Goal: Information Seeking & Learning: Learn about a topic

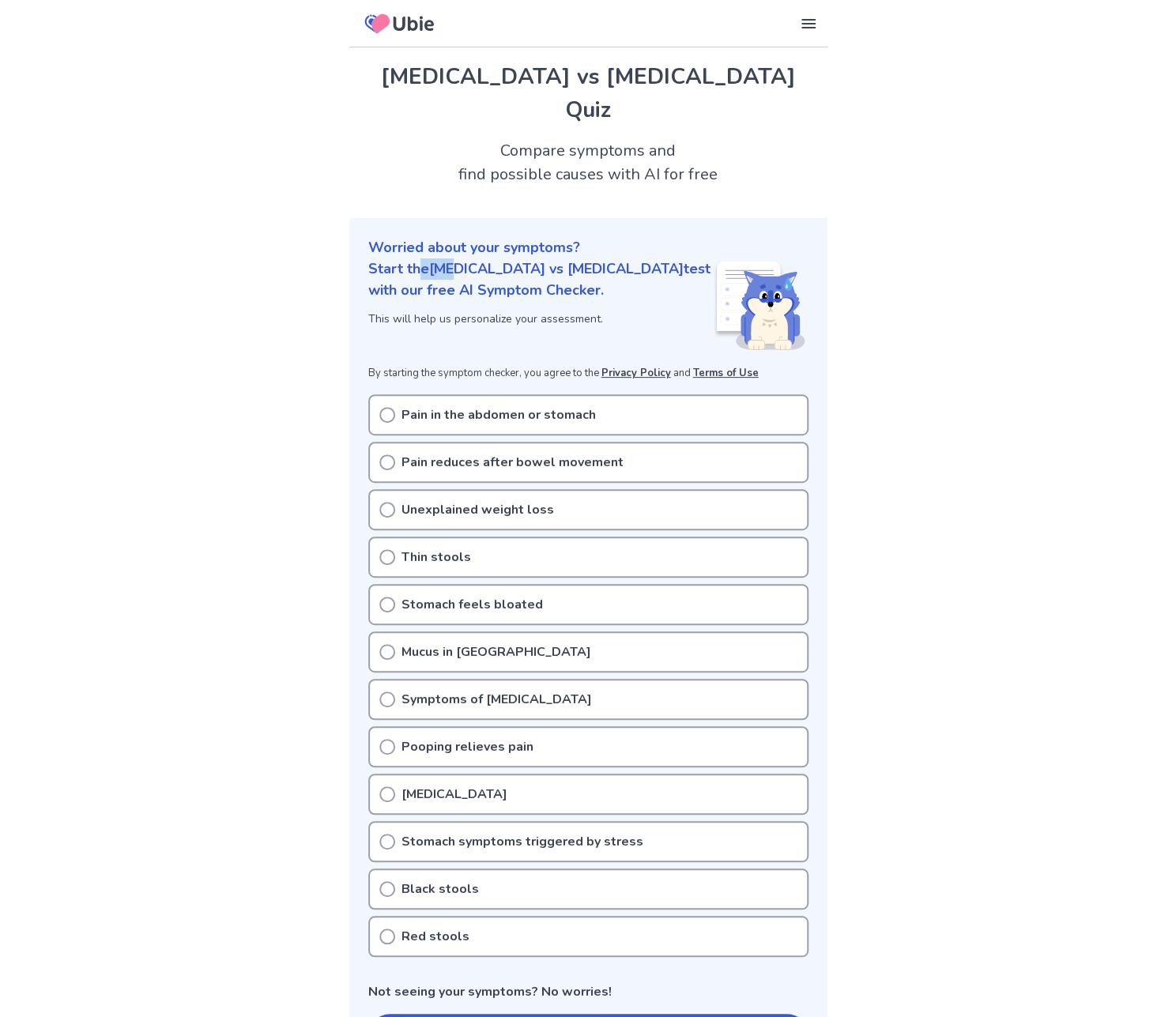
drag, startPoint x: 432, startPoint y: 242, endPoint x: 452, endPoint y: 235, distance: 21.2
click at [452, 258] on p "Start the [MEDICAL_DATA] vs [MEDICAL_DATA] test with our free AI Symptom Checke…" at bounding box center [541, 280] width 346 height 42
click at [453, 258] on p "Start the [MEDICAL_DATA] vs [MEDICAL_DATA] test with our free AI Symptom Checke…" at bounding box center [541, 280] width 346 height 42
click at [478, 405] on p "Pain in the abdomen or stomach" at bounding box center [498, 414] width 194 height 19
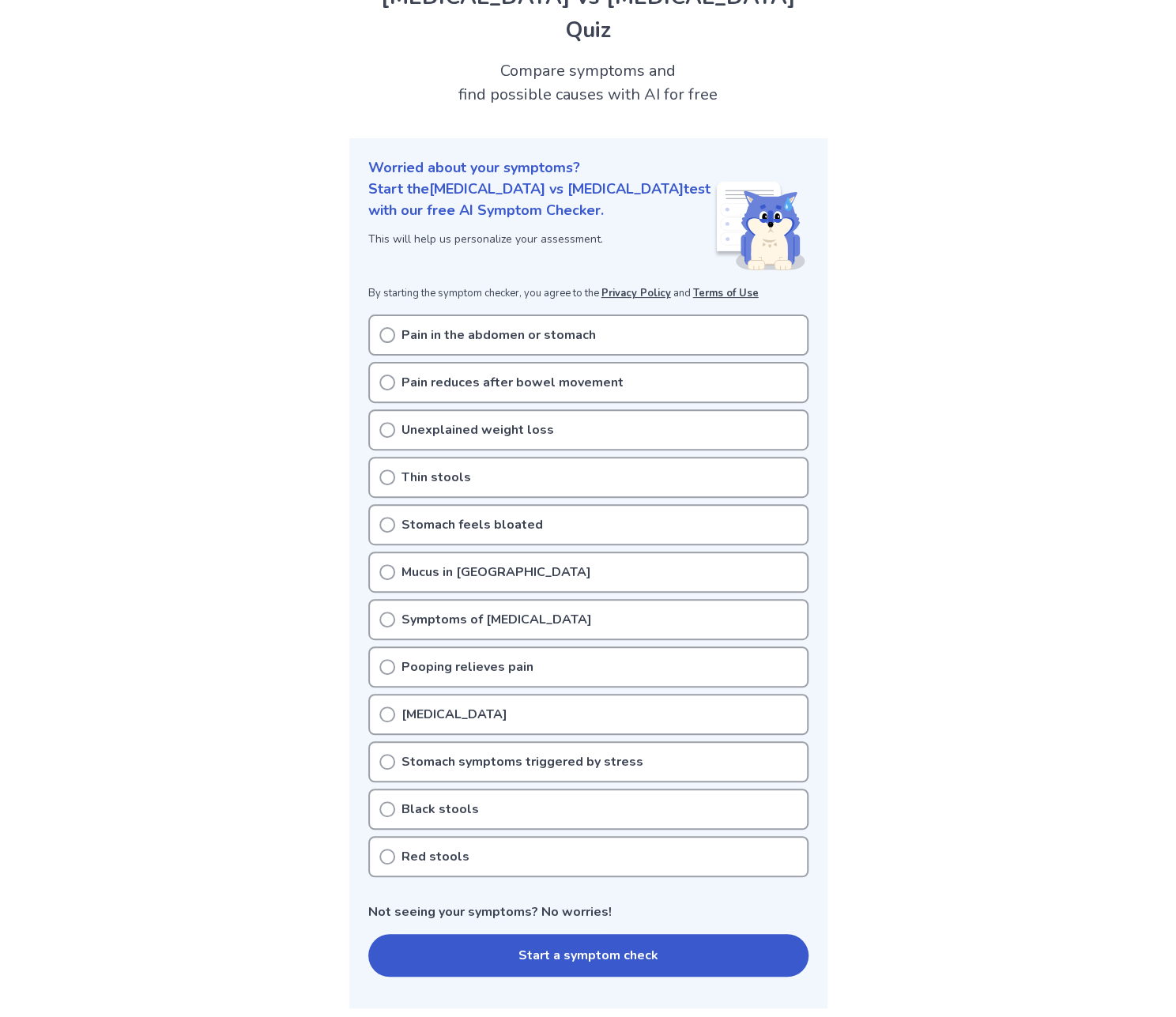
scroll to position [158, 0]
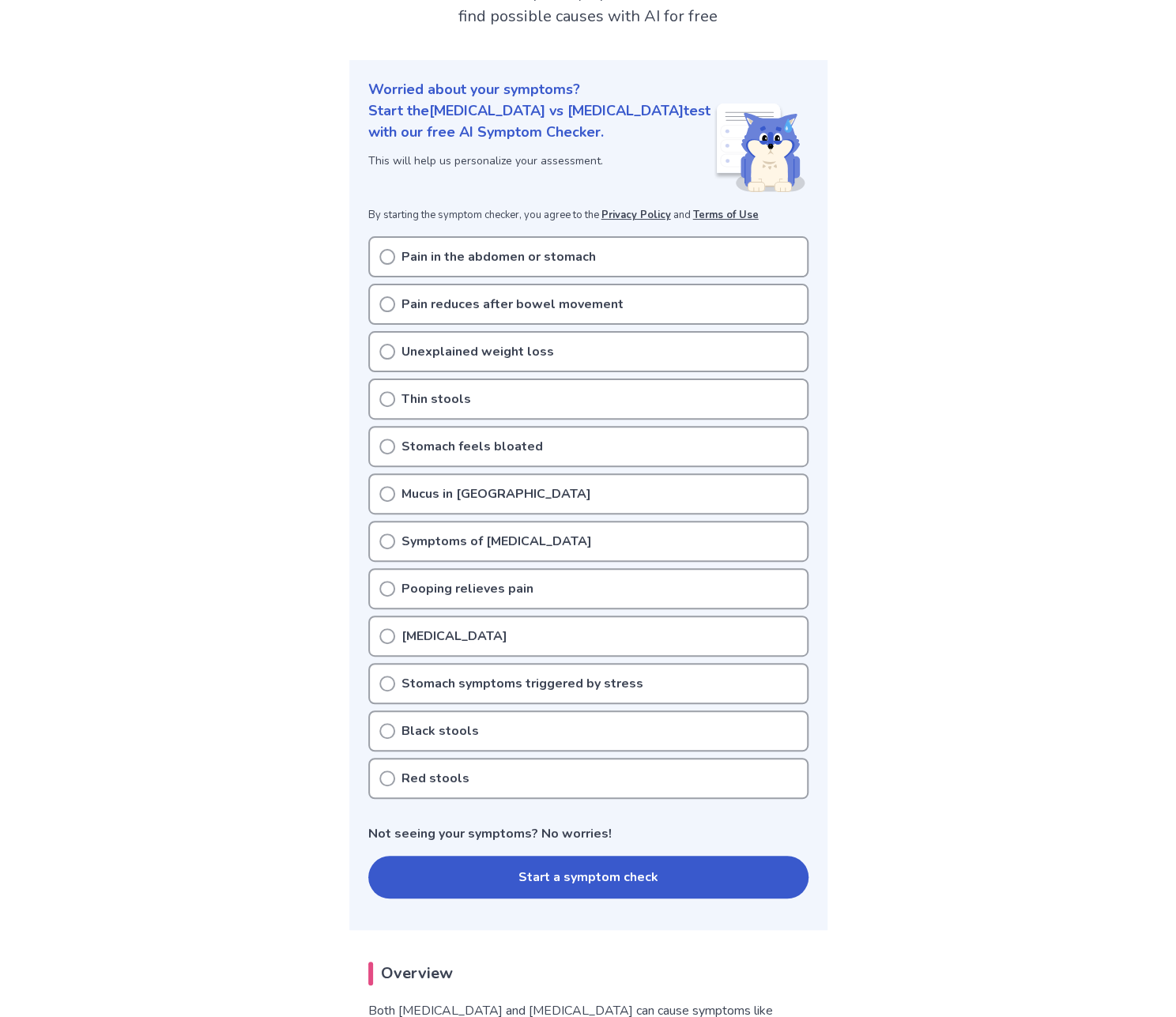
click at [480, 856] on button "Start a symptom check" at bounding box center [588, 877] width 440 height 42
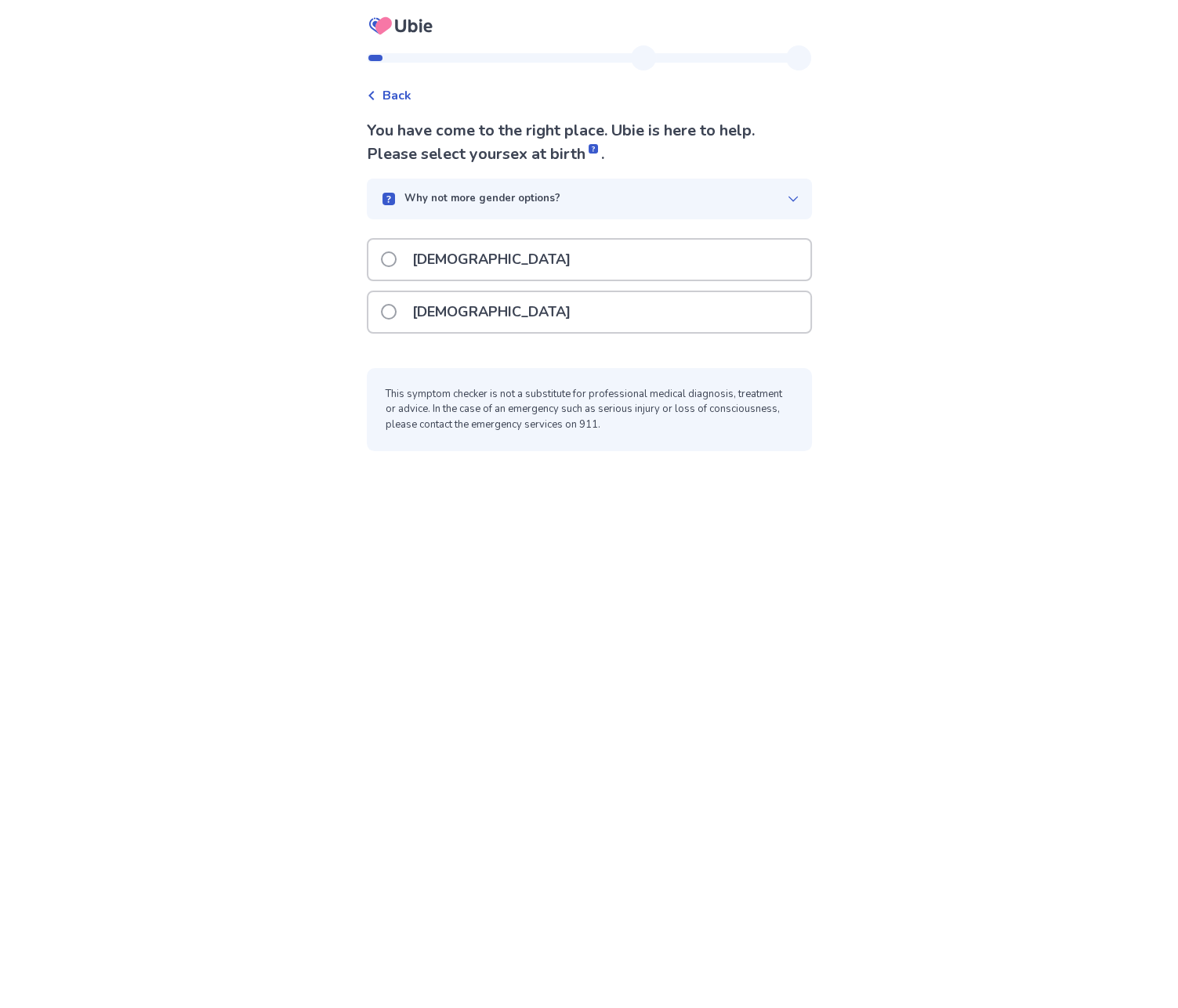
click at [459, 255] on p "[DEMOGRAPHIC_DATA]" at bounding box center [491, 260] width 177 height 40
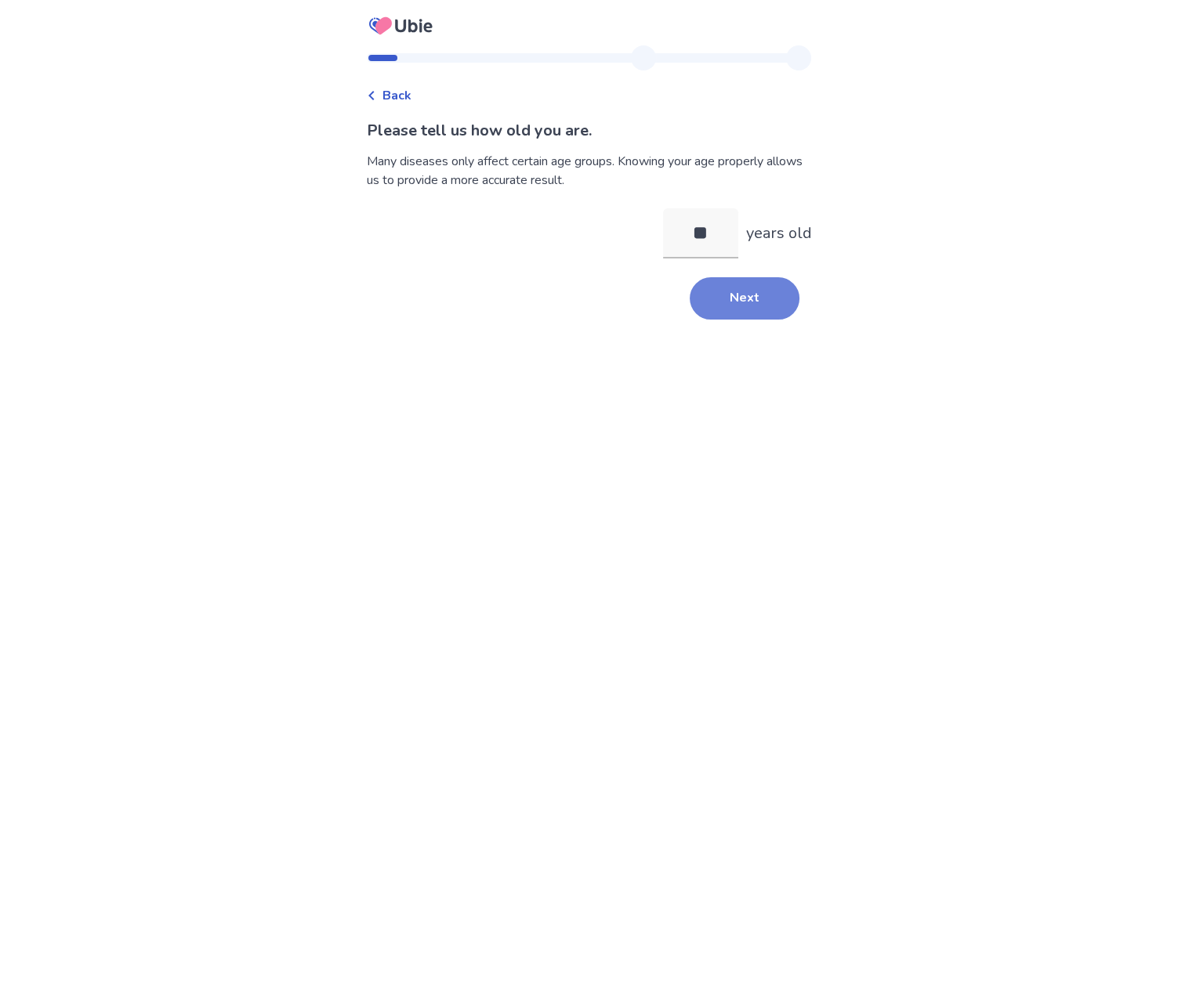
type input "**"
click at [718, 307] on button "Next" at bounding box center [744, 298] width 110 height 42
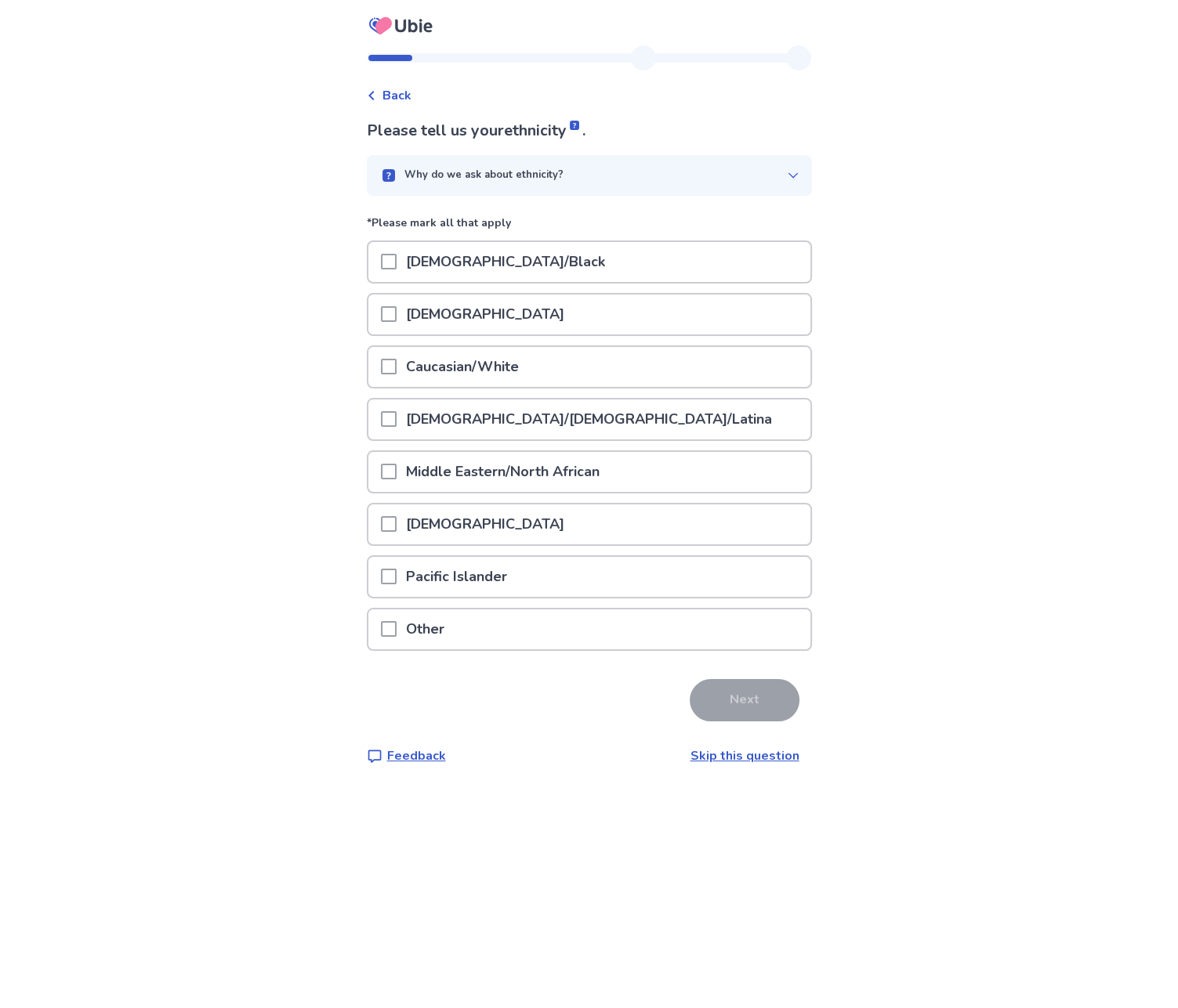
click at [472, 368] on p "Caucasian/White" at bounding box center [462, 367] width 132 height 40
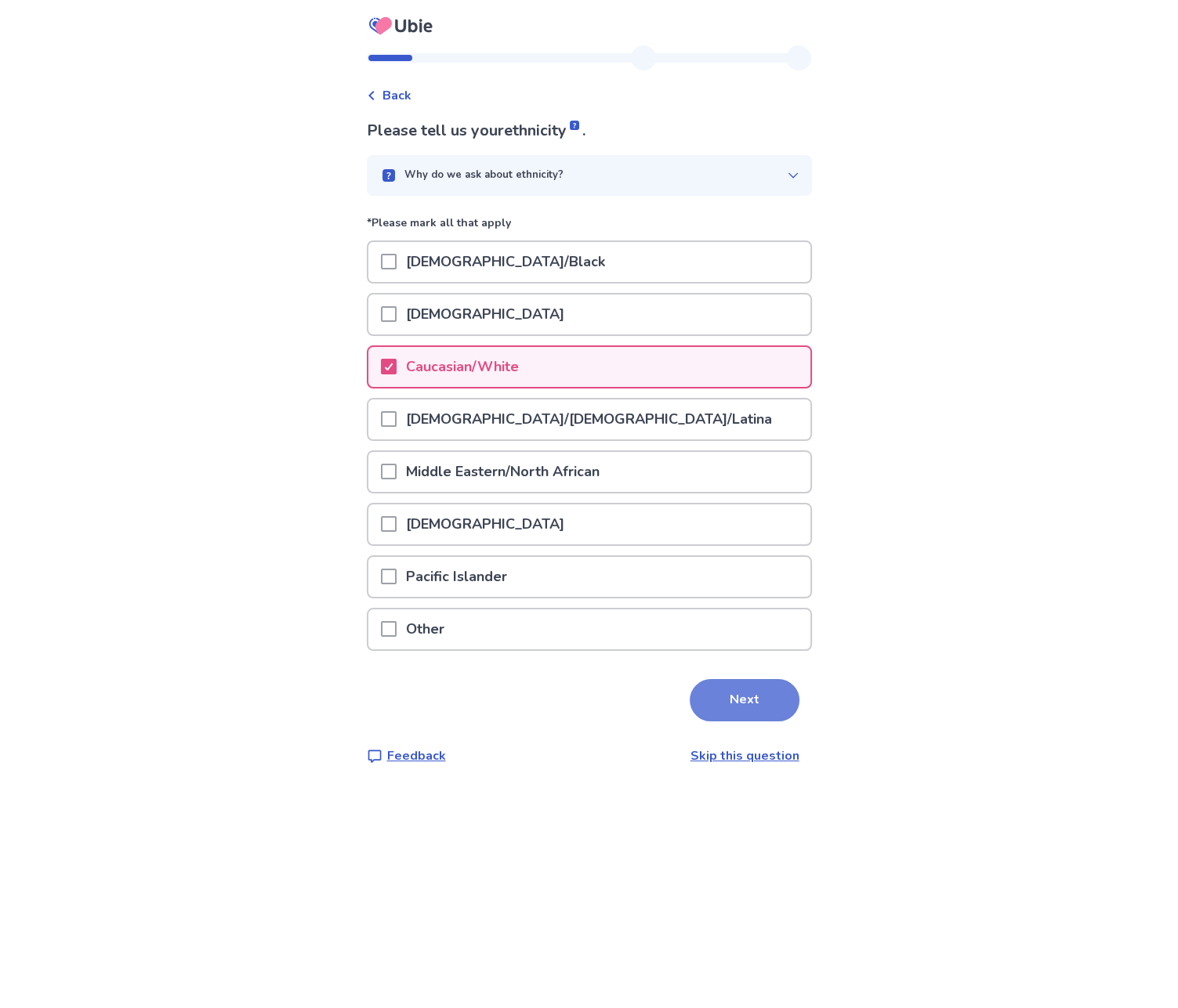
click at [738, 694] on button "Next" at bounding box center [744, 701] width 110 height 42
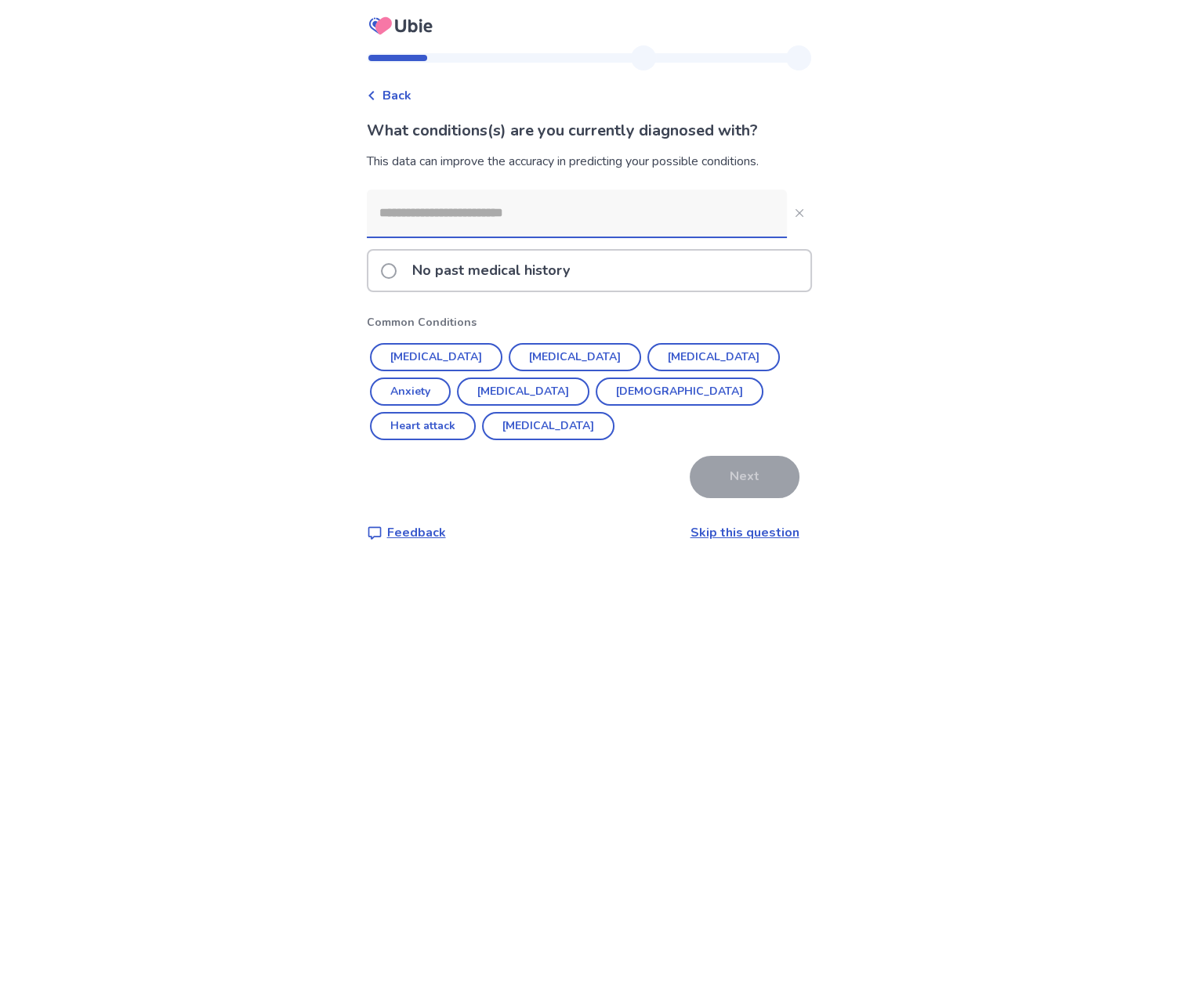
click at [489, 207] on input at bounding box center [576, 213] width 420 height 47
drag, startPoint x: 452, startPoint y: 409, endPoint x: 456, endPoint y: 480, distance: 71.1
drag, startPoint x: 456, startPoint y: 480, endPoint x: 565, endPoint y: 443, distance: 115.1
click at [560, 456] on div "Next" at bounding box center [589, 477] width 445 height 42
click at [529, 286] on p "No past medical history" at bounding box center [491, 270] width 176 height 40
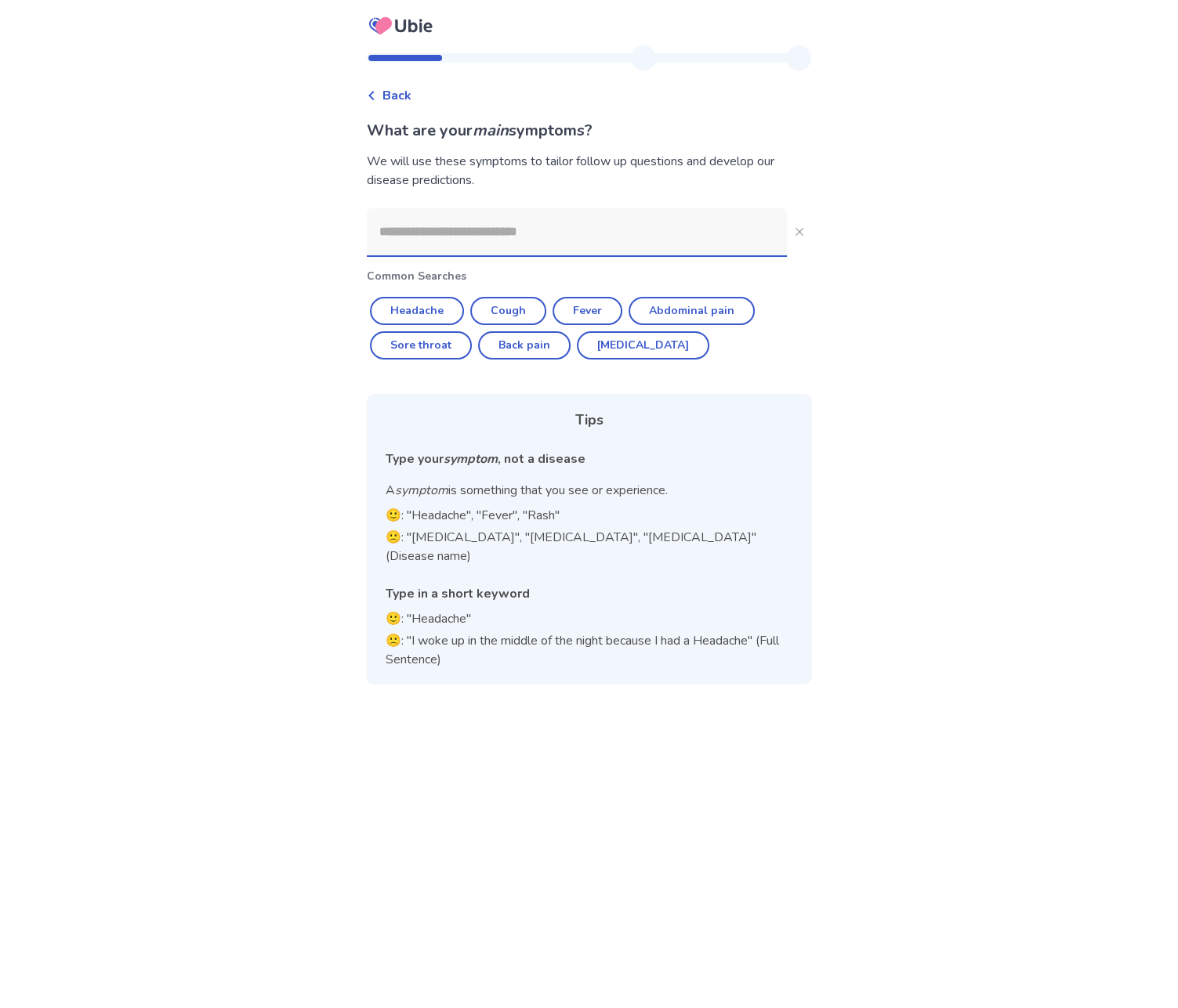
click at [531, 240] on input at bounding box center [576, 232] width 420 height 47
click at [670, 308] on button "Abdominal pain" at bounding box center [692, 311] width 126 height 29
type input "**********"
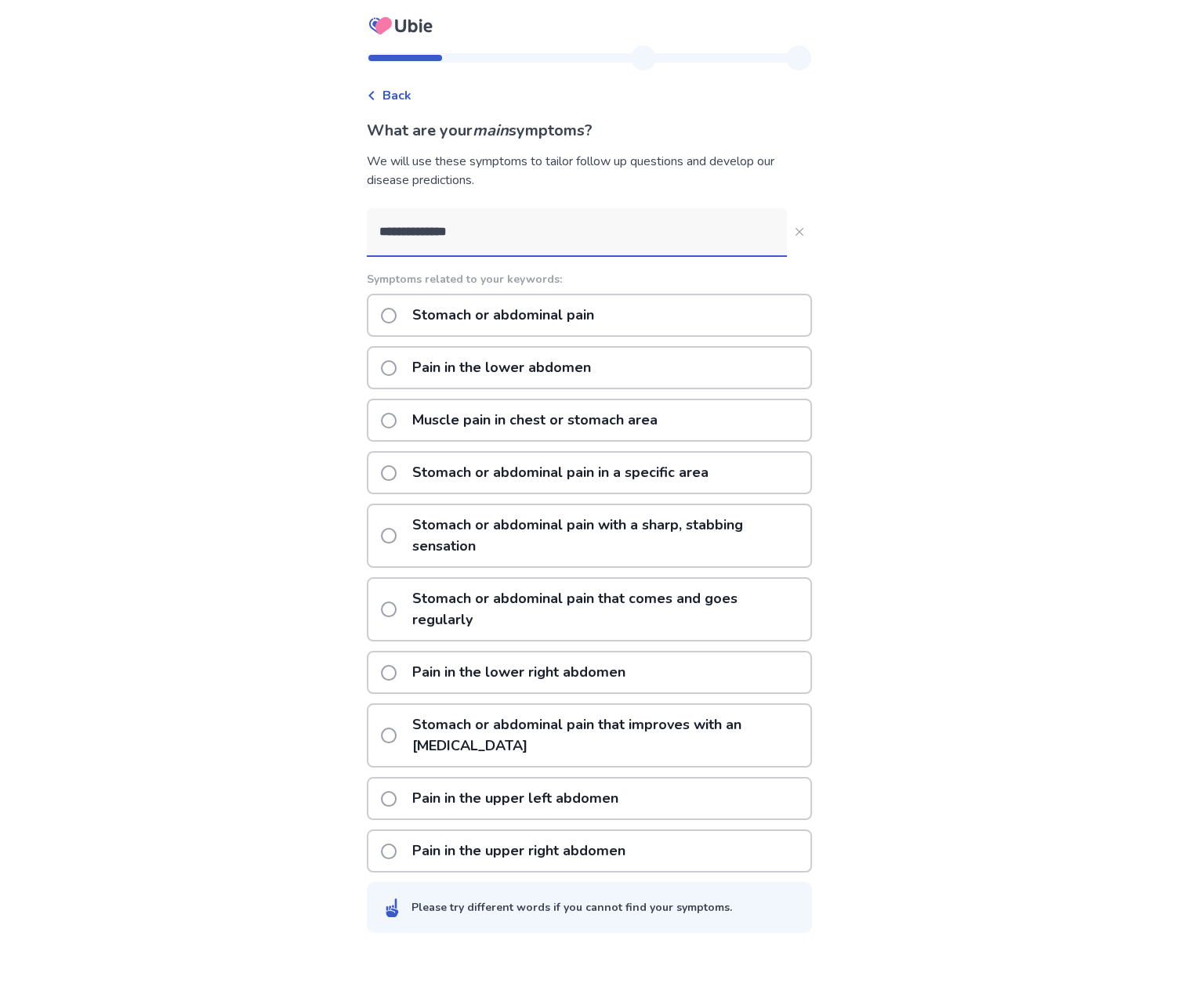
click at [522, 309] on p "Stomach or abdominal pain" at bounding box center [502, 316] width 201 height 40
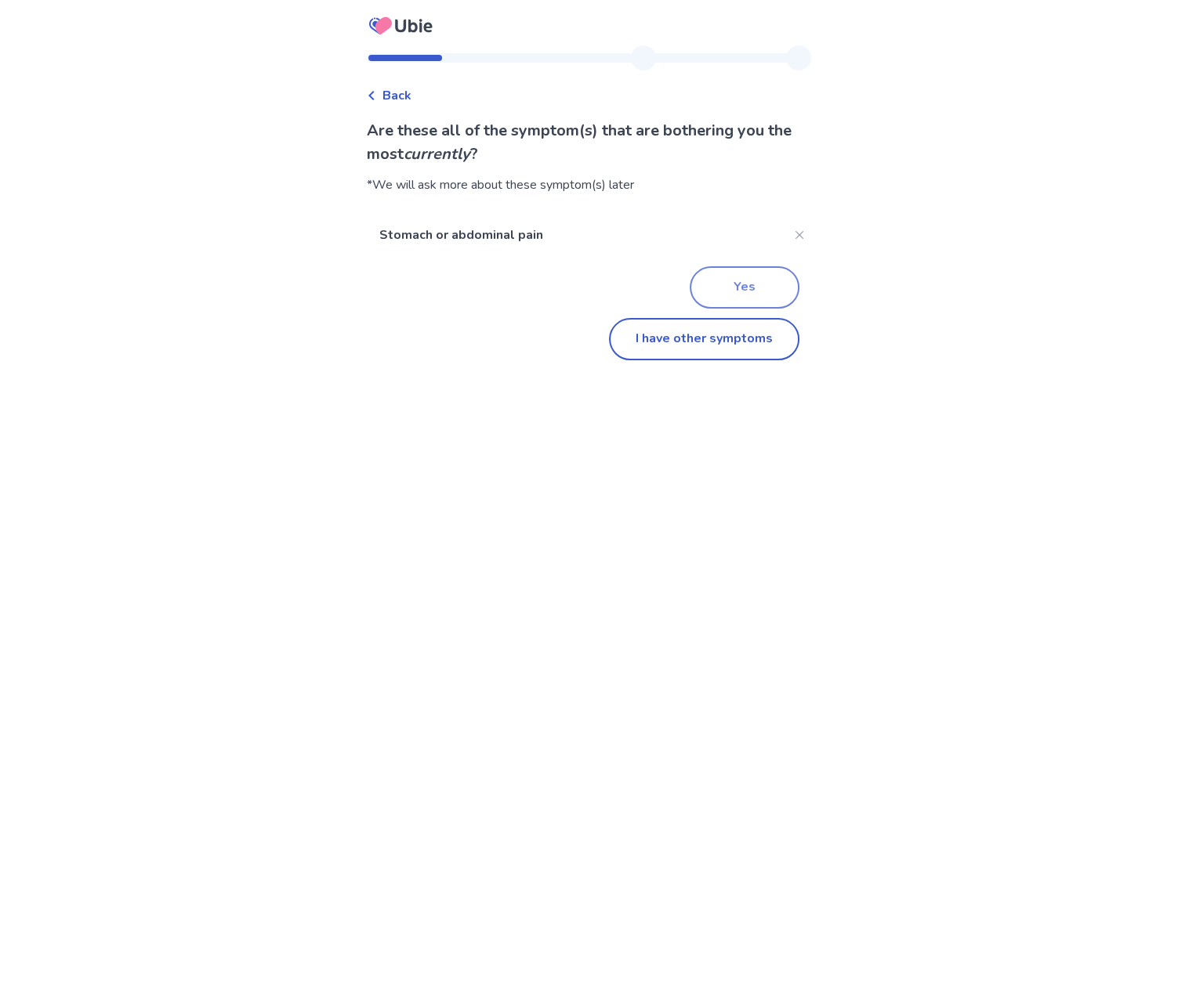
click at [705, 286] on button "Yes" at bounding box center [744, 287] width 110 height 42
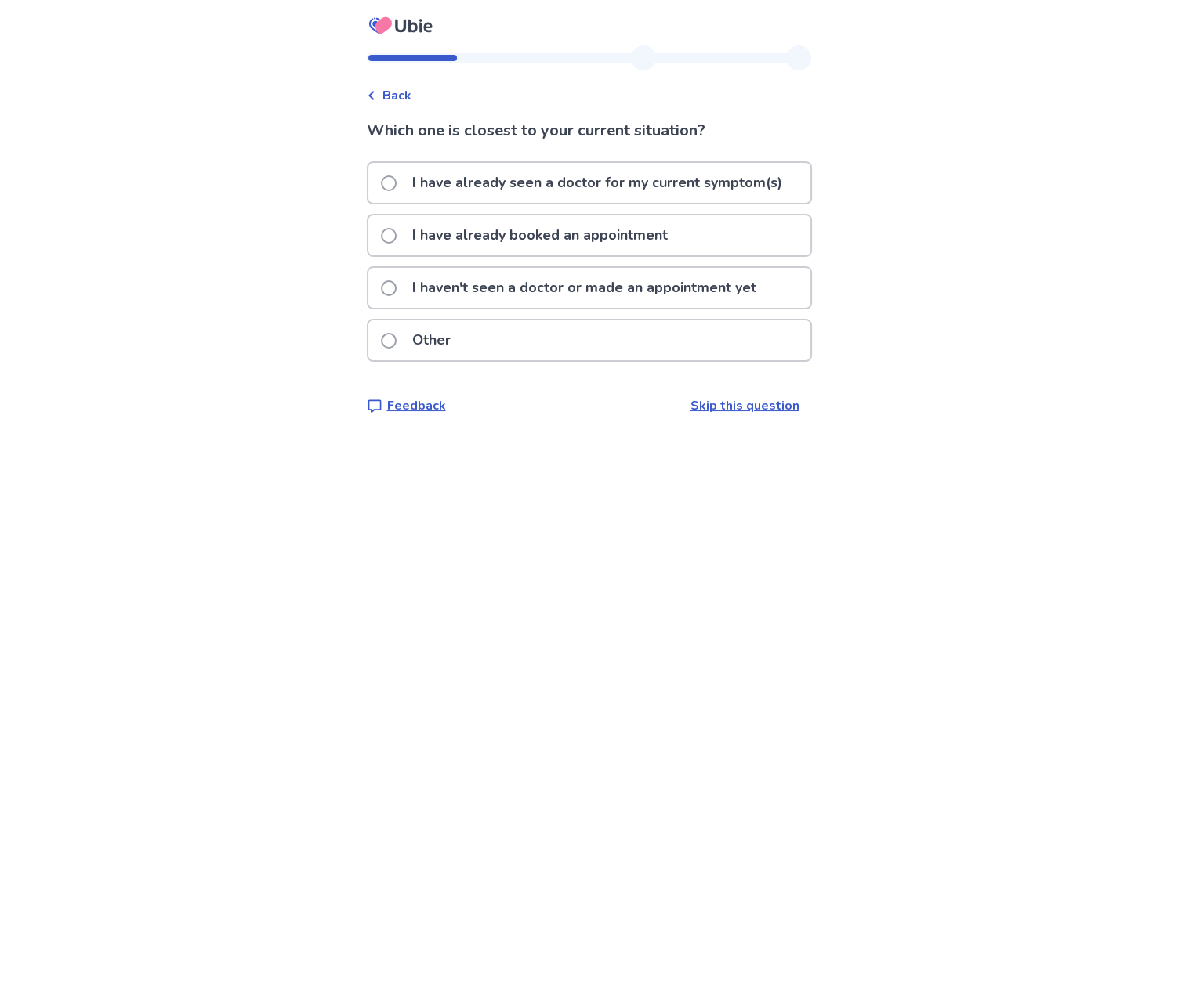
click at [702, 408] on link "Skip this question" at bounding box center [745, 406] width 109 height 18
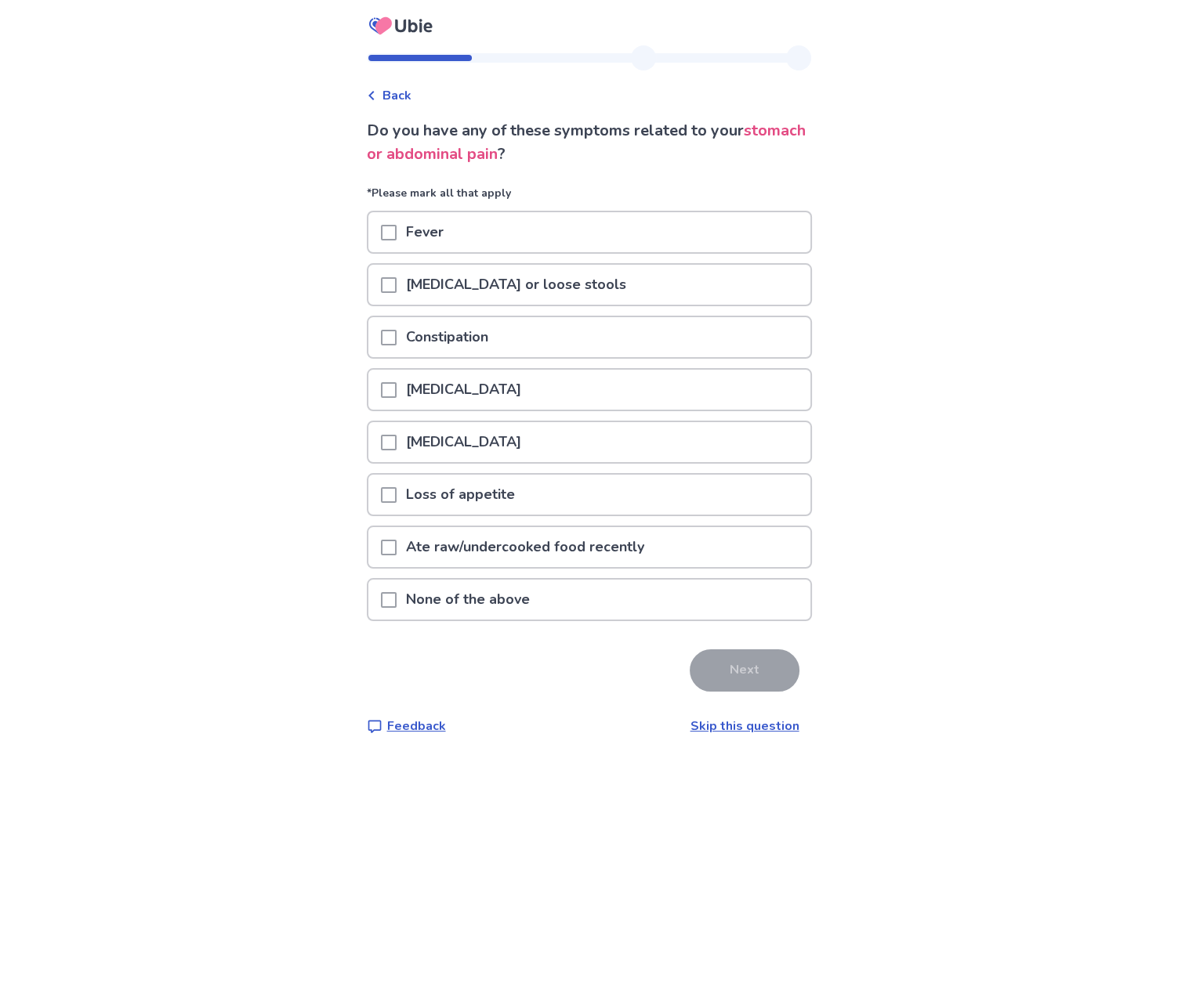
click at [502, 384] on p "[MEDICAL_DATA]" at bounding box center [463, 390] width 134 height 40
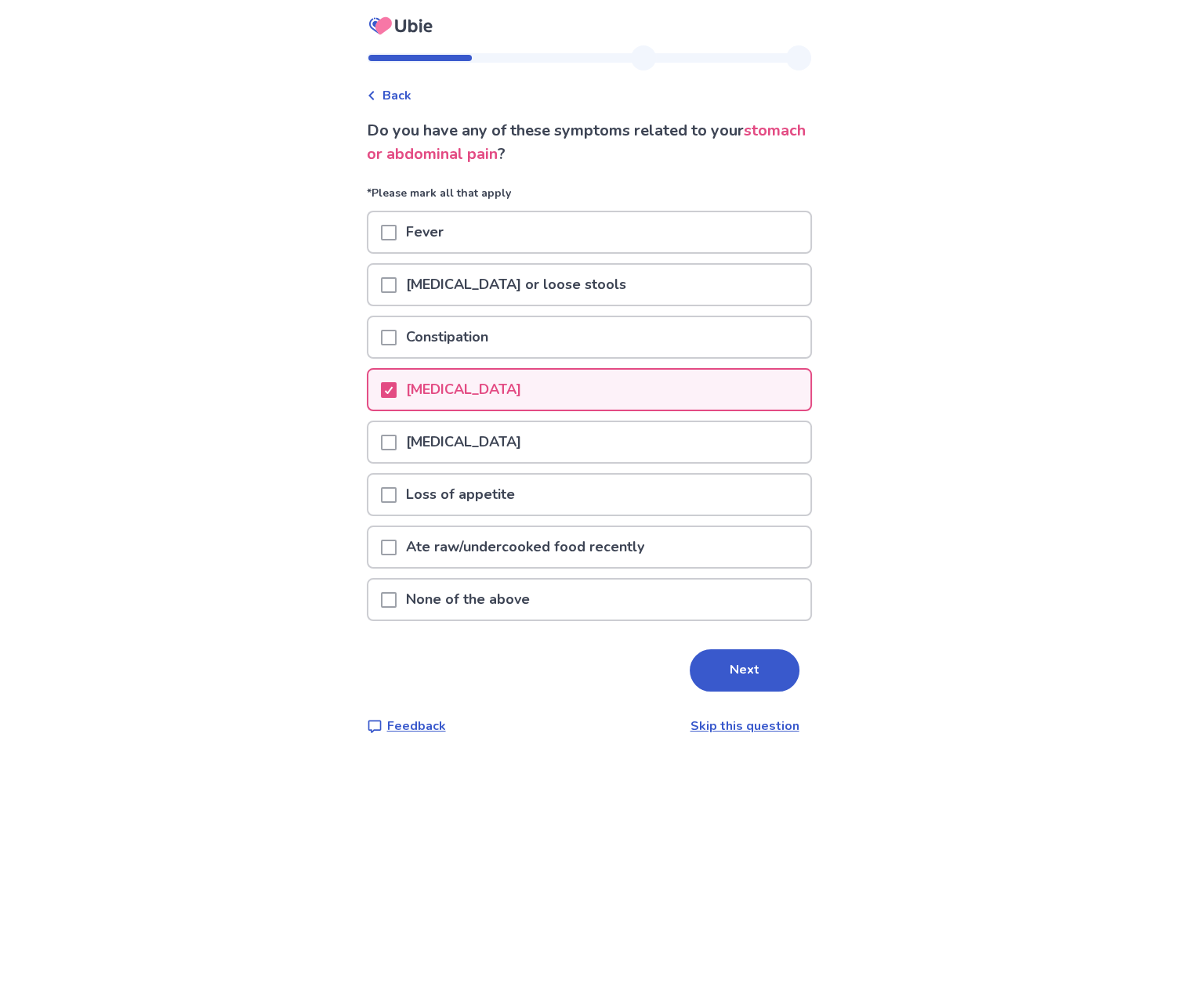
click at [466, 282] on p "Diarrhea or loose stools" at bounding box center [516, 285] width 239 height 40
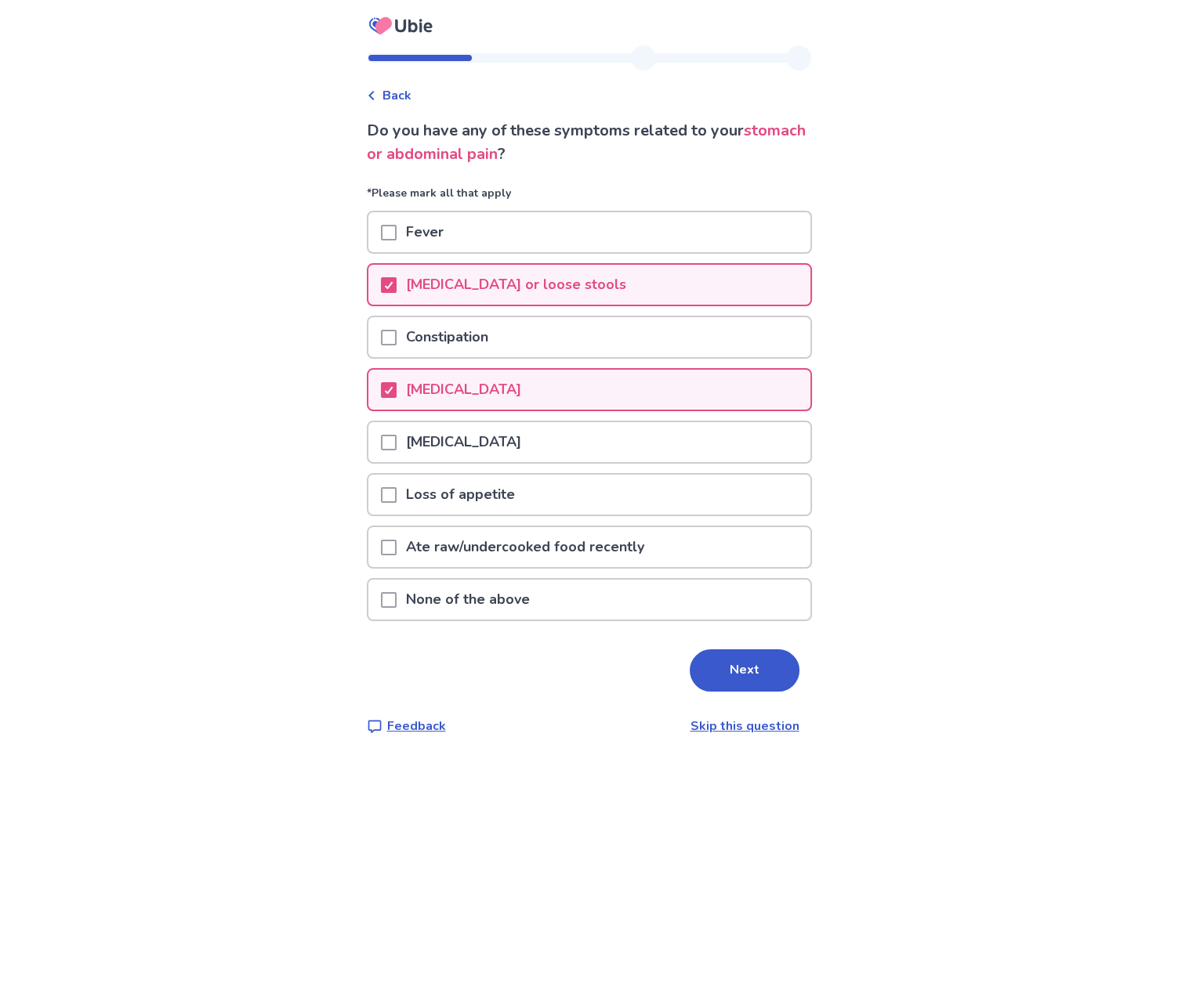
click at [463, 330] on p "Constipation" at bounding box center [447, 338] width 101 height 40
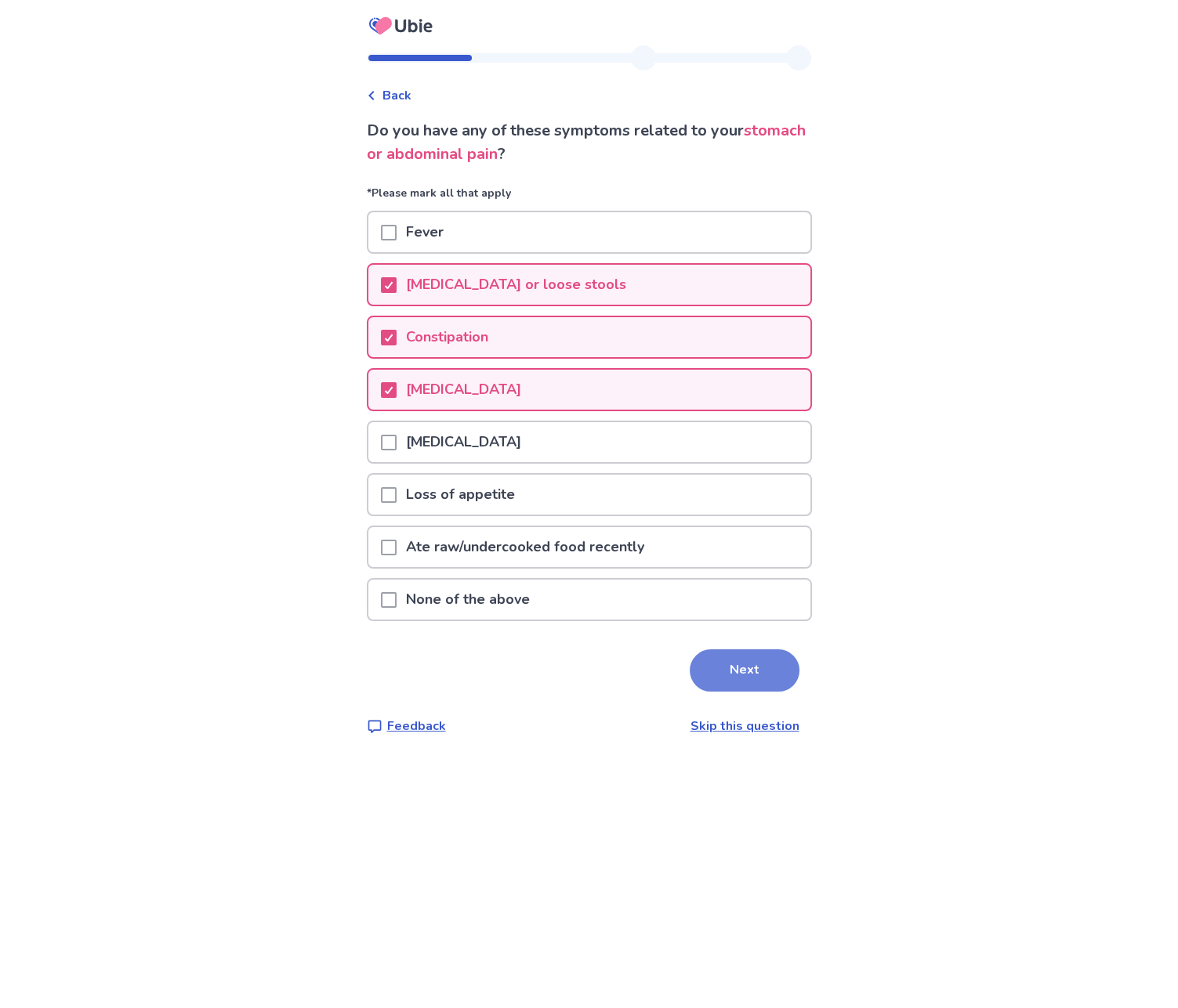
click at [723, 668] on button "Next" at bounding box center [744, 670] width 110 height 42
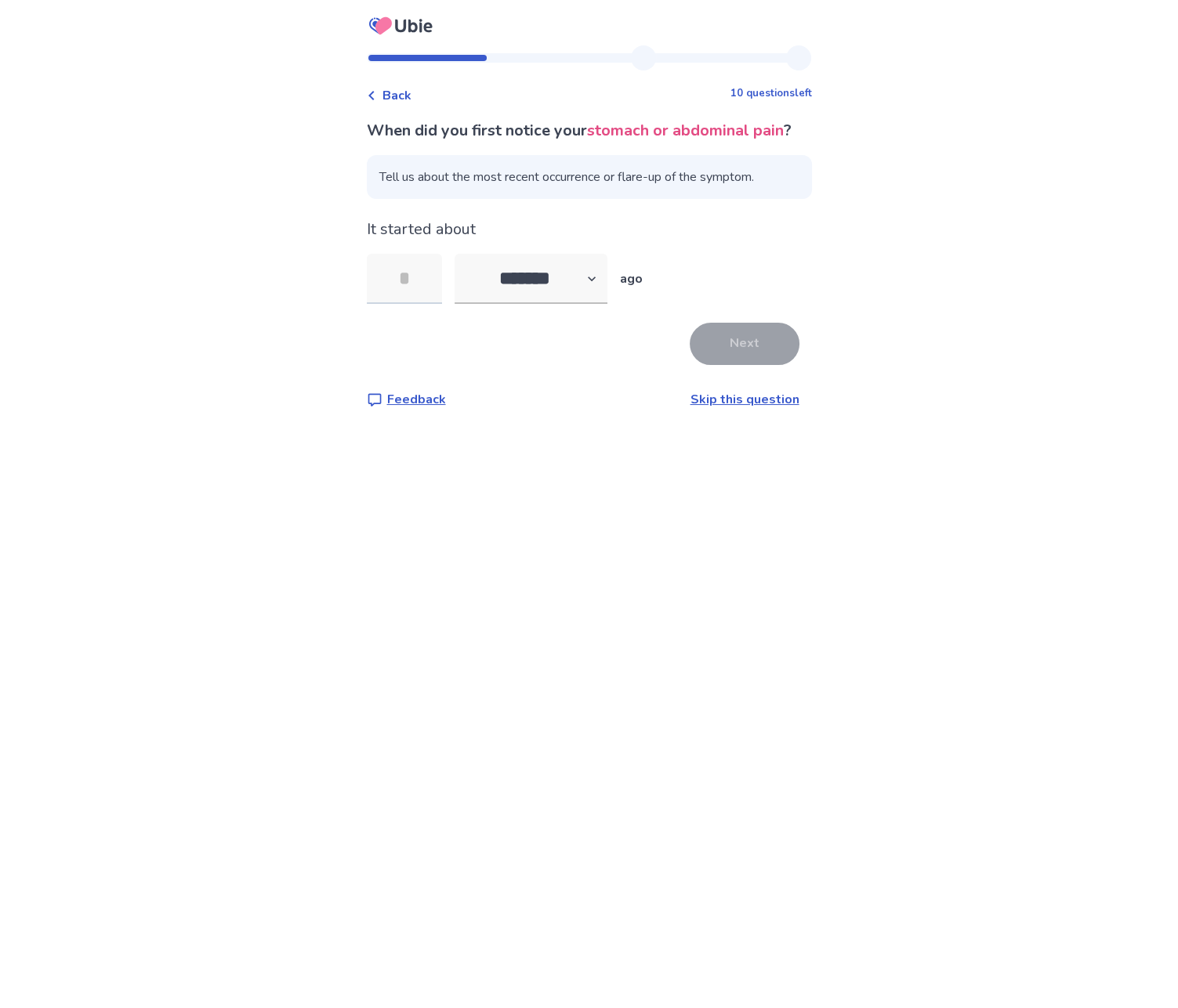
click at [423, 297] on input "tel" at bounding box center [404, 279] width 76 height 50
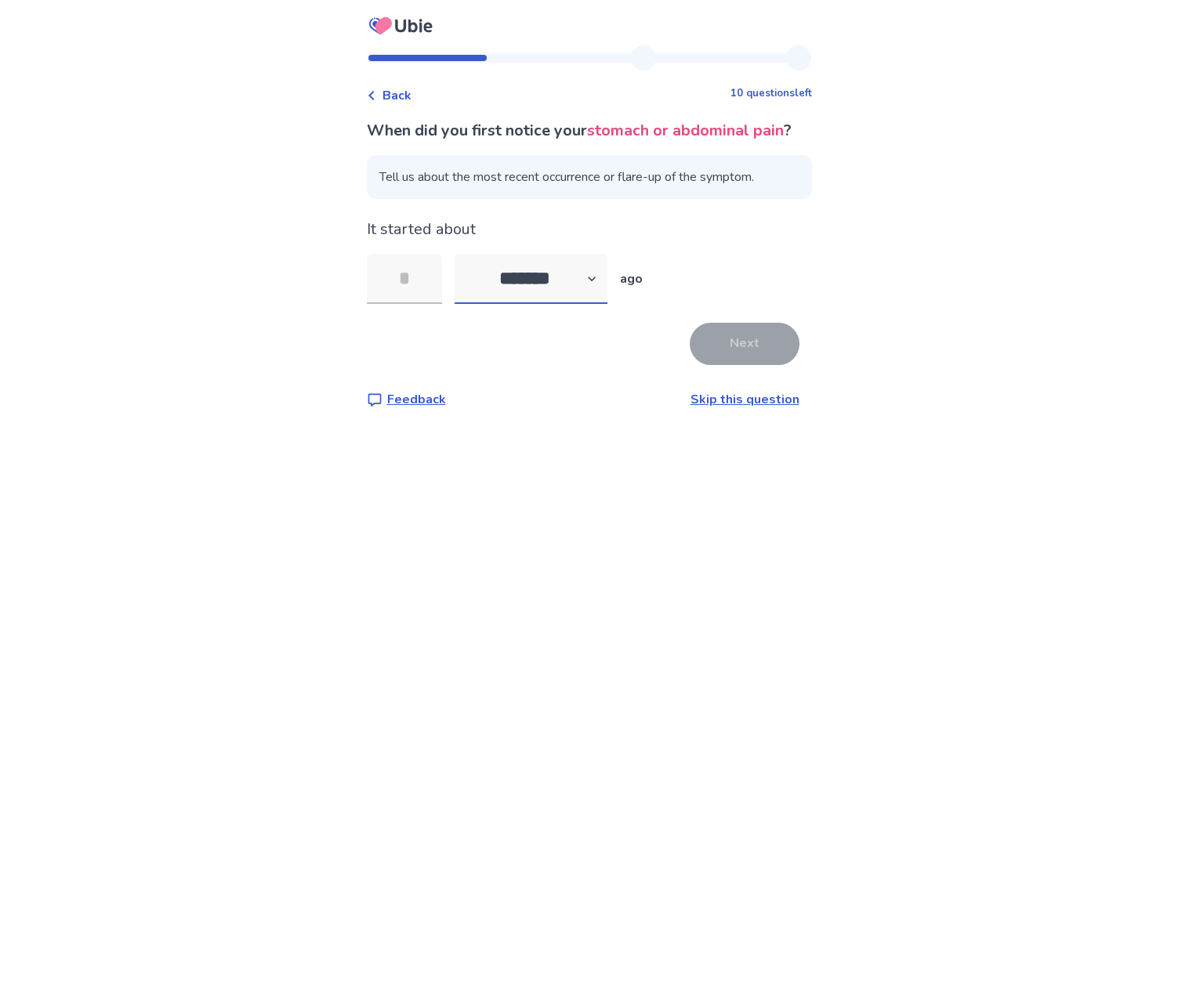
click at [527, 297] on select "******* ****** ******* ******** *******" at bounding box center [531, 279] width 153 height 50
select select "*"
click at [463, 276] on select "******* ****** ******* ******** *******" at bounding box center [531, 279] width 153 height 50
click at [422, 290] on input "tel" at bounding box center [404, 279] width 76 height 50
type input "*"
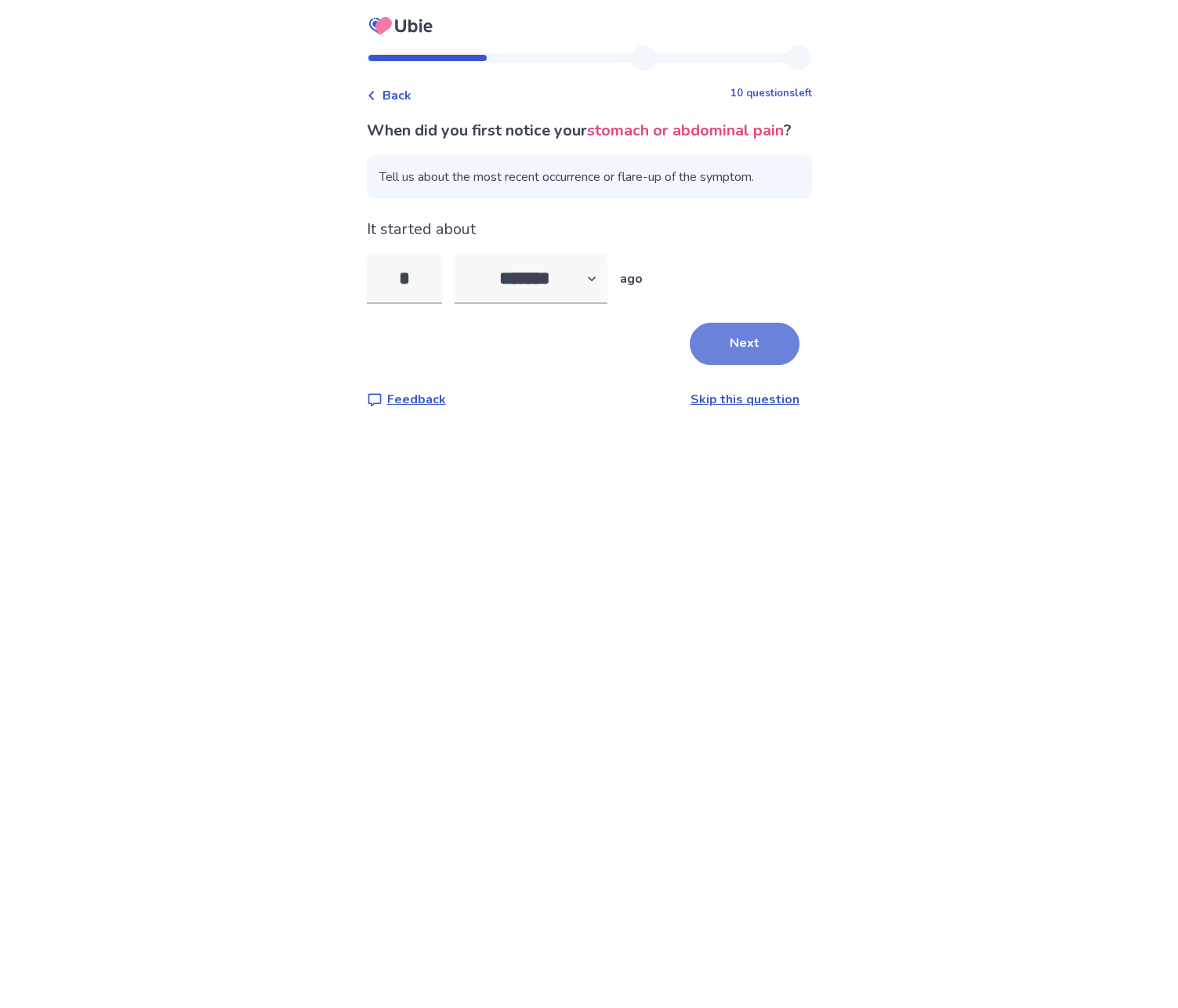
click at [722, 365] on button "Next" at bounding box center [744, 344] width 110 height 42
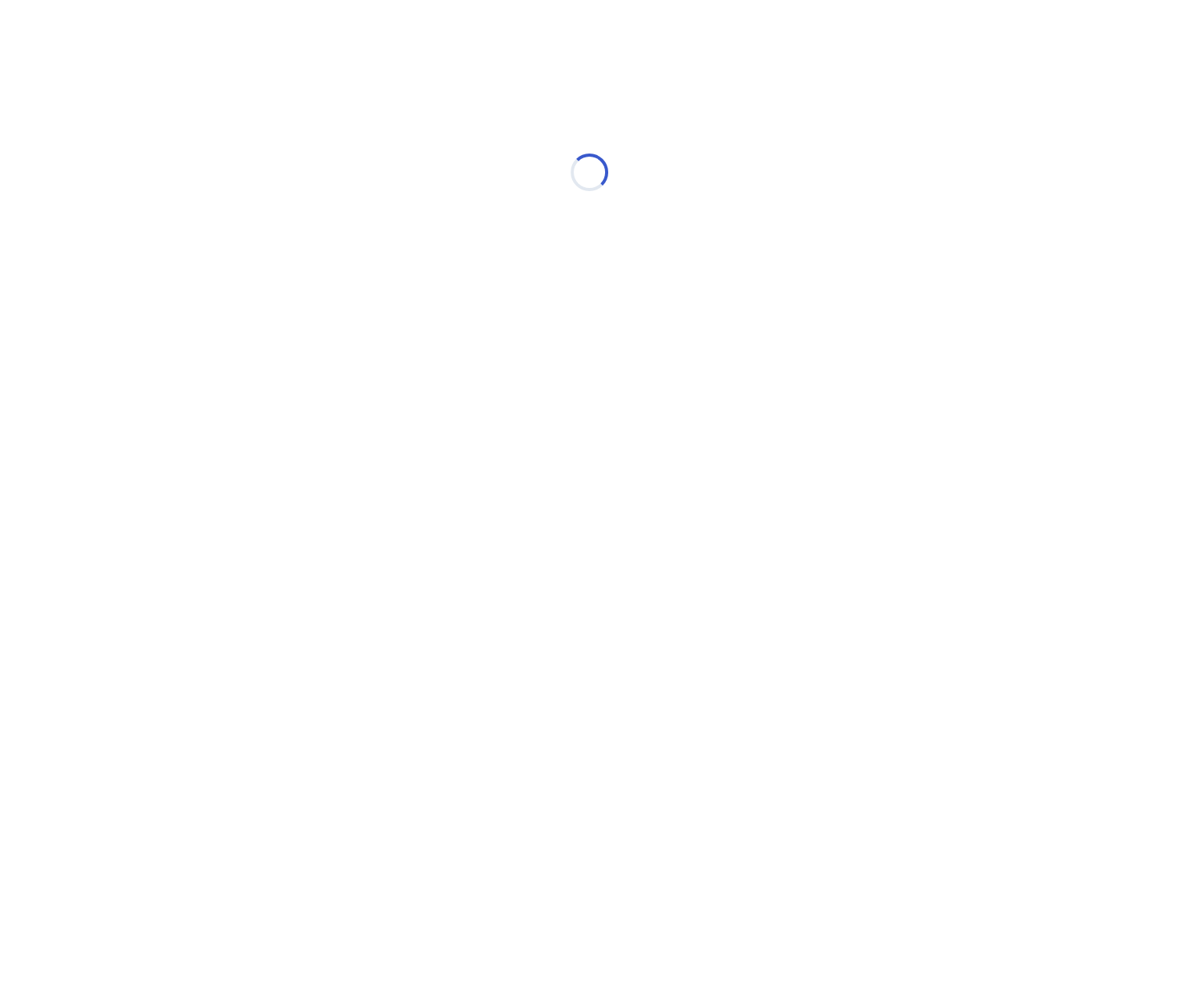
select select "*"
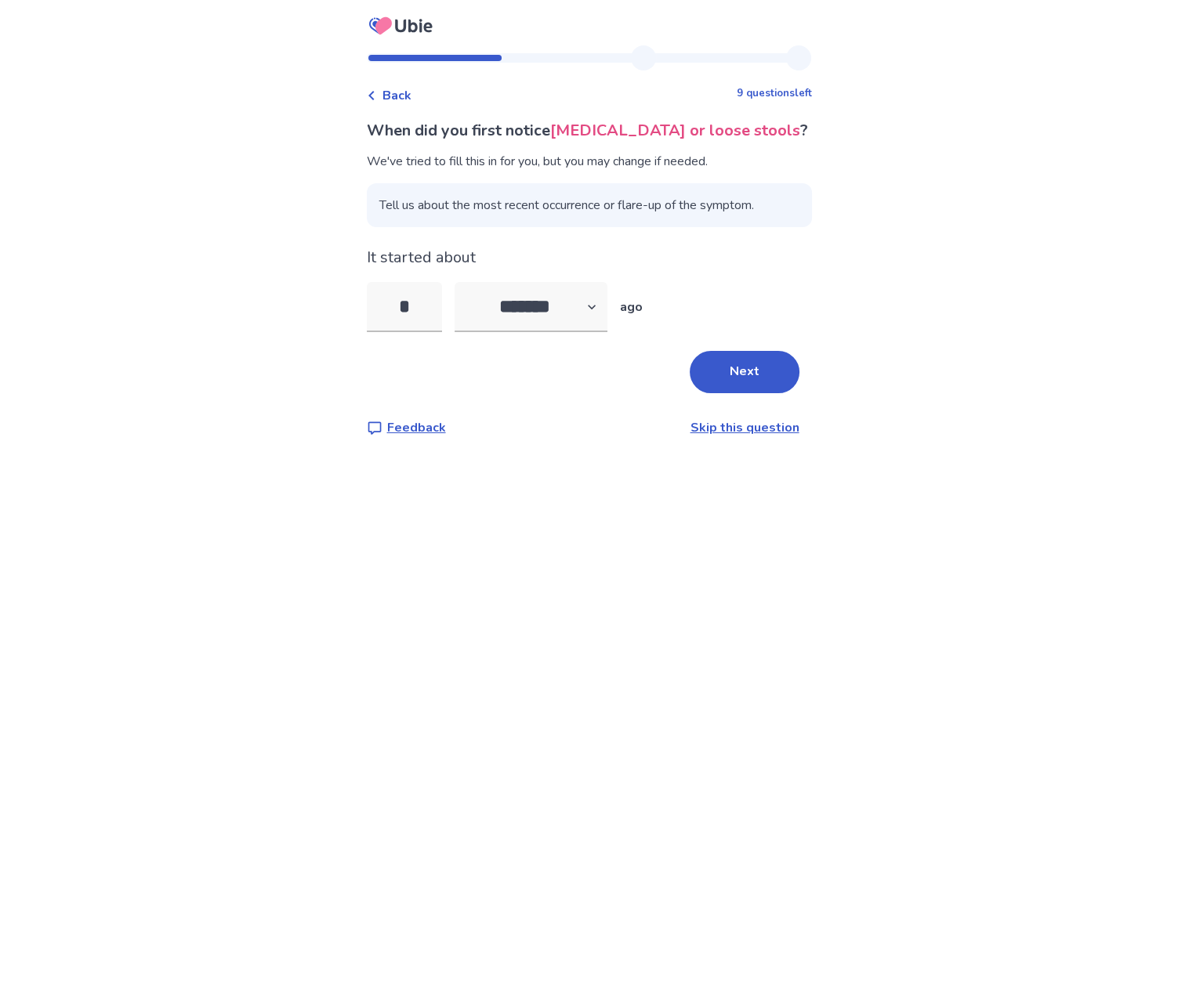
click at [408, 102] on span "Back" at bounding box center [397, 96] width 29 height 18
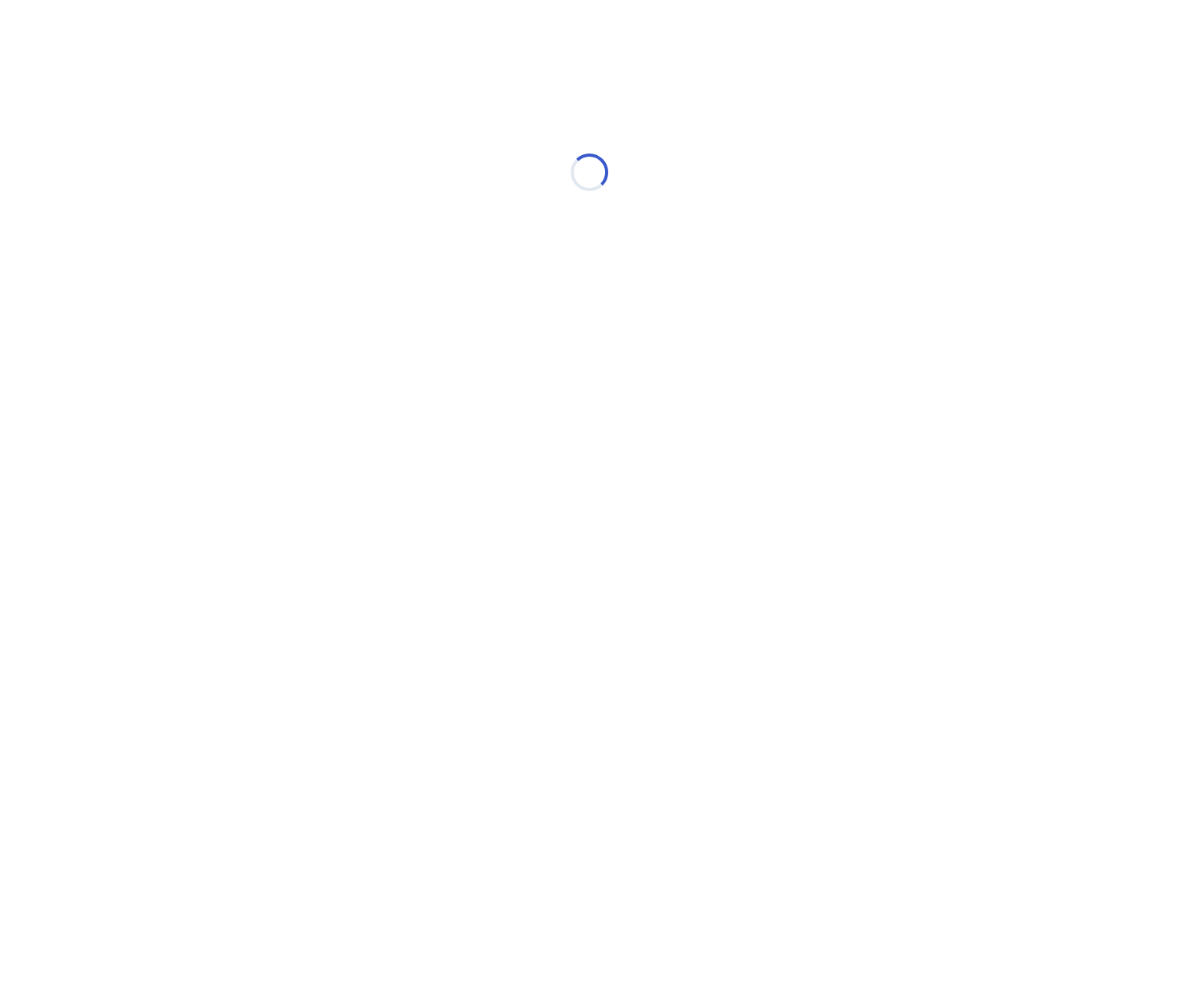
select select "*"
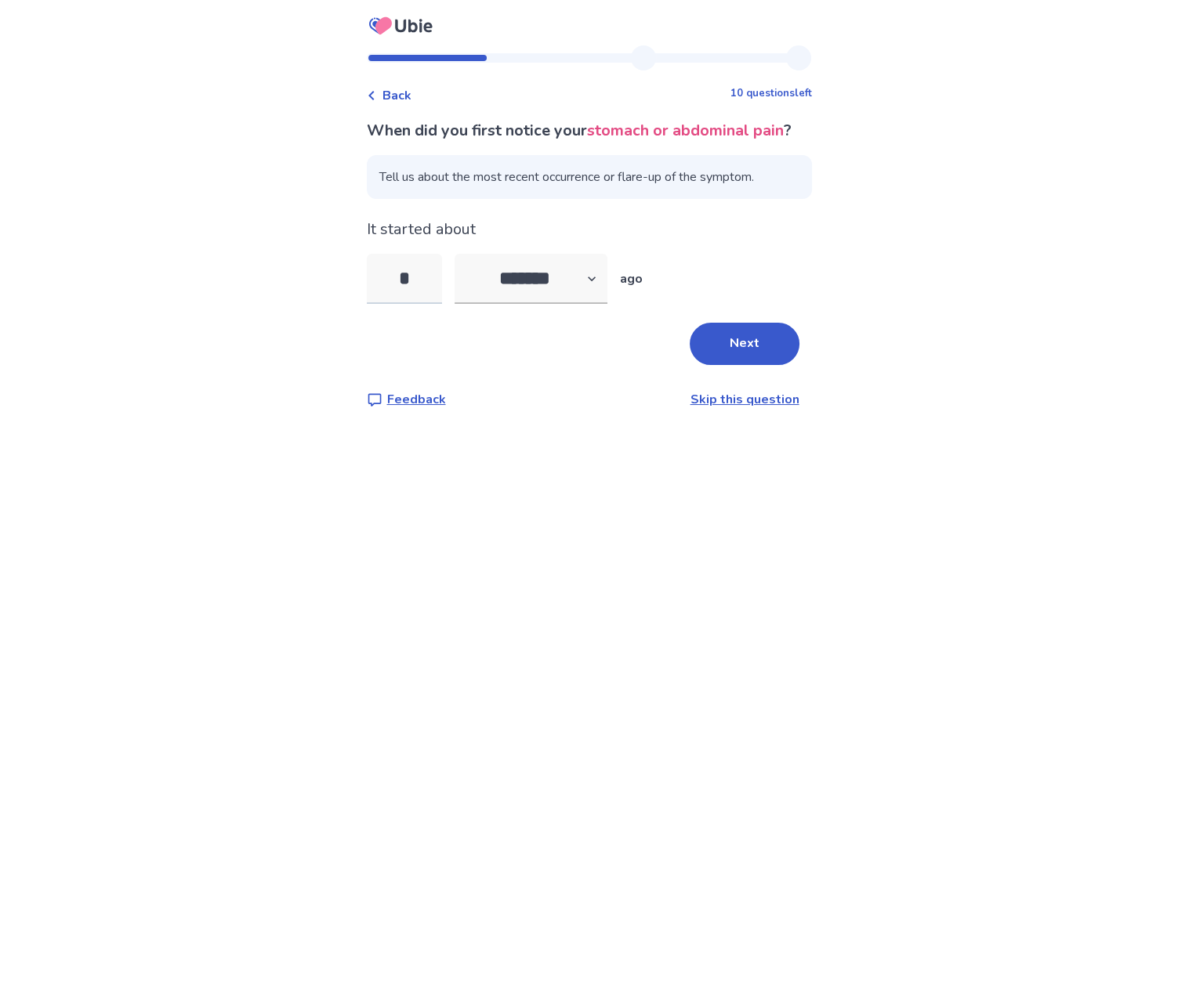
click at [434, 304] on input "*" at bounding box center [404, 279] width 76 height 50
type input "*"
click at [551, 297] on select "******* ****** ******* ******** *******" at bounding box center [531, 279] width 153 height 50
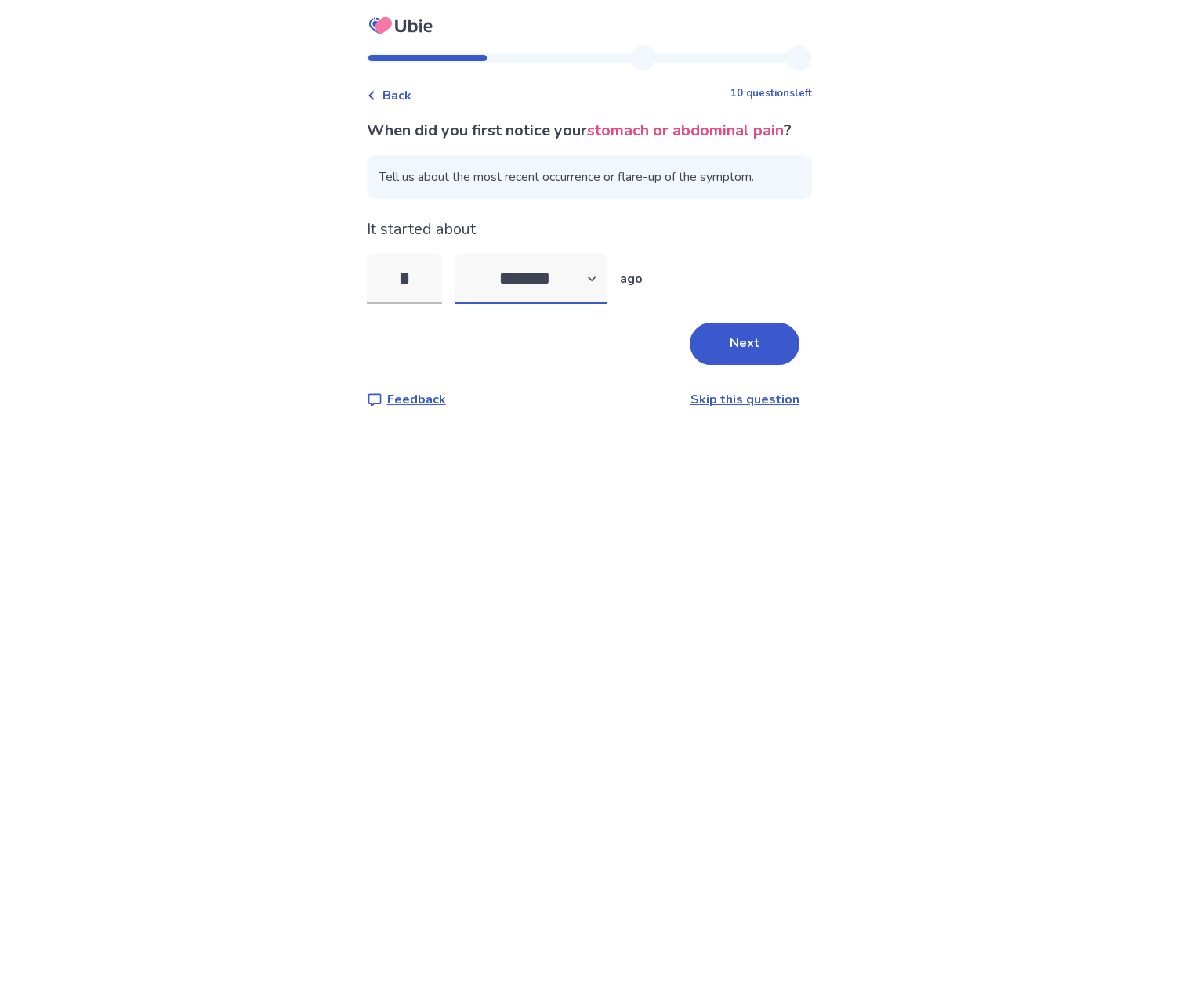
select select "*"
click at [463, 276] on select "******* ****** ******* ******** *******" at bounding box center [531, 279] width 153 height 50
click at [720, 357] on button "Next" at bounding box center [744, 344] width 110 height 42
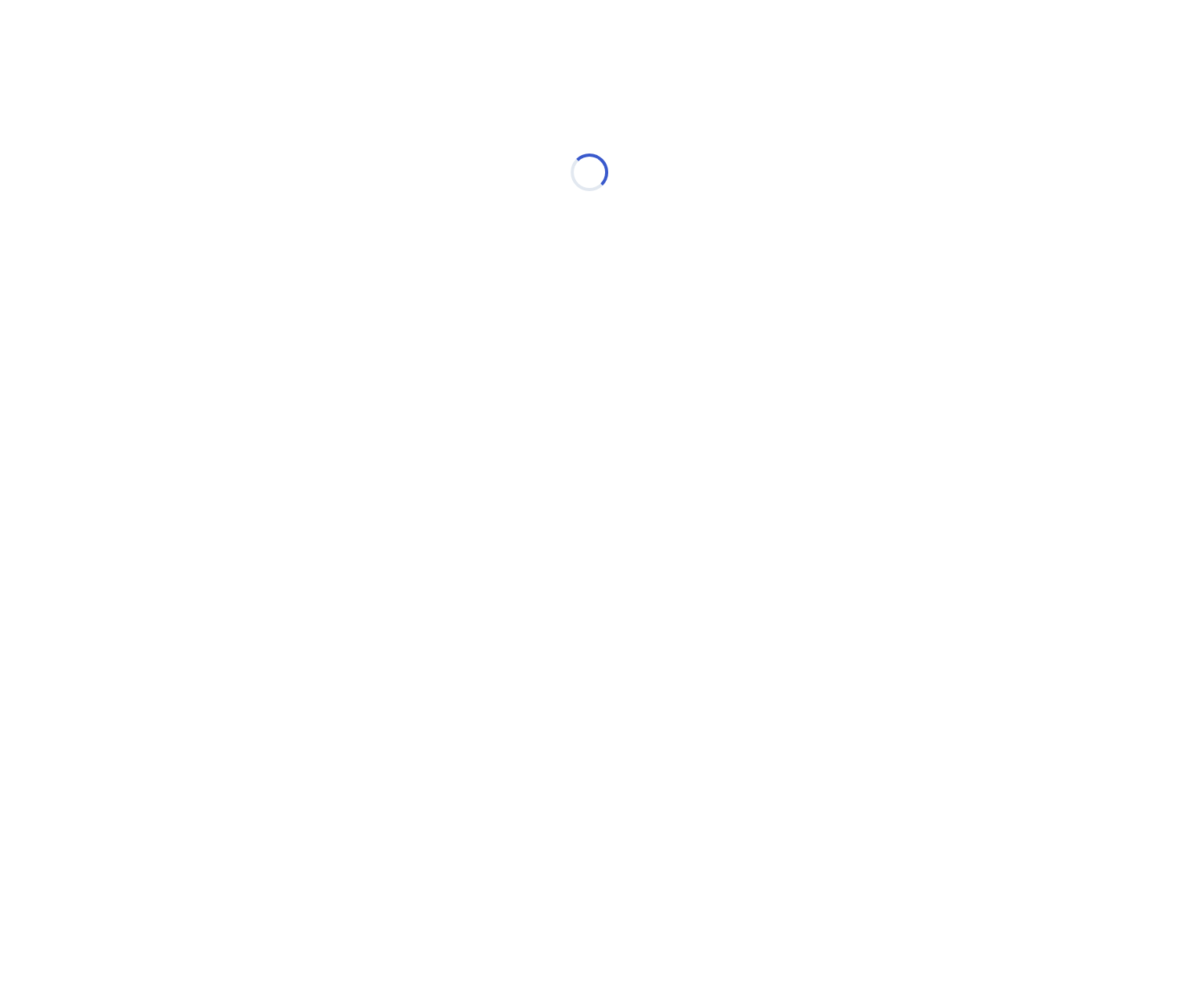
select select "*"
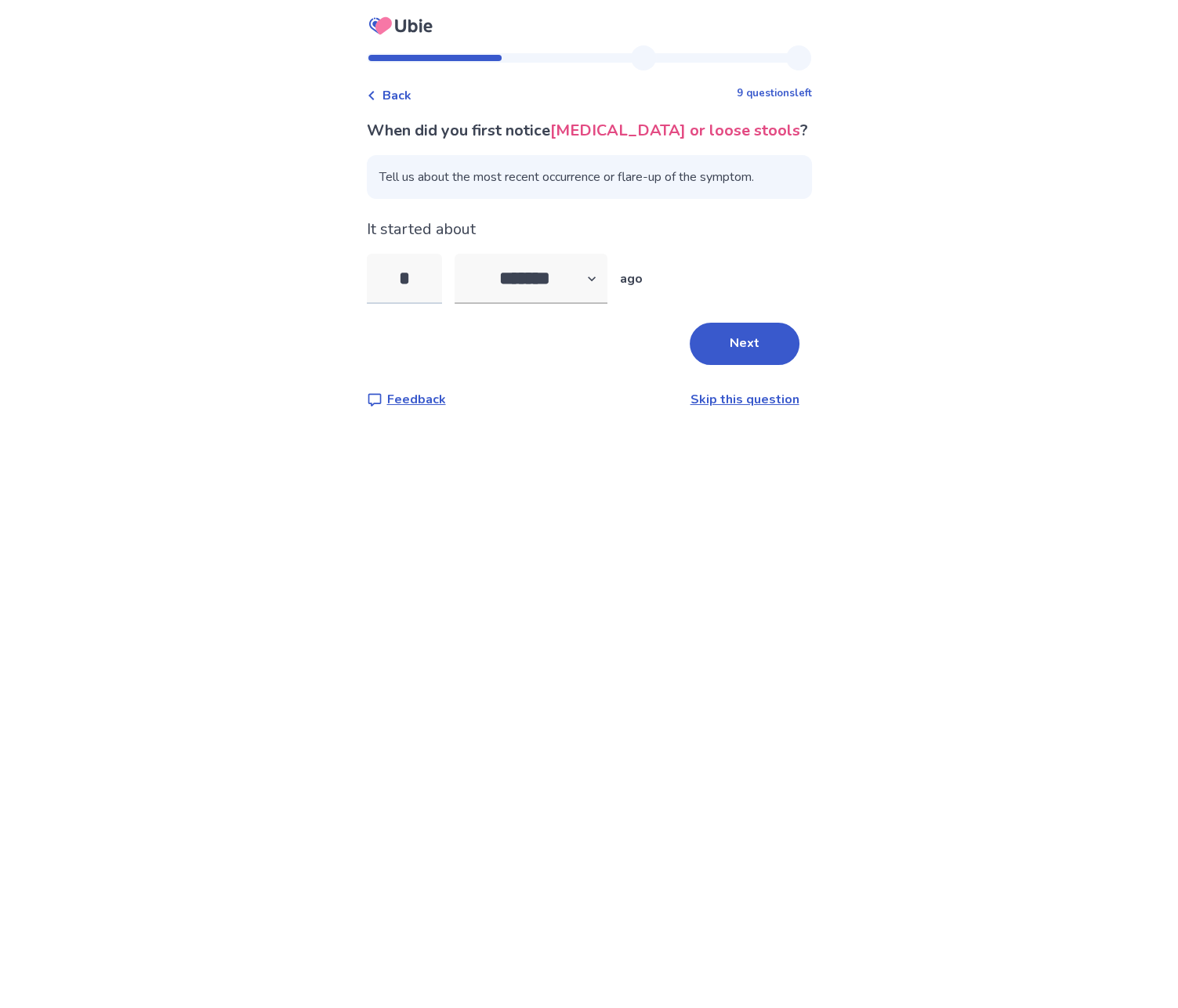
click at [438, 274] on input "*" at bounding box center [404, 279] width 76 height 50
click at [432, 272] on input "*" at bounding box center [404, 279] width 76 height 50
type input "**"
click at [716, 338] on button "Next" at bounding box center [744, 344] width 110 height 42
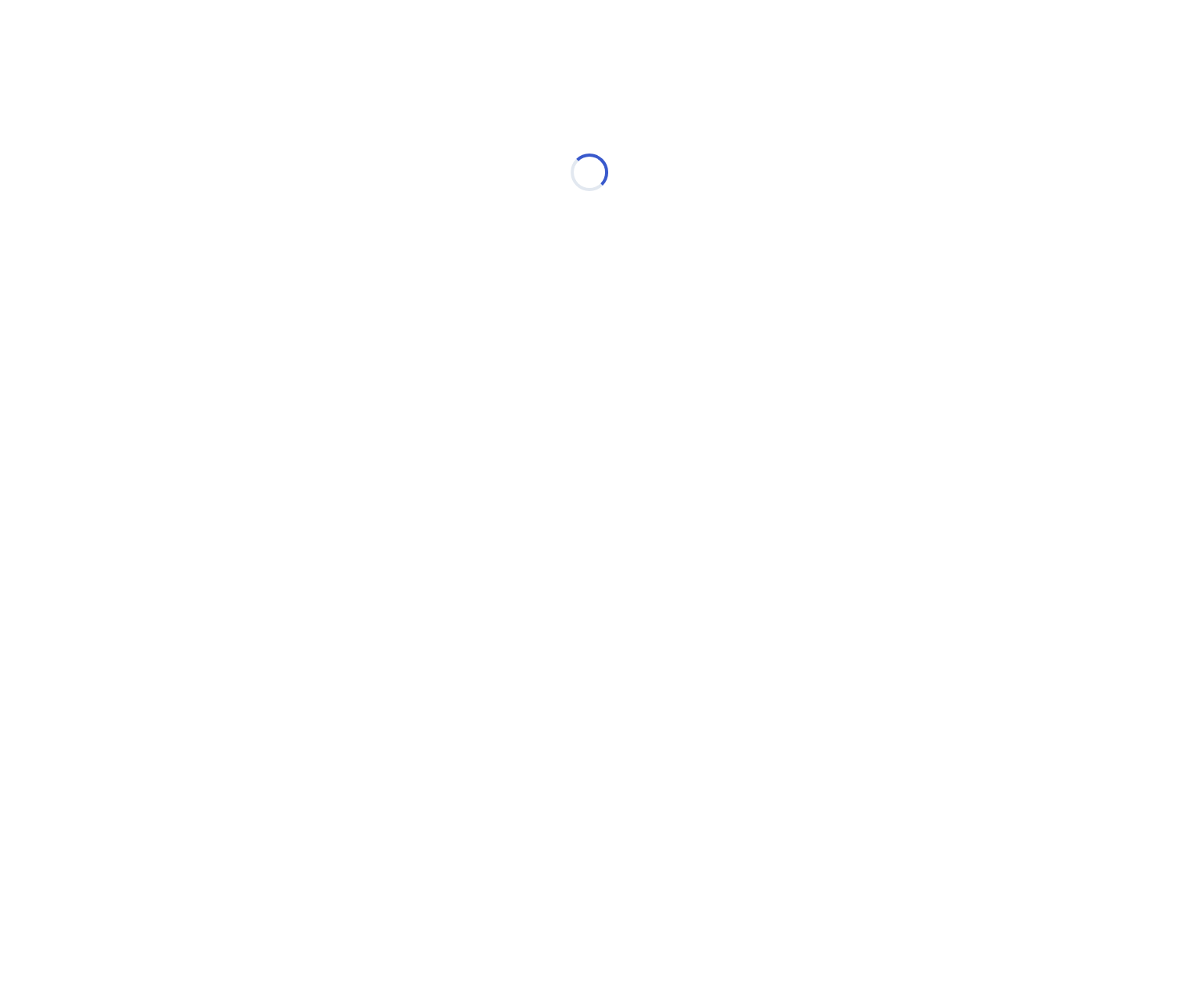
select select "*"
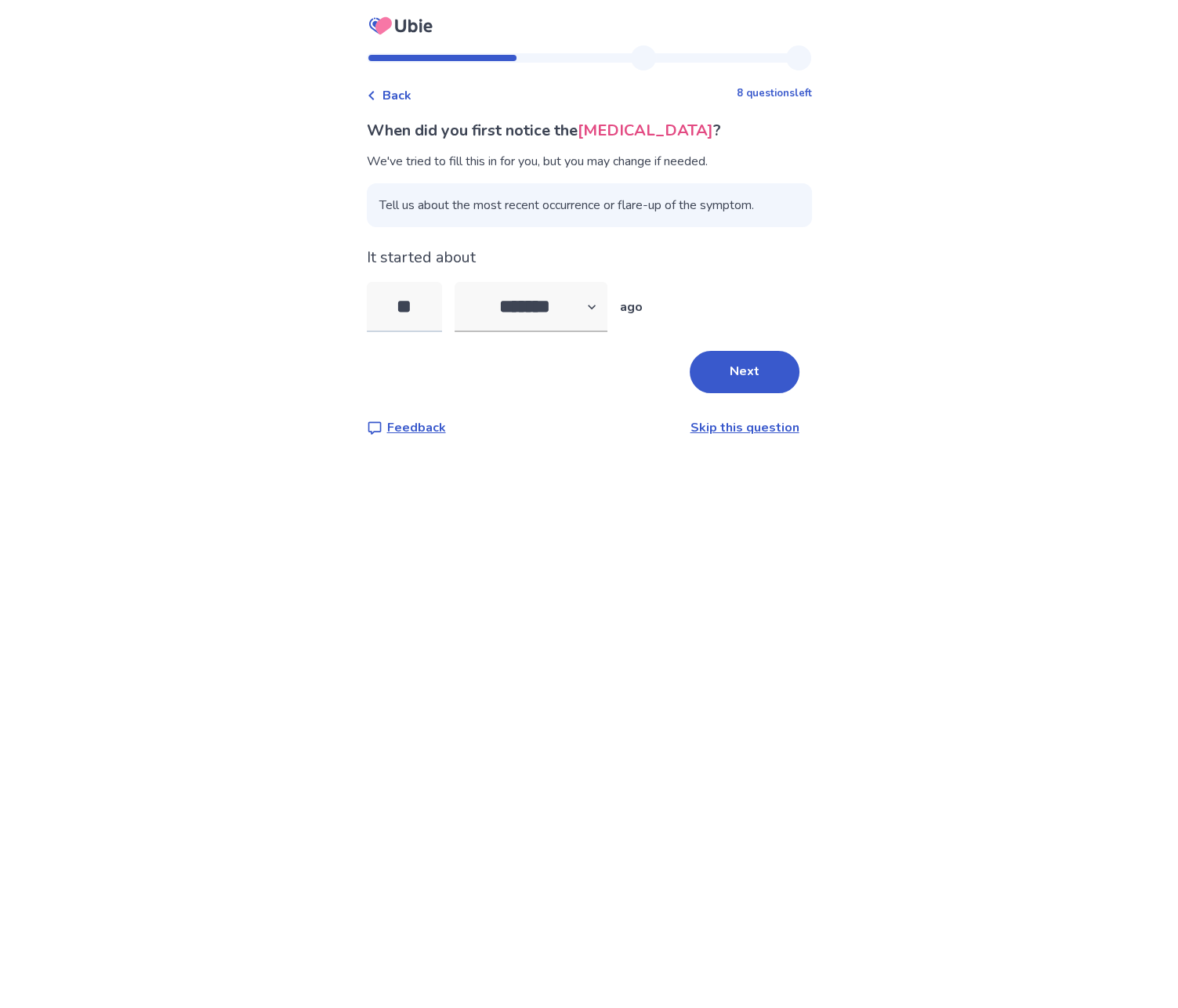
drag, startPoint x: 439, startPoint y: 299, endPoint x: 395, endPoint y: 301, distance: 44.0
click at [395, 301] on input "**" at bounding box center [404, 307] width 76 height 50
type input "*"
click at [550, 307] on select "******* ****** ******* ******** *******" at bounding box center [531, 307] width 153 height 50
select select "*"
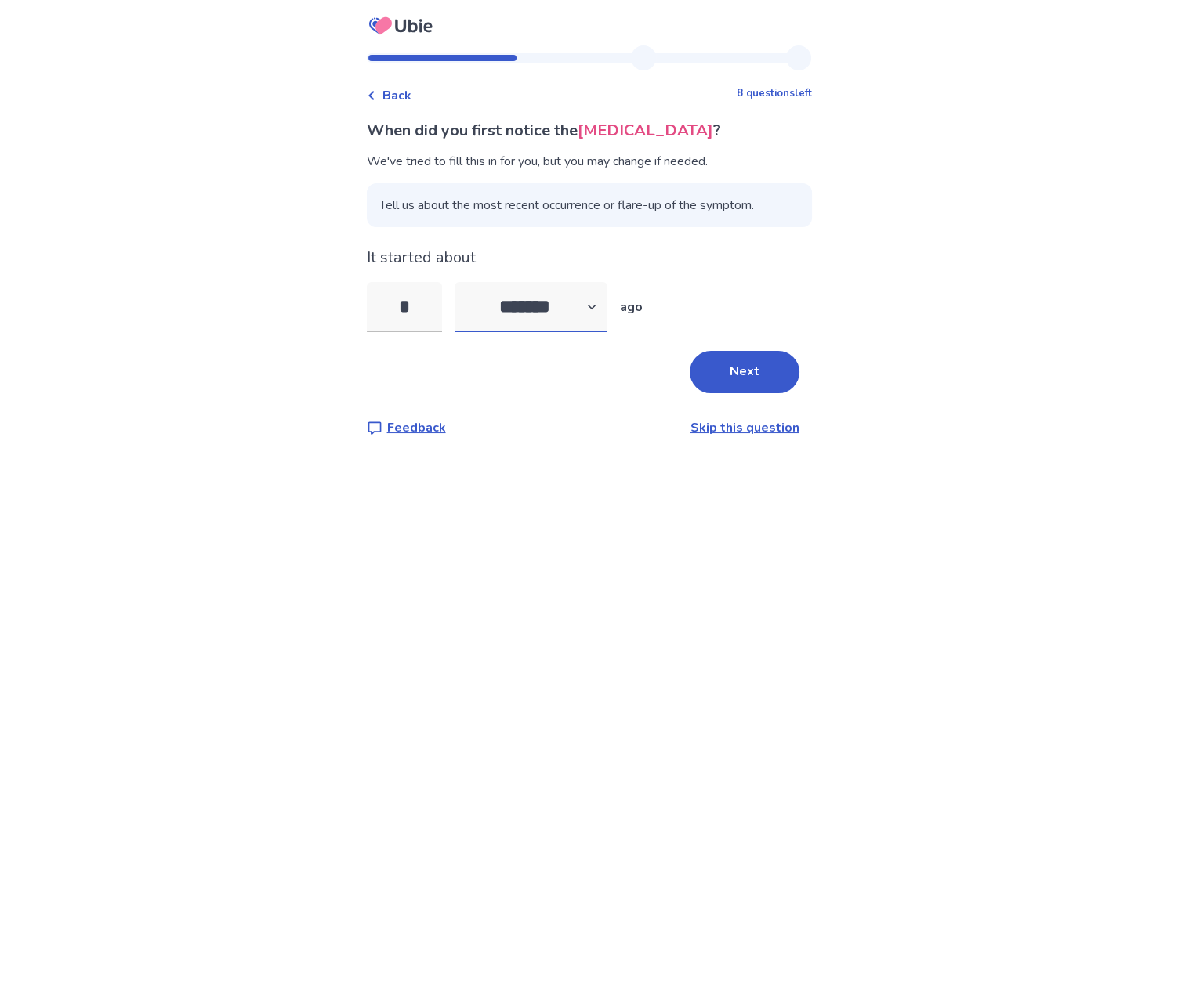
click at [463, 282] on select "******* ****** ******* ******** *******" at bounding box center [531, 307] width 153 height 50
click at [732, 369] on button "Next" at bounding box center [744, 372] width 110 height 42
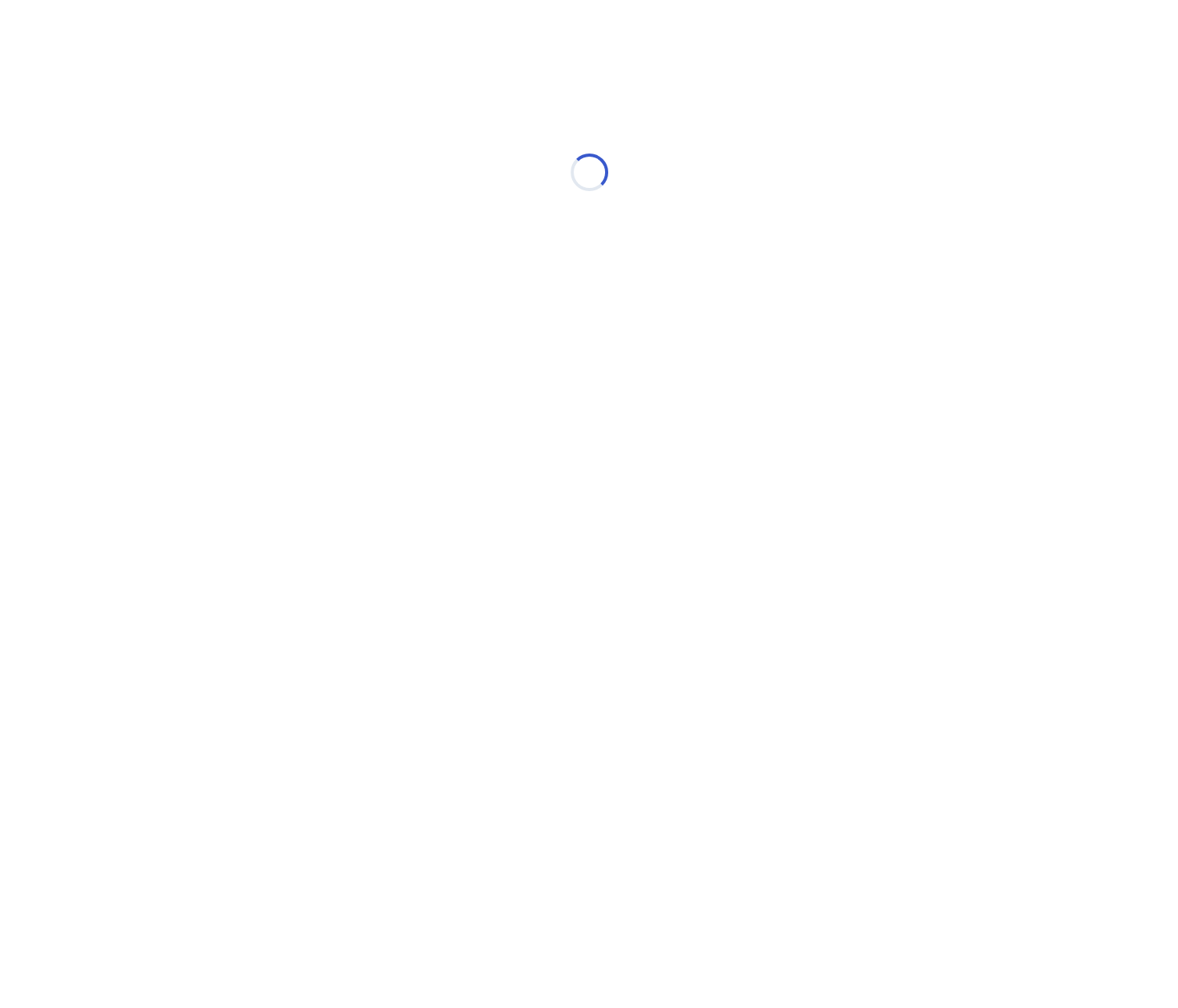
select select "*"
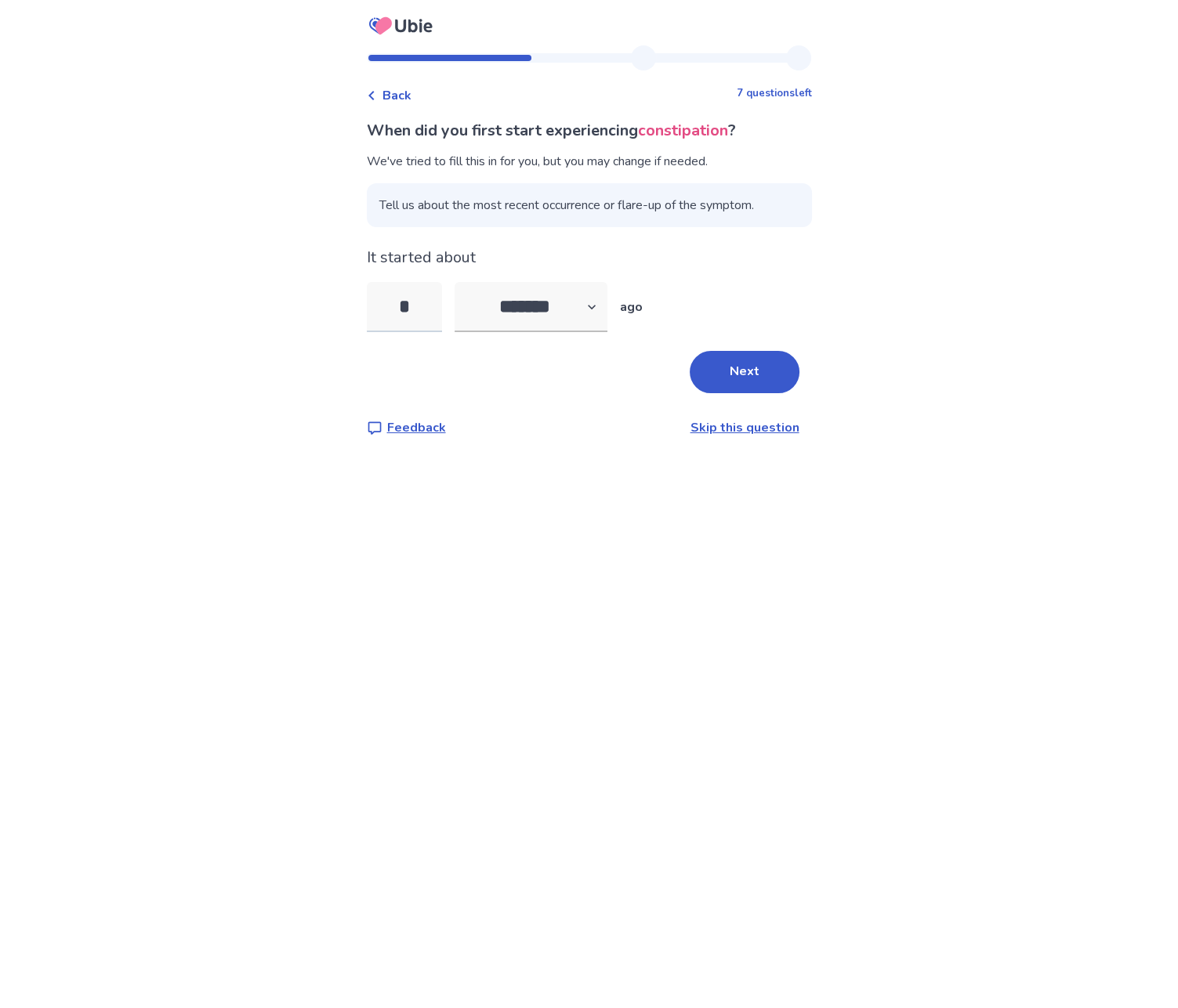
click at [436, 306] on input "*" at bounding box center [404, 307] width 76 height 50
click at [434, 305] on input "*" at bounding box center [404, 307] width 76 height 50
click at [434, 304] on input "*" at bounding box center [404, 307] width 76 height 50
type input "**"
click at [551, 301] on select "******* ****** ******* ******** *******" at bounding box center [531, 307] width 153 height 50
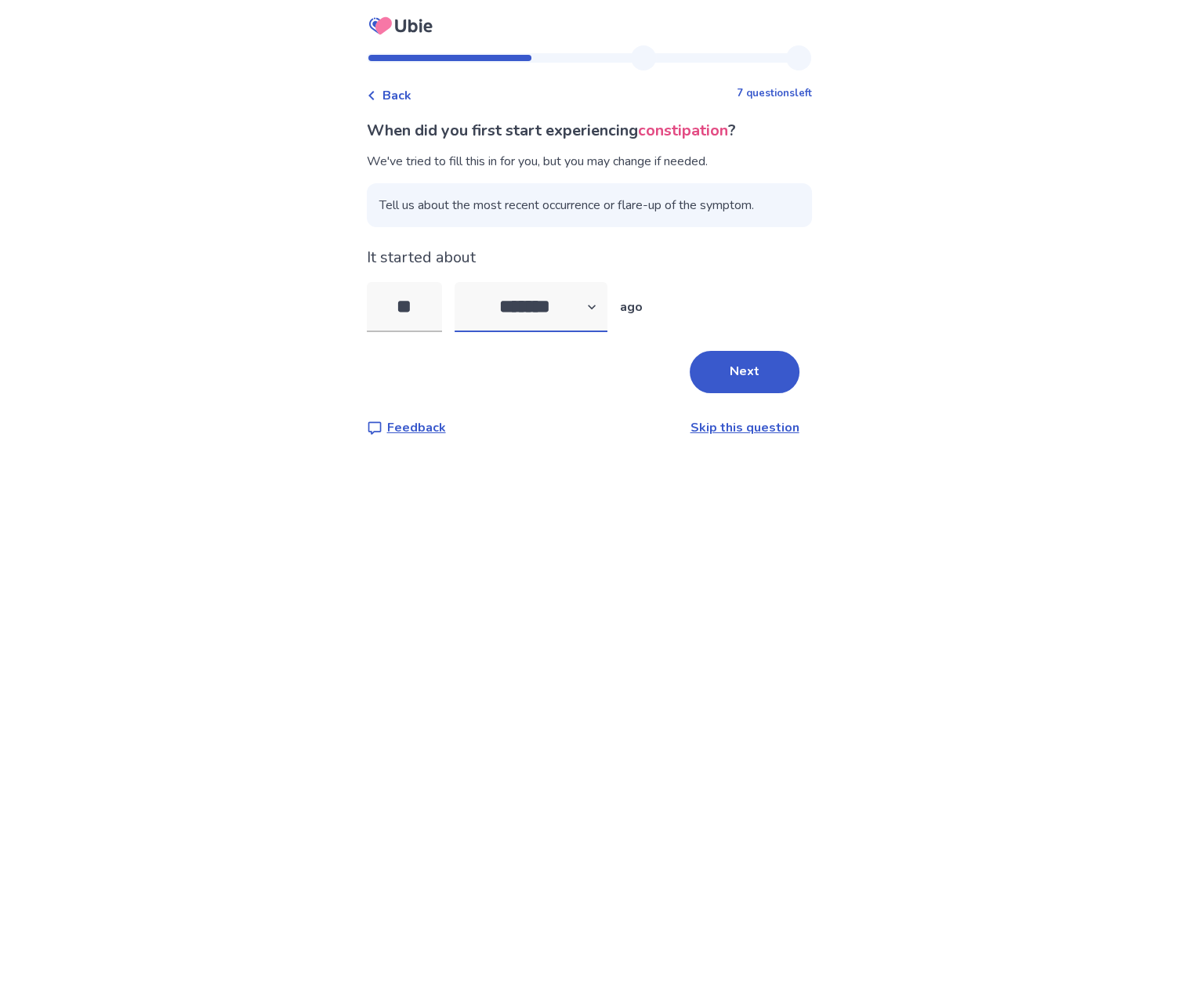
select select "*"
click at [463, 282] on select "******* ****** ******* ******** *******" at bounding box center [531, 307] width 153 height 50
click at [731, 389] on button "Next" at bounding box center [744, 372] width 110 height 42
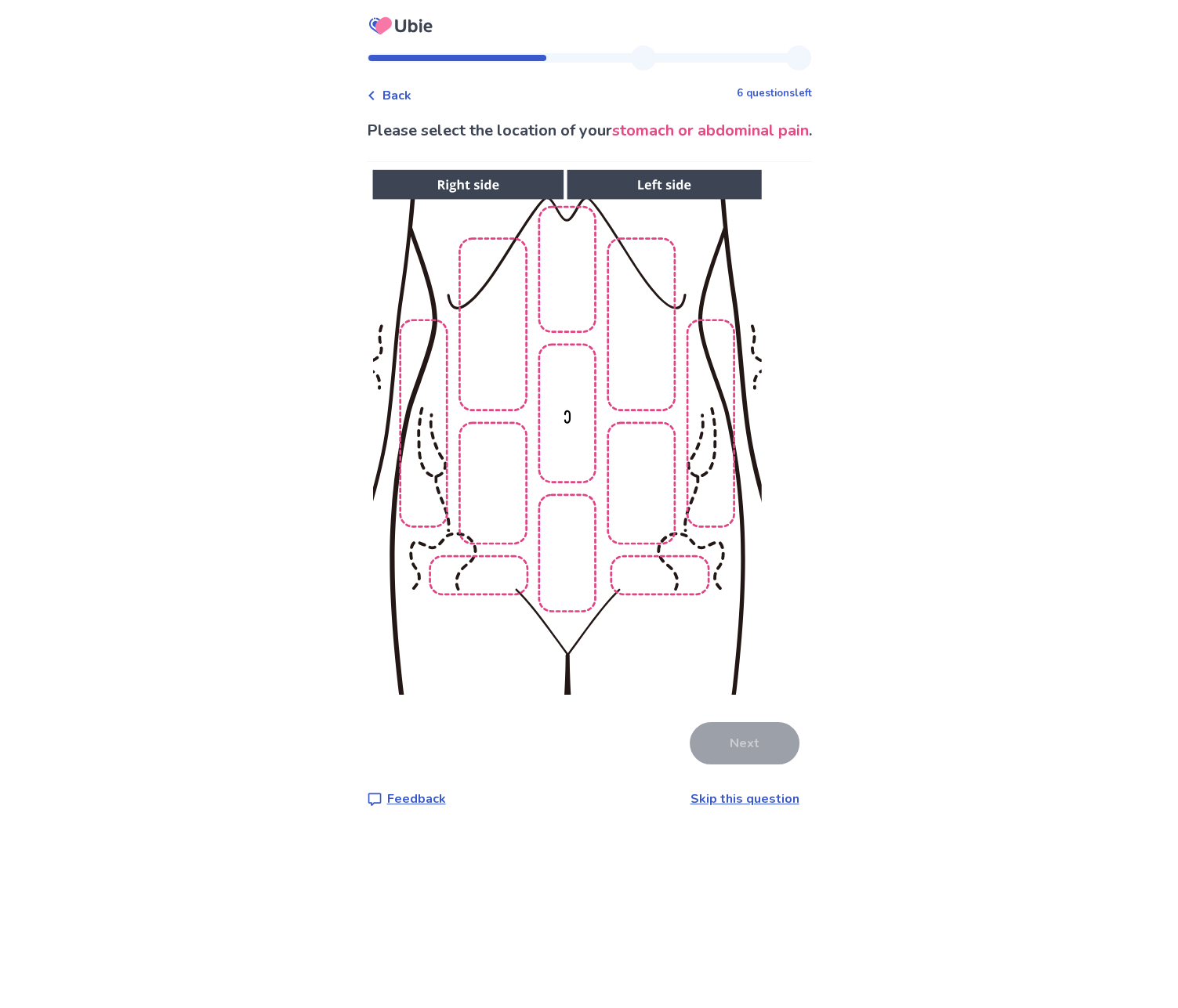
click at [515, 449] on img at bounding box center [566, 432] width 801 height 542
click at [715, 746] on button "Next" at bounding box center [744, 743] width 110 height 42
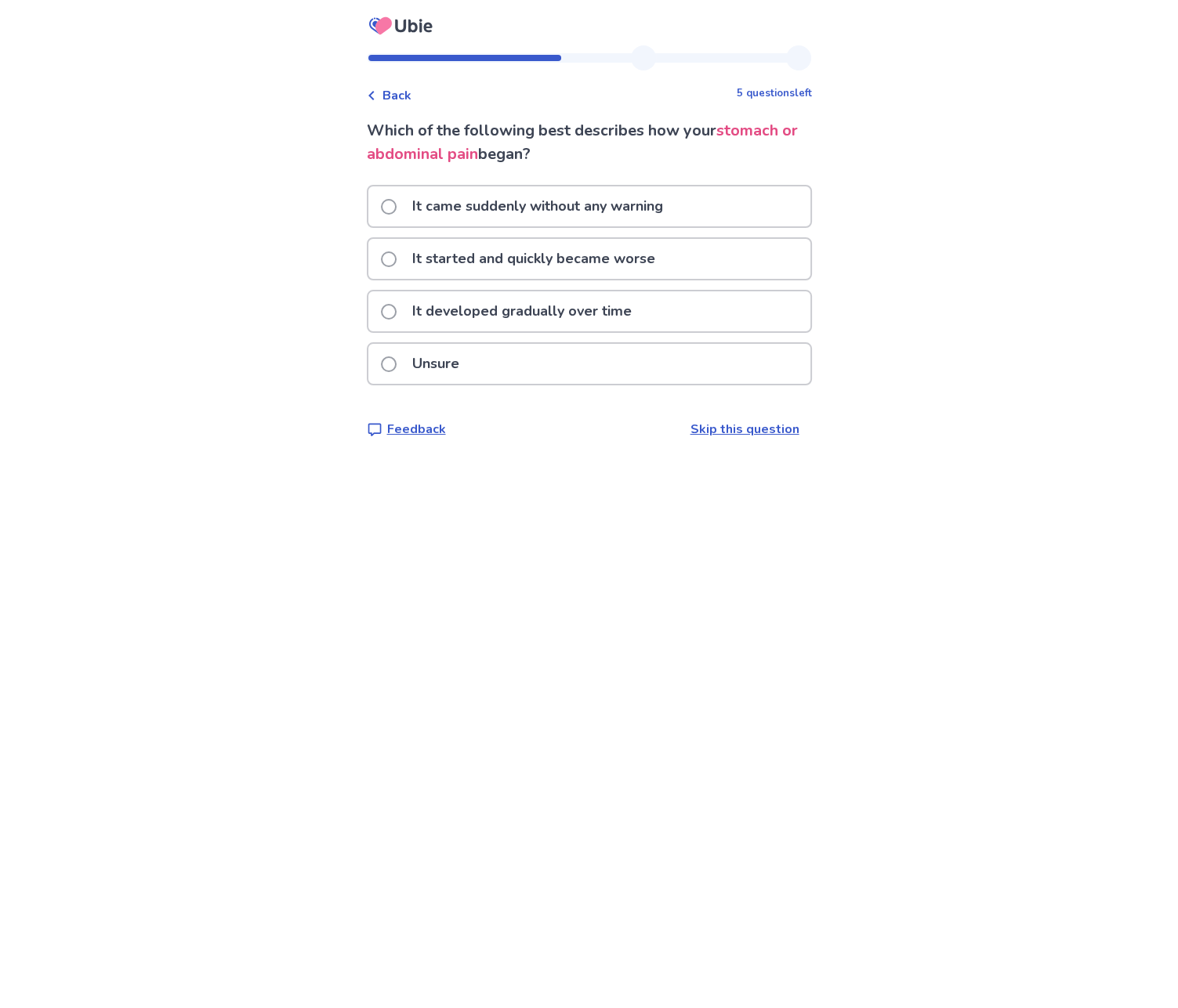
click at [460, 356] on p "Unsure" at bounding box center [435, 364] width 66 height 40
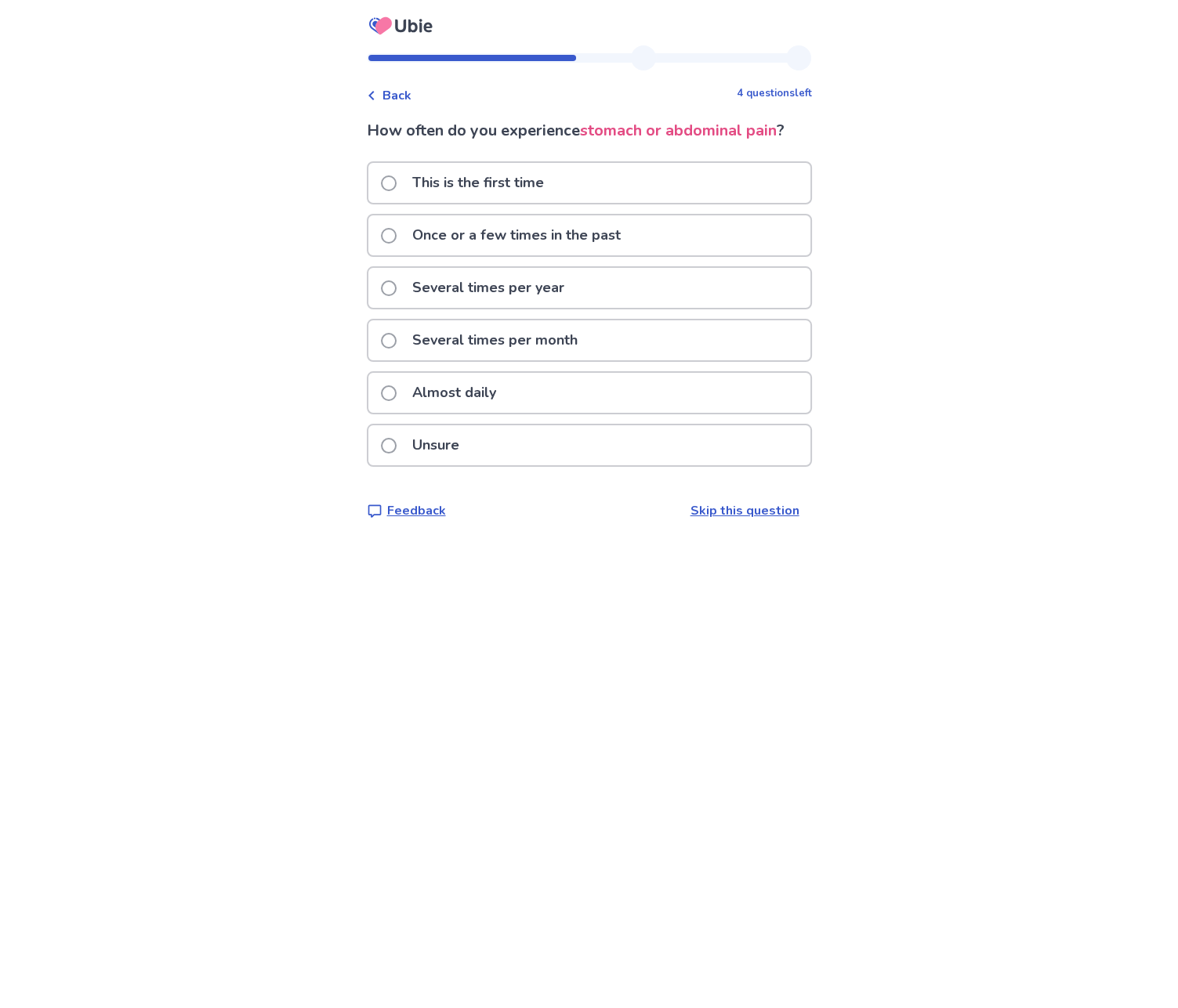
click at [499, 227] on p "Once or a few times in the past" at bounding box center [516, 235] width 227 height 40
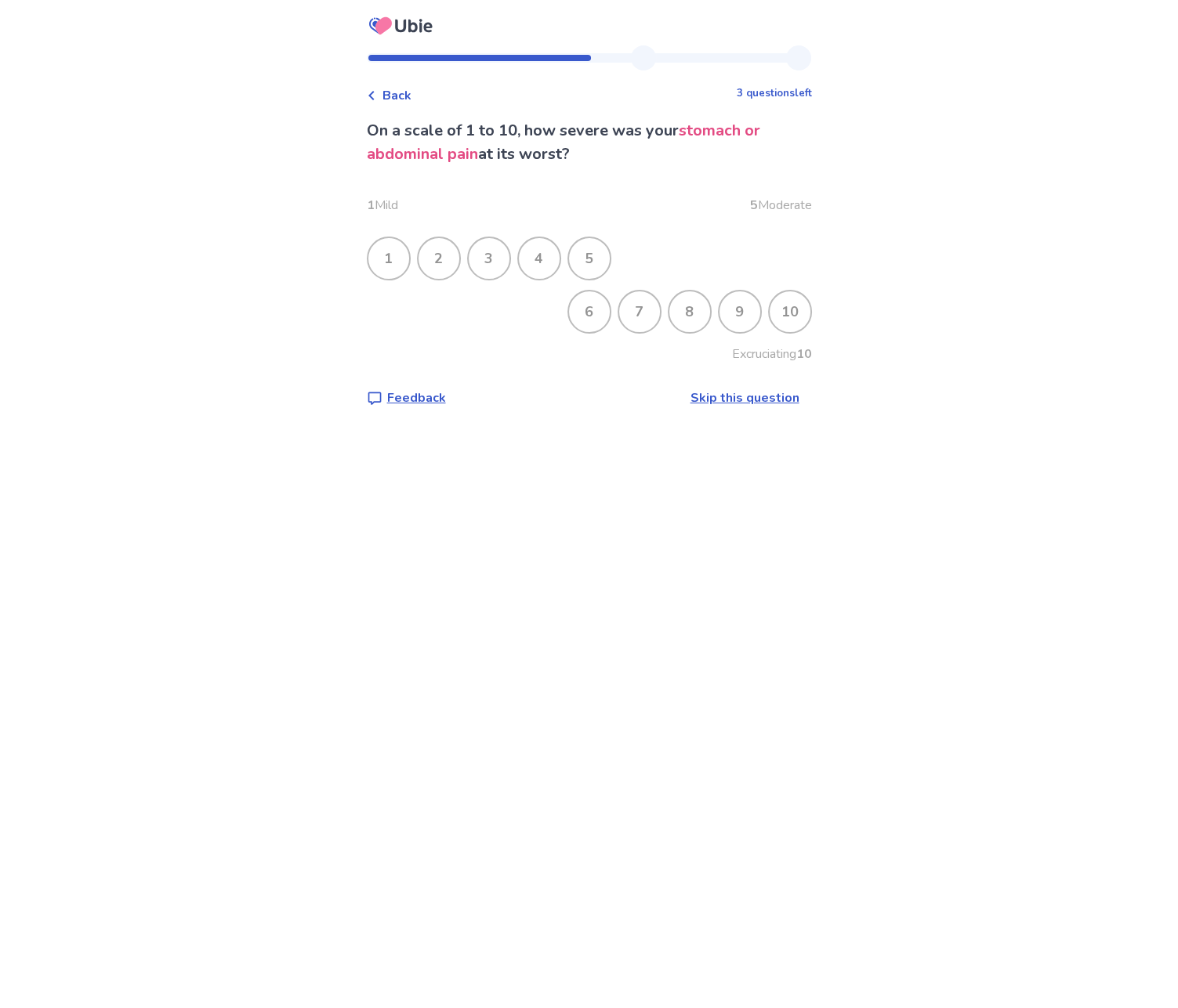
click at [459, 261] on div "2" at bounding box center [439, 258] width 40 height 40
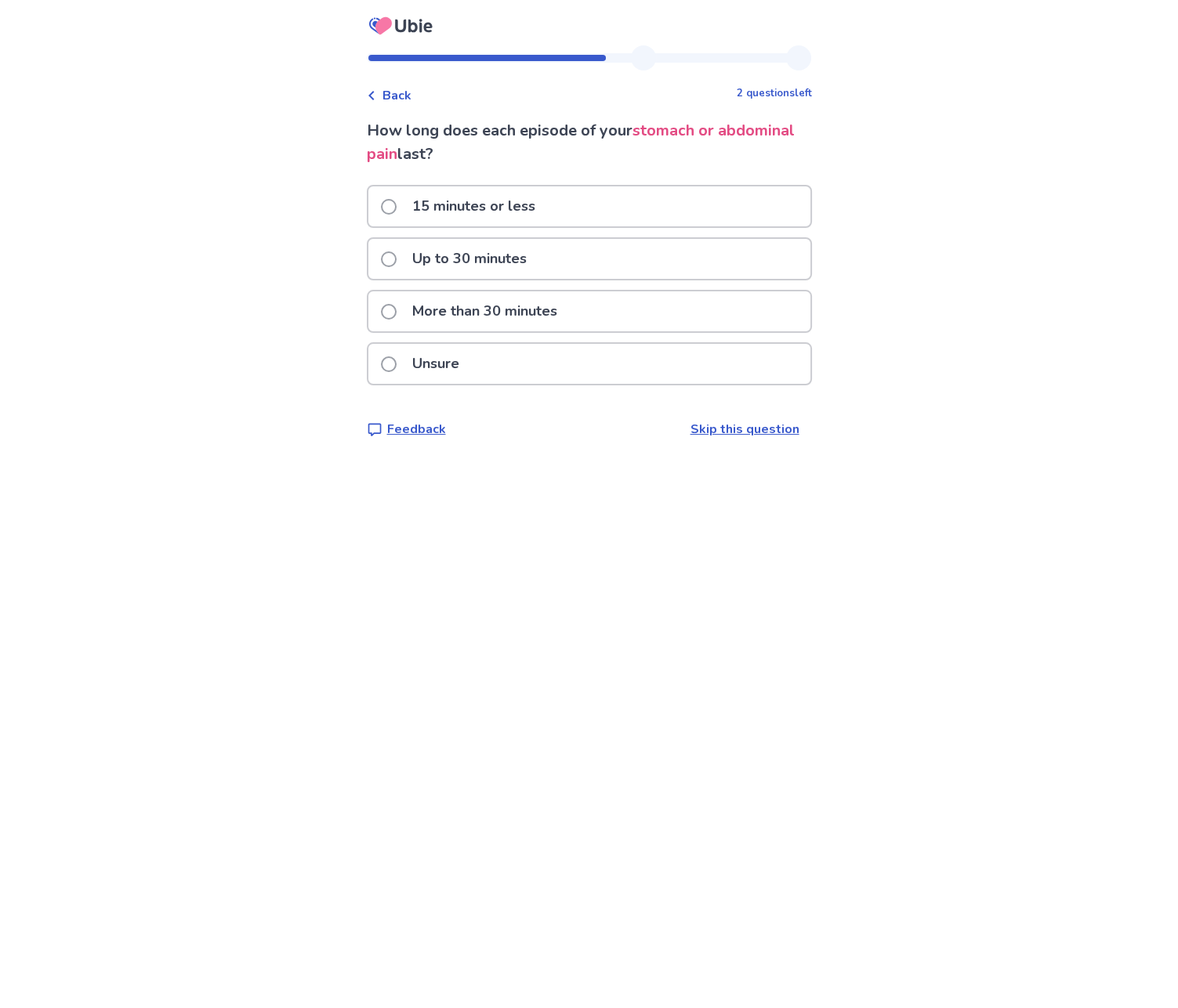
click at [497, 209] on p "15 minutes or less" at bounding box center [473, 207] width 142 height 40
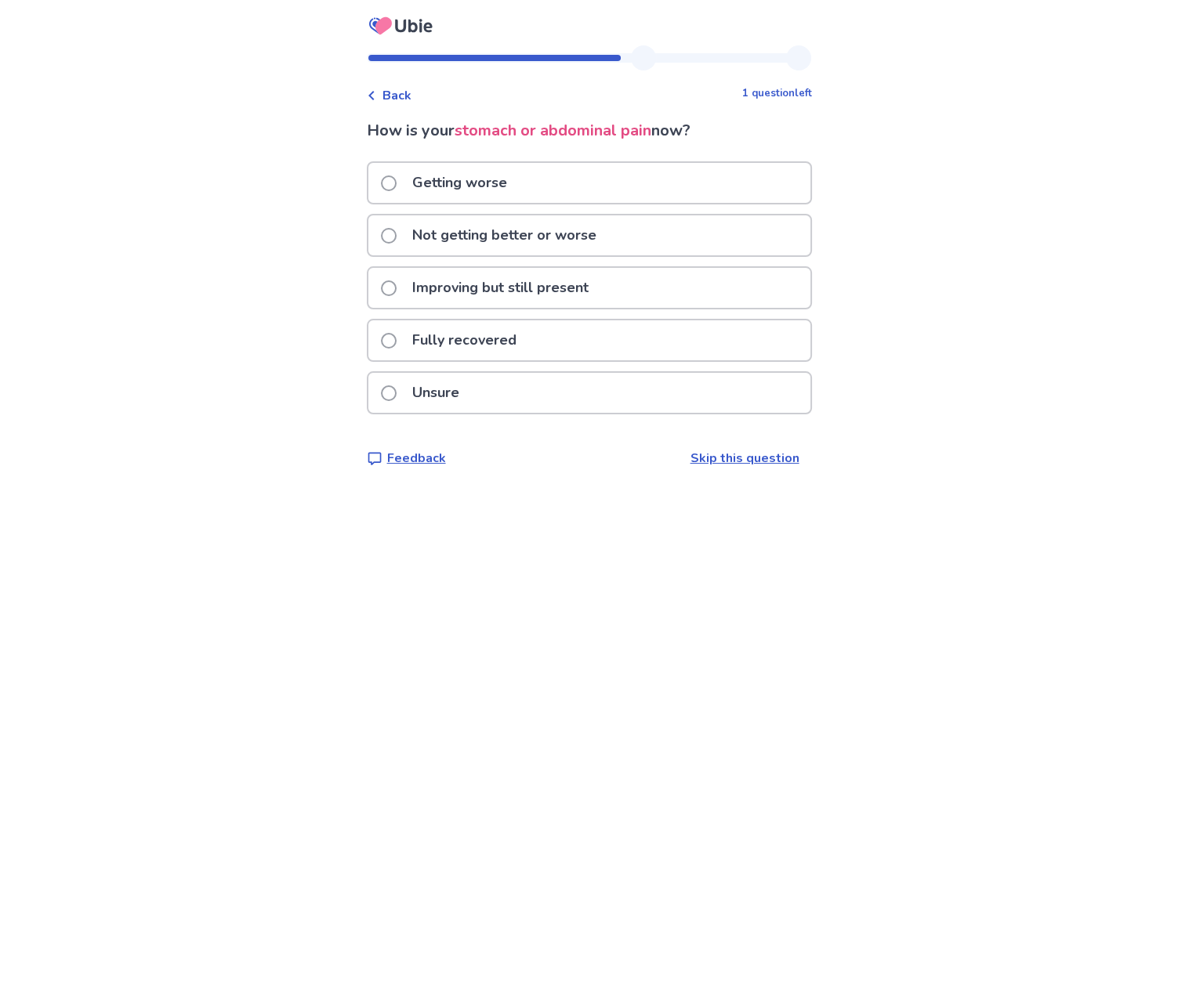
click at [485, 238] on p "Not getting better or worse" at bounding box center [504, 235] width 203 height 40
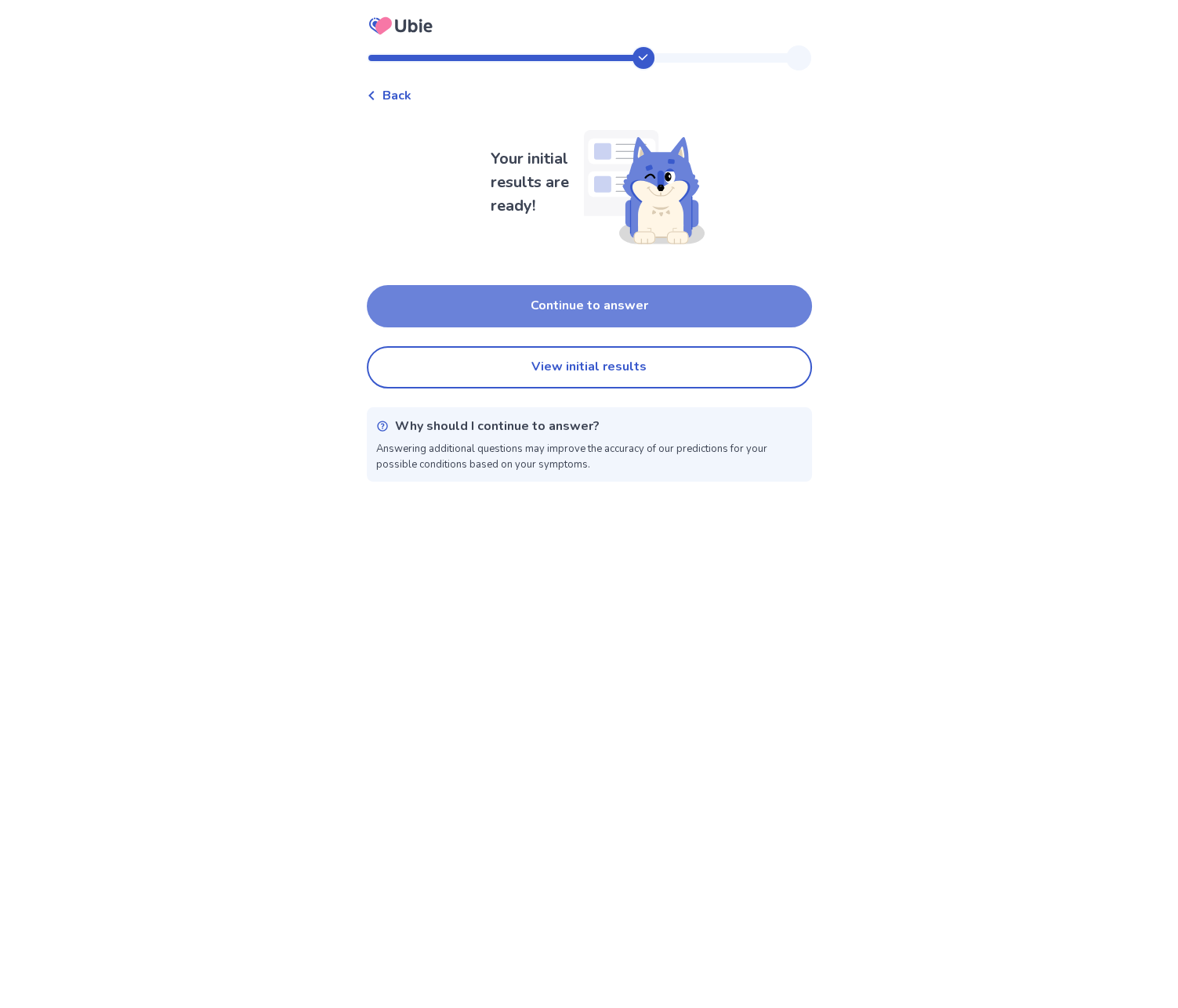
click at [580, 298] on button "Continue to answer" at bounding box center [589, 306] width 445 height 42
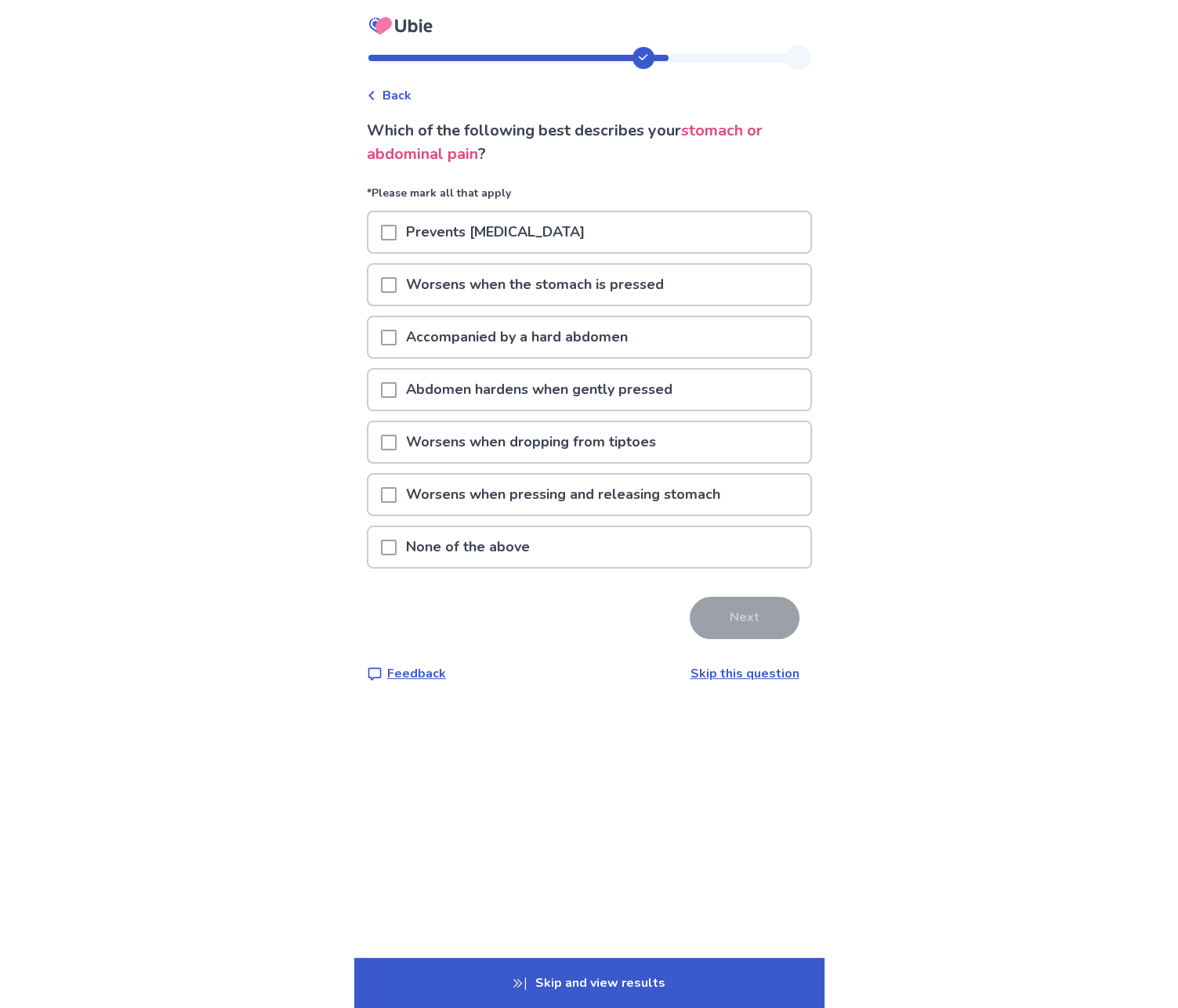
click at [701, 665] on link "Skip this question" at bounding box center [745, 674] width 109 height 18
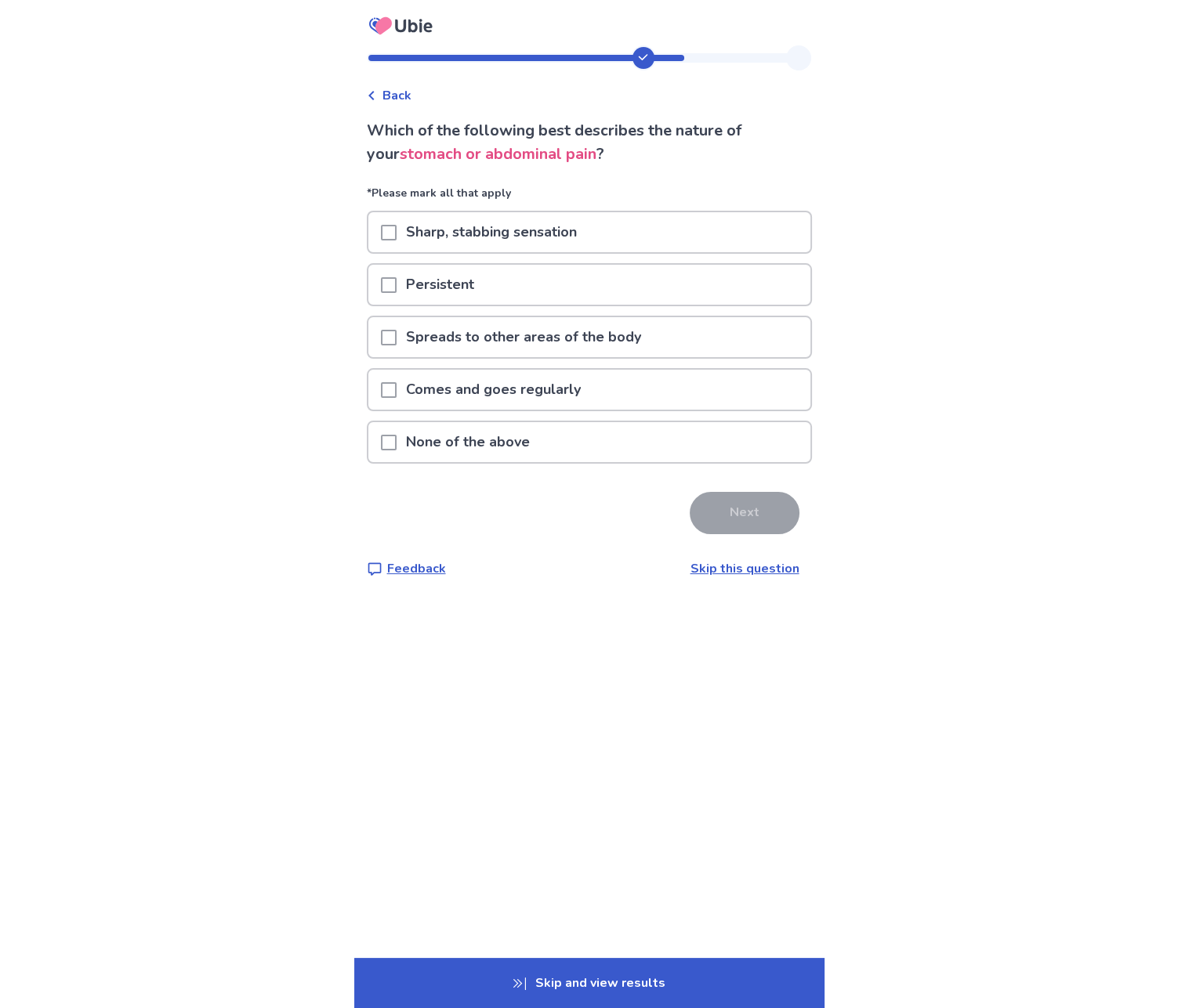
click at [392, 228] on span at bounding box center [388, 233] width 16 height 16
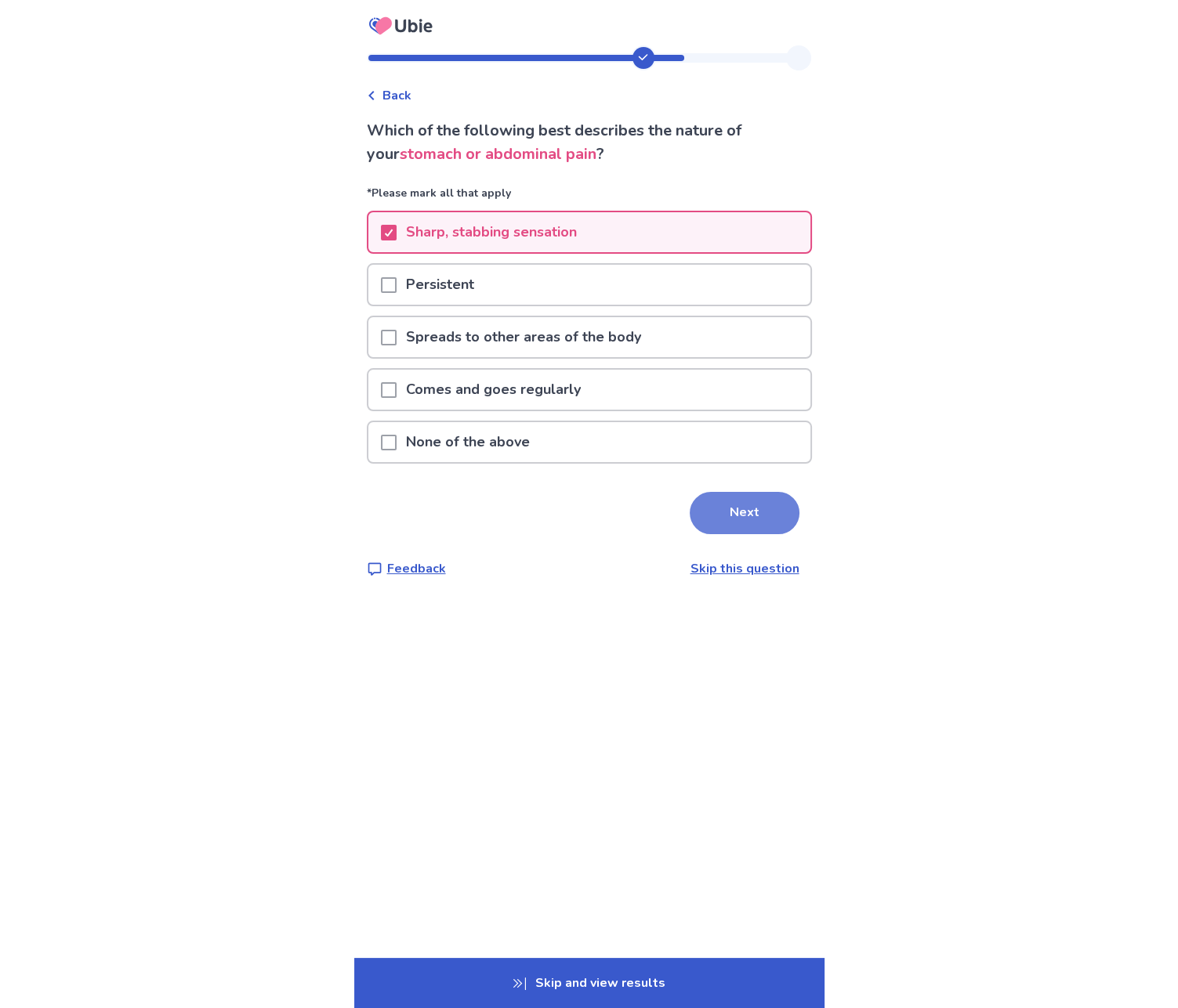
click at [734, 517] on button "Next" at bounding box center [744, 513] width 110 height 42
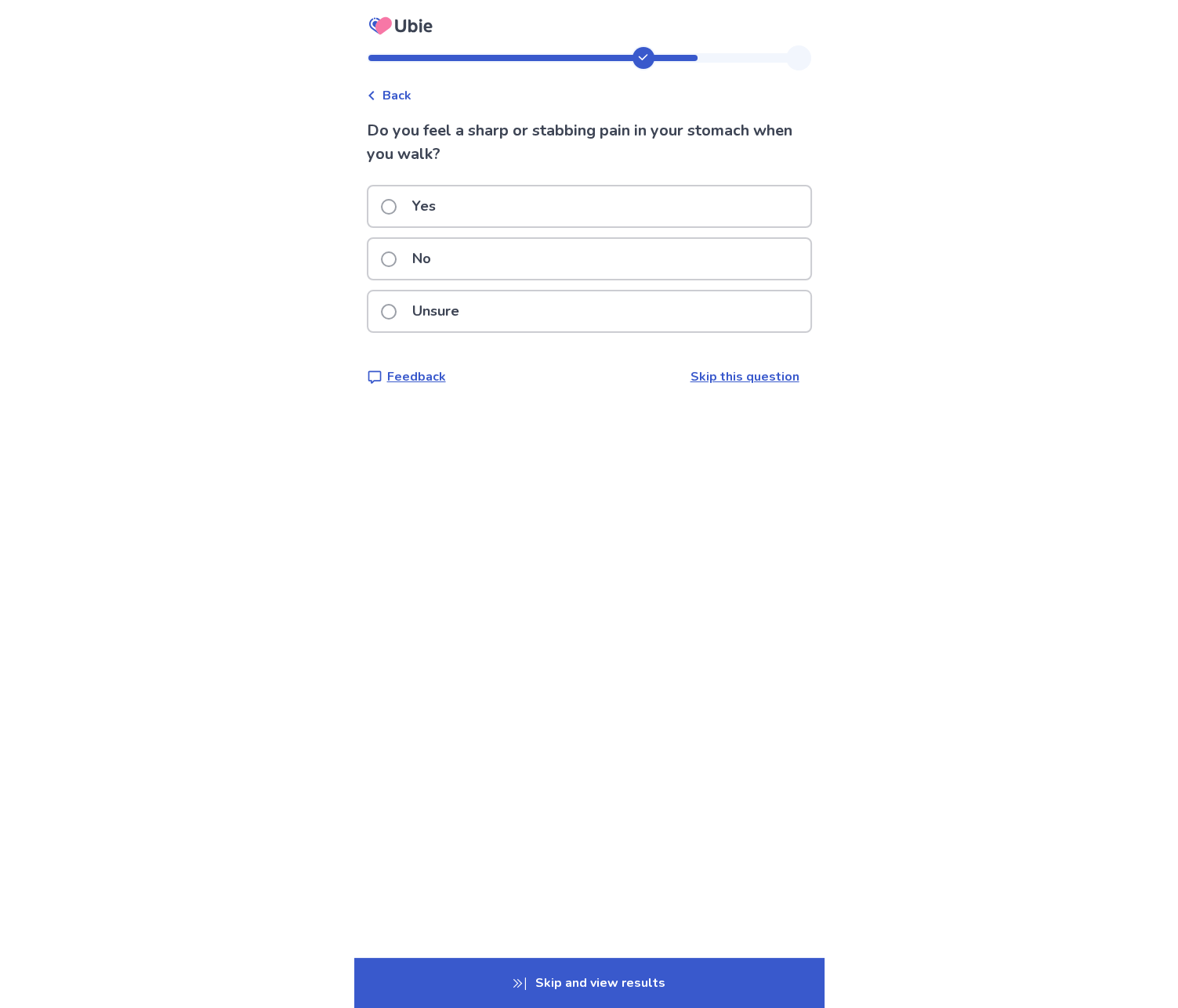
click at [459, 255] on div "No" at bounding box center [589, 259] width 442 height 40
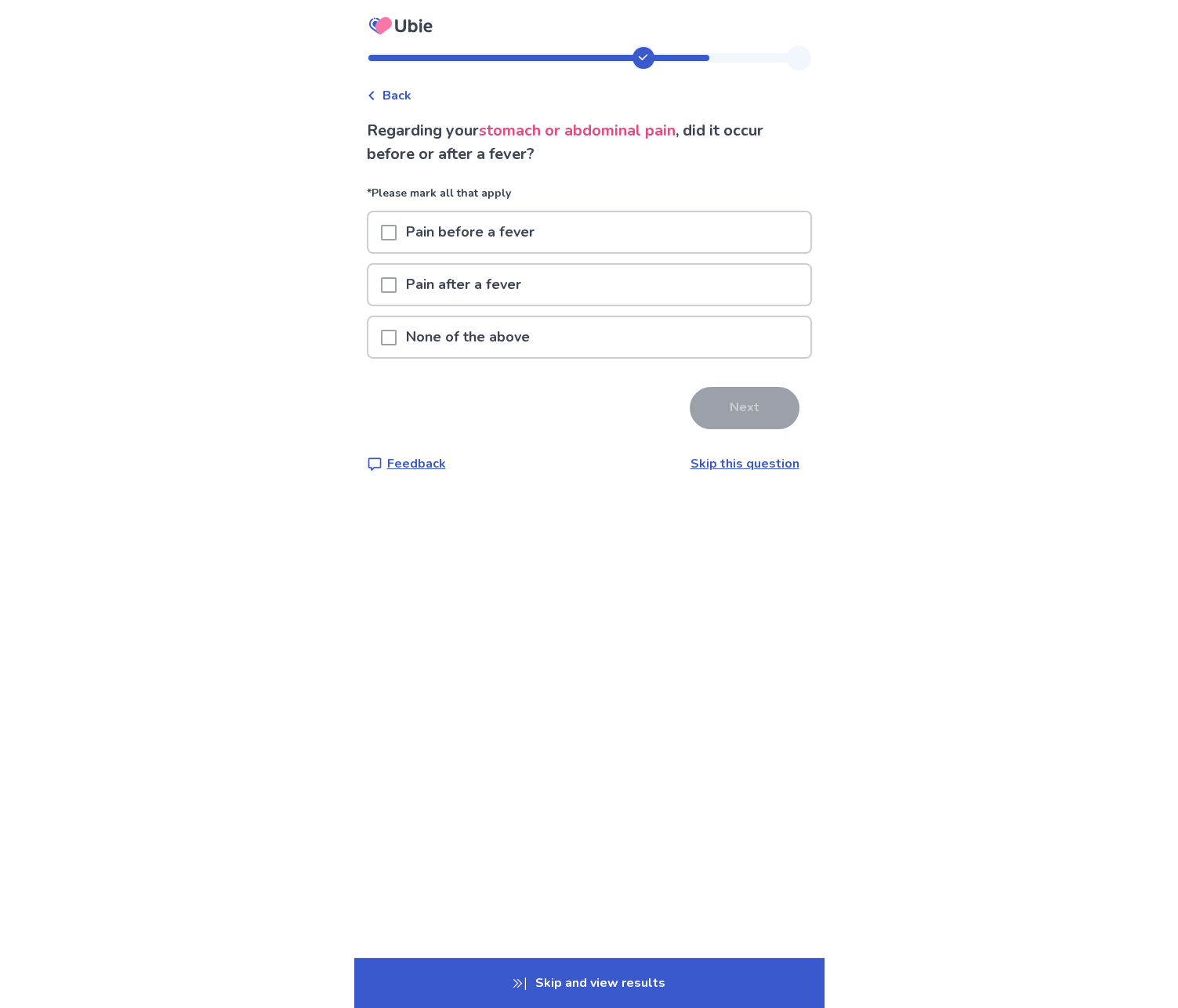
click at [429, 340] on p "None of the above" at bounding box center [468, 338] width 143 height 40
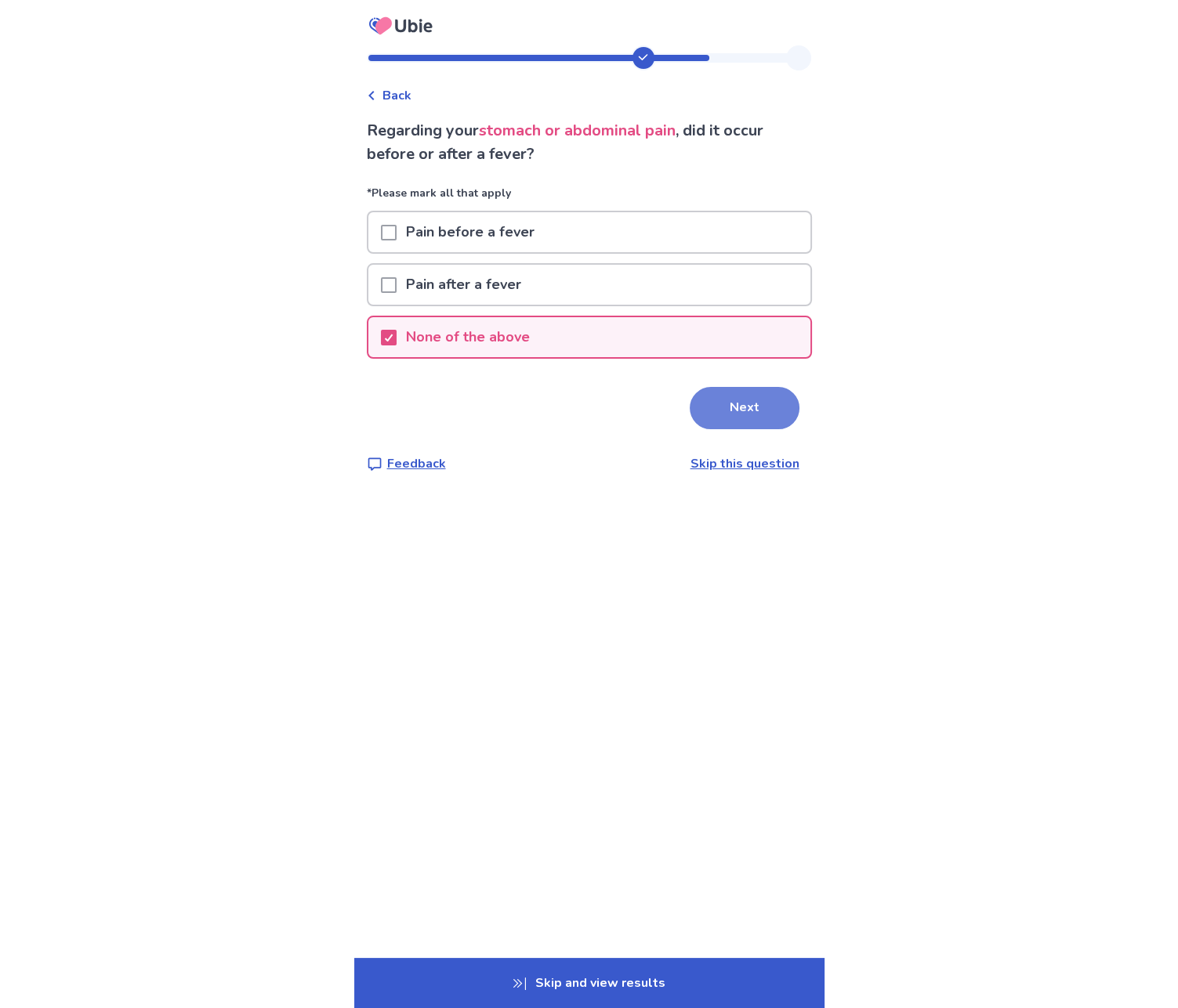
click at [701, 412] on button "Next" at bounding box center [744, 408] width 110 height 42
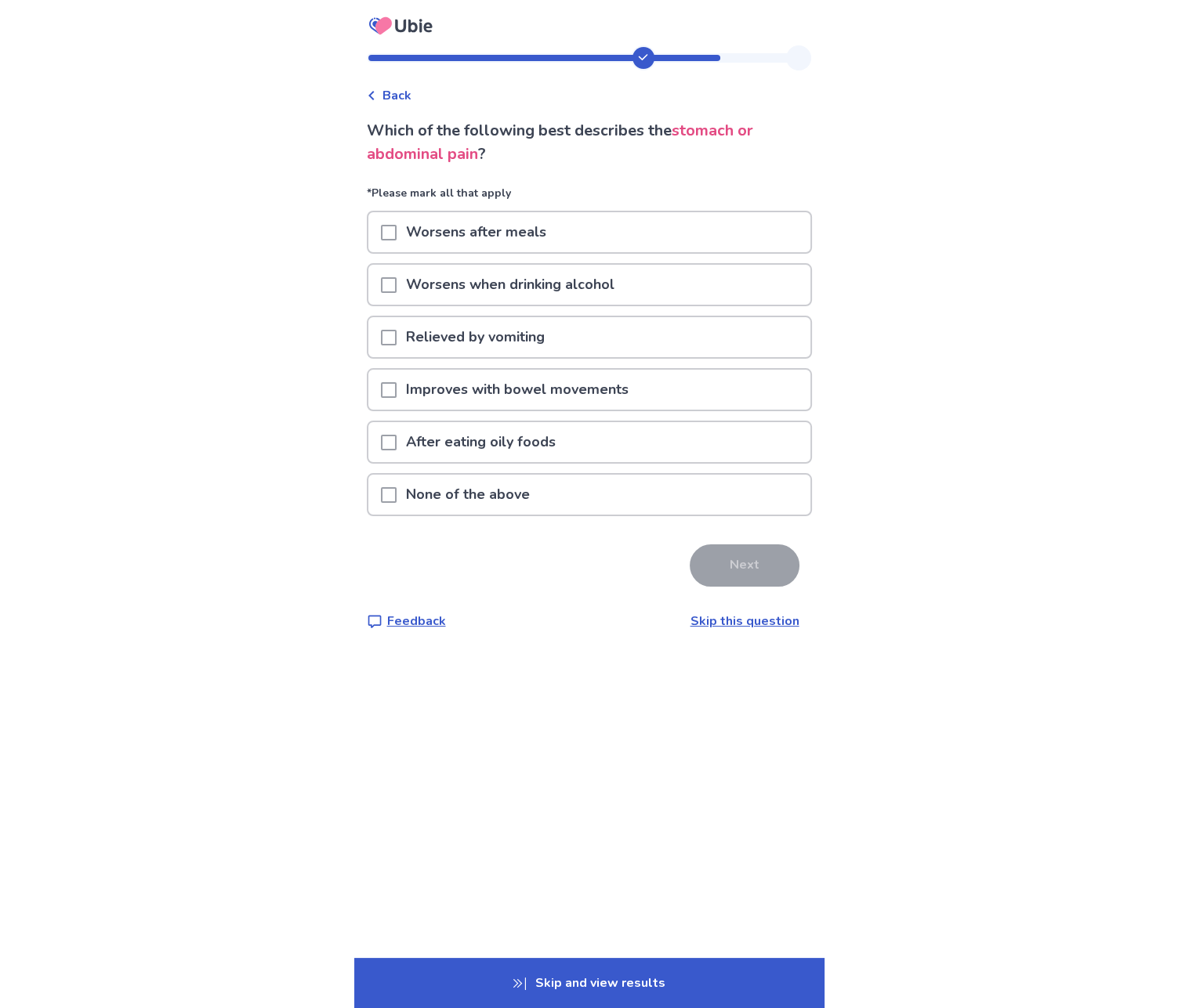
click at [430, 483] on p "None of the above" at bounding box center [468, 495] width 143 height 40
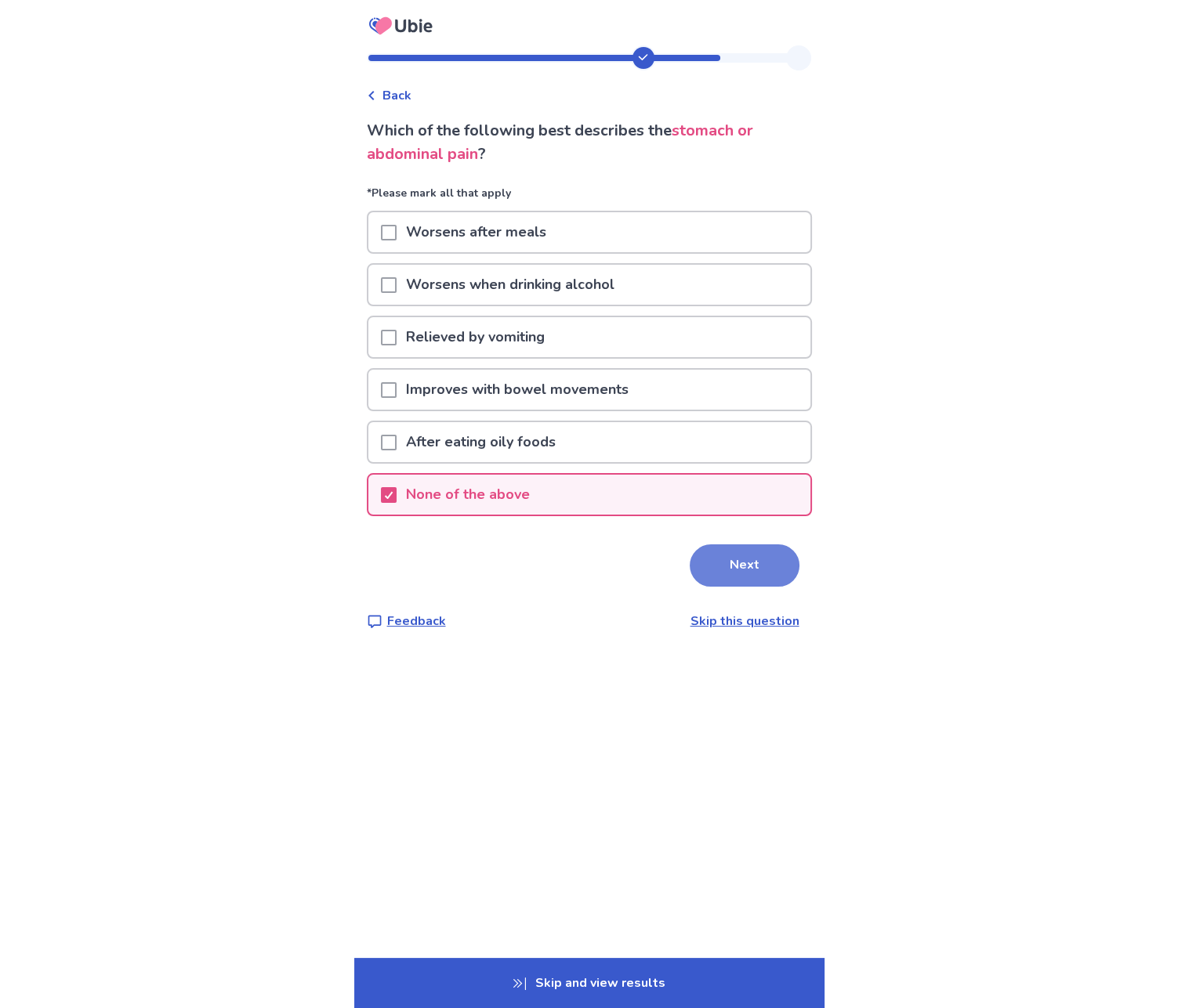
click at [731, 568] on button "Next" at bounding box center [744, 565] width 110 height 42
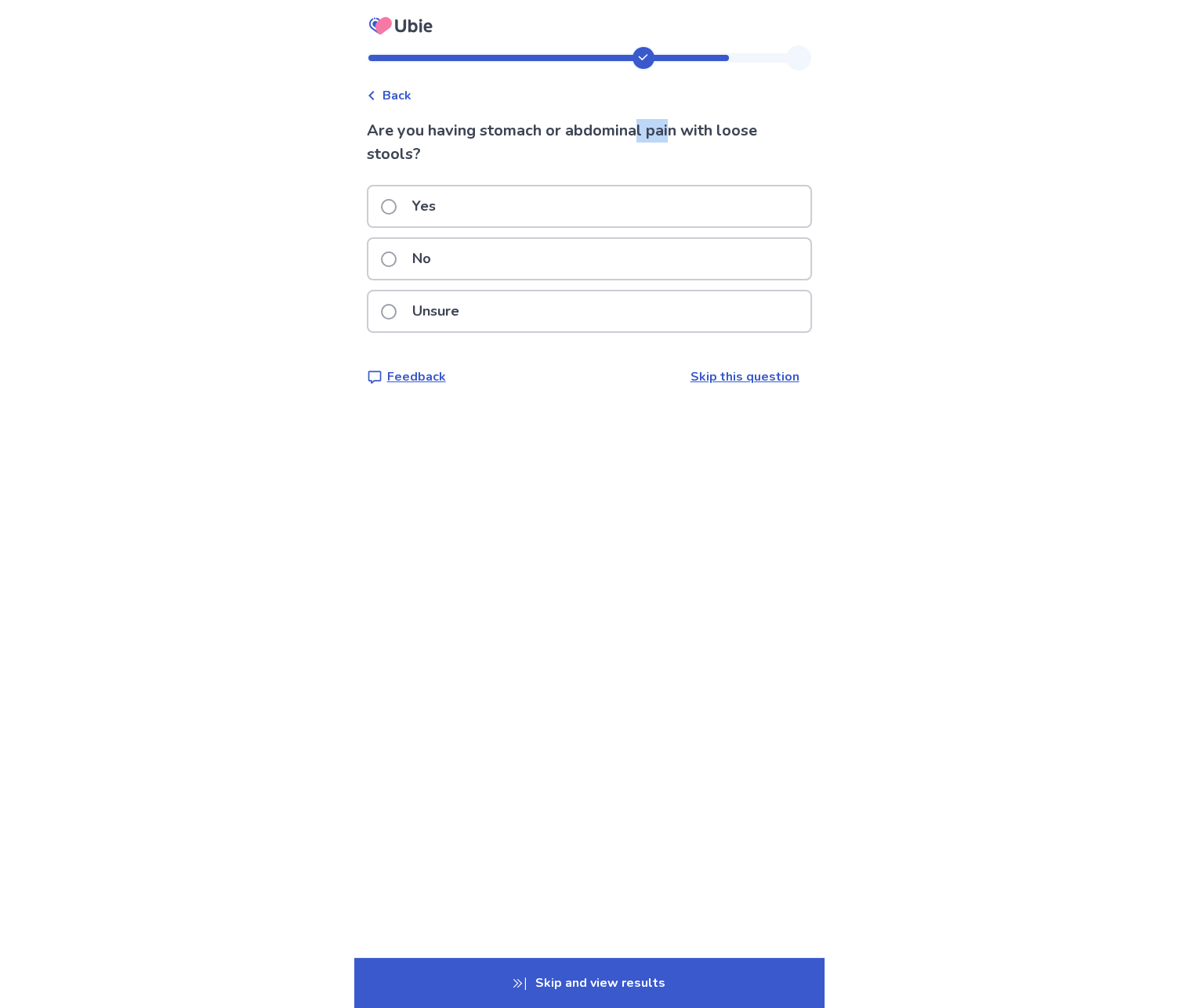
drag, startPoint x: 645, startPoint y: 135, endPoint x: 679, endPoint y: 132, distance: 34.1
click at [677, 132] on p "Are you having stomach or abdominal pain with loose stools?" at bounding box center [589, 143] width 445 height 47
click at [680, 132] on p "Are you having stomach or abdominal pain with loose stools?" at bounding box center [589, 143] width 445 height 47
click at [504, 214] on div "Yes" at bounding box center [589, 207] width 442 height 40
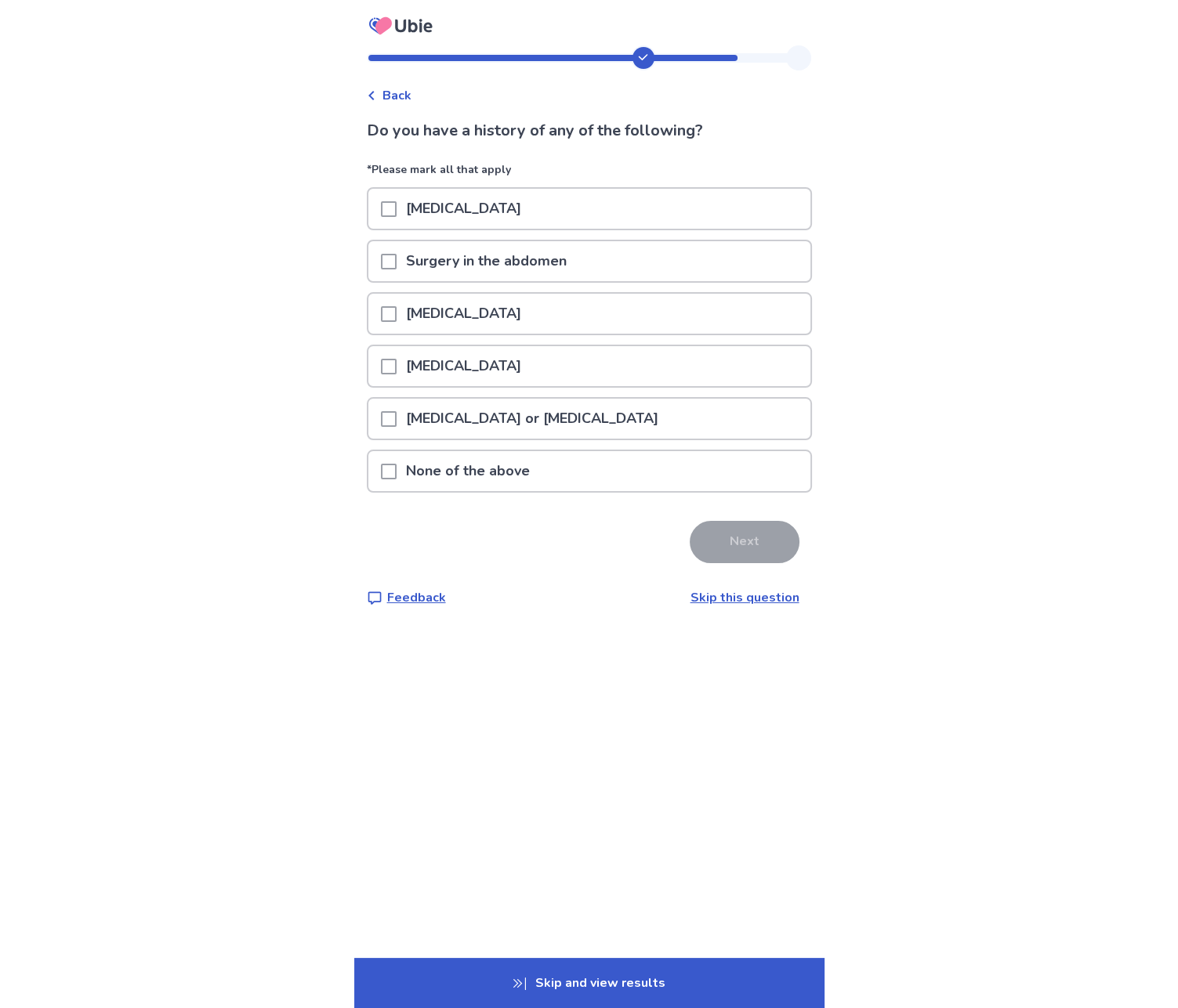
click at [539, 465] on p "None of the above" at bounding box center [468, 471] width 143 height 40
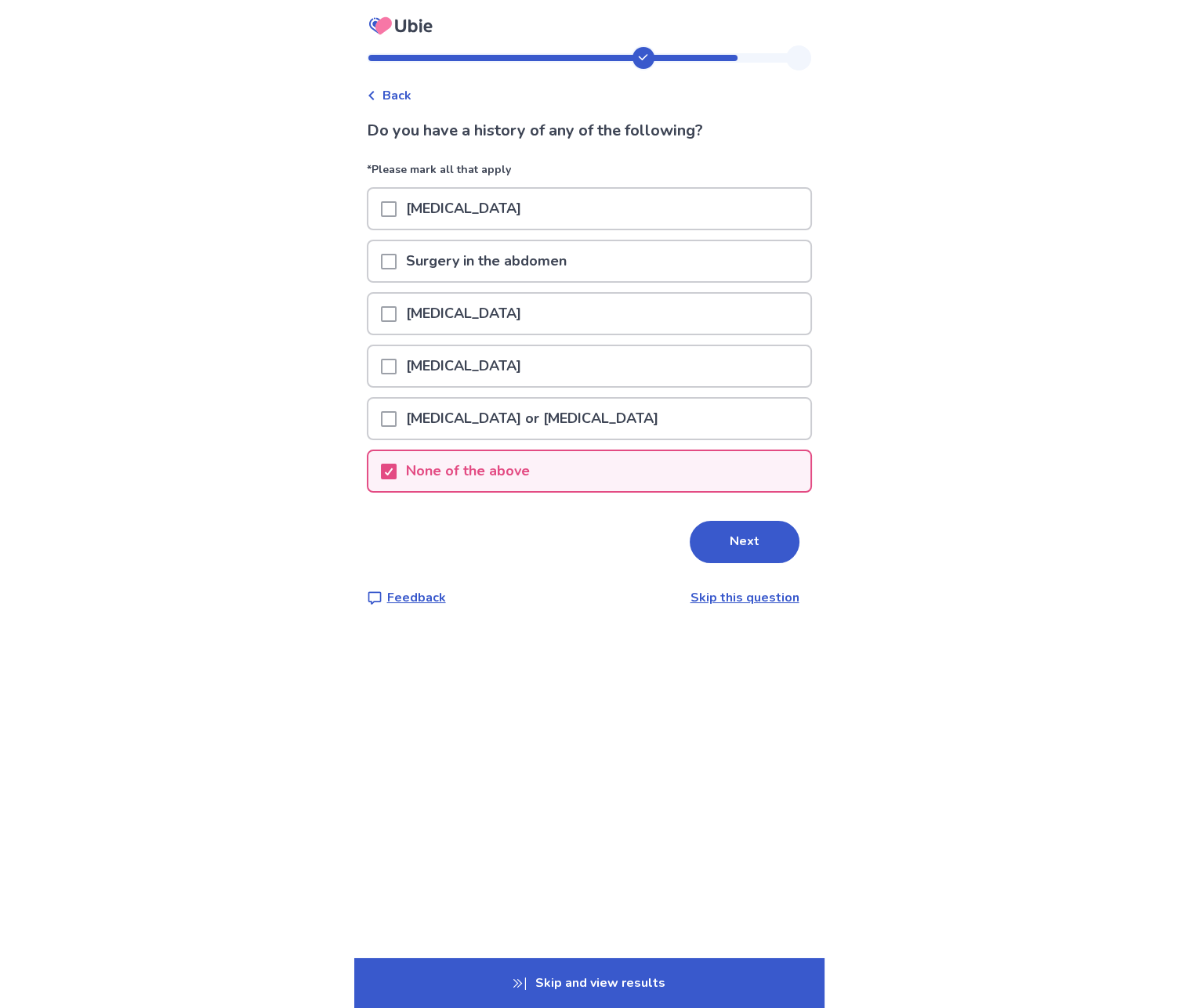
click at [725, 540] on button "Next" at bounding box center [744, 542] width 110 height 42
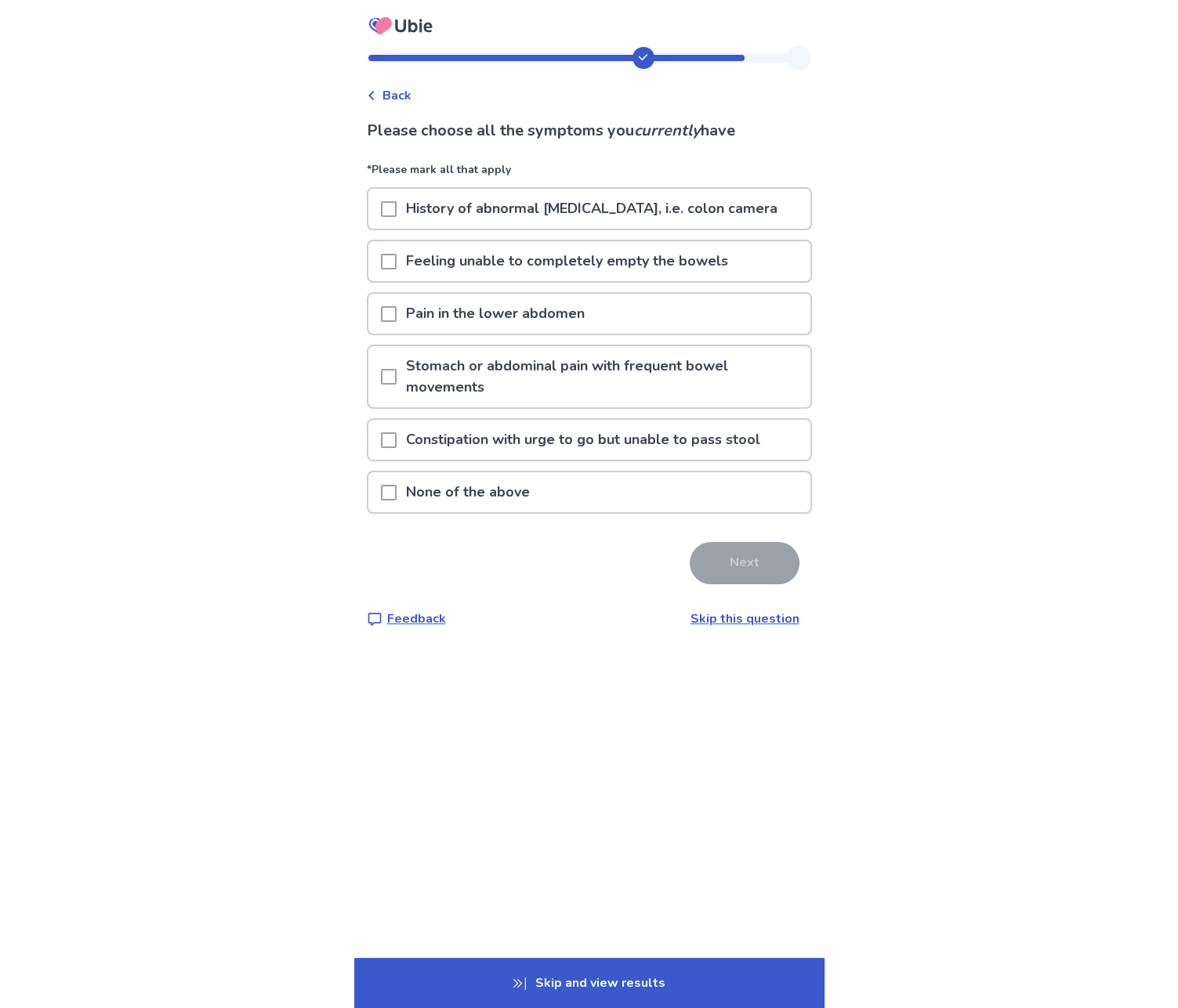
click at [493, 254] on p "Feeling unable to completely empty the bowels" at bounding box center [567, 261] width 341 height 40
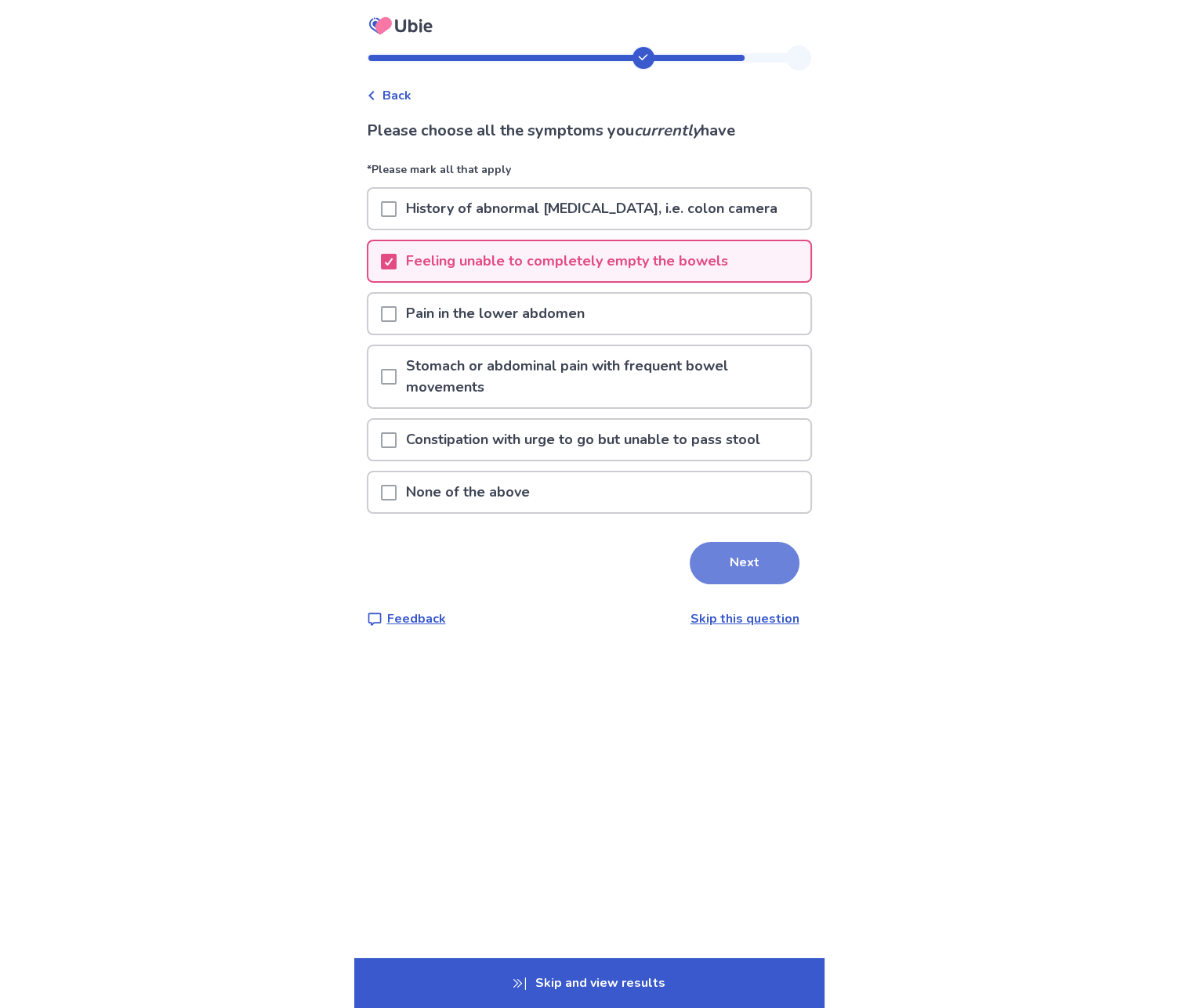
click at [724, 557] on button "Next" at bounding box center [744, 563] width 110 height 42
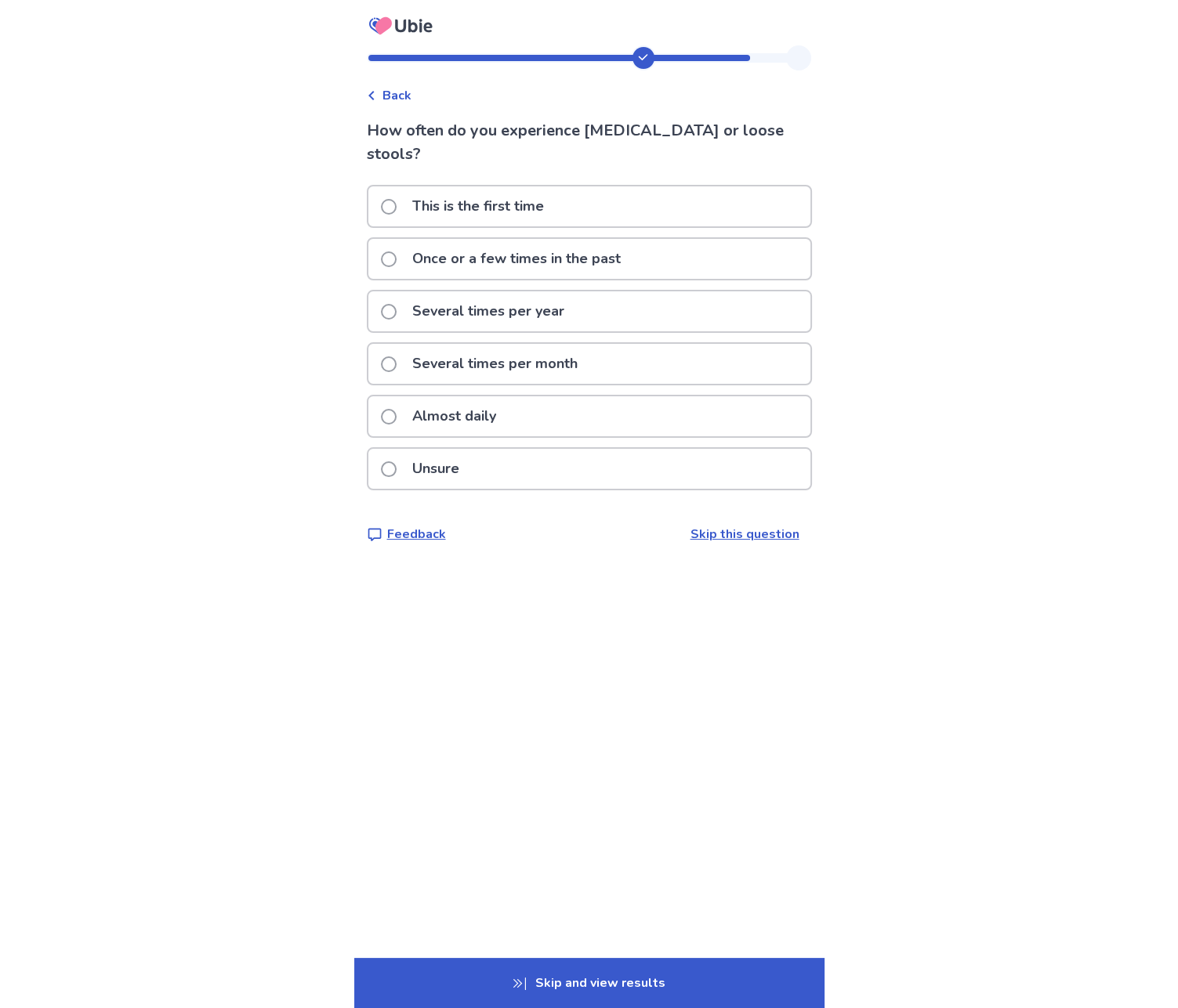
click at [471, 344] on p "Several times per month" at bounding box center [494, 364] width 184 height 40
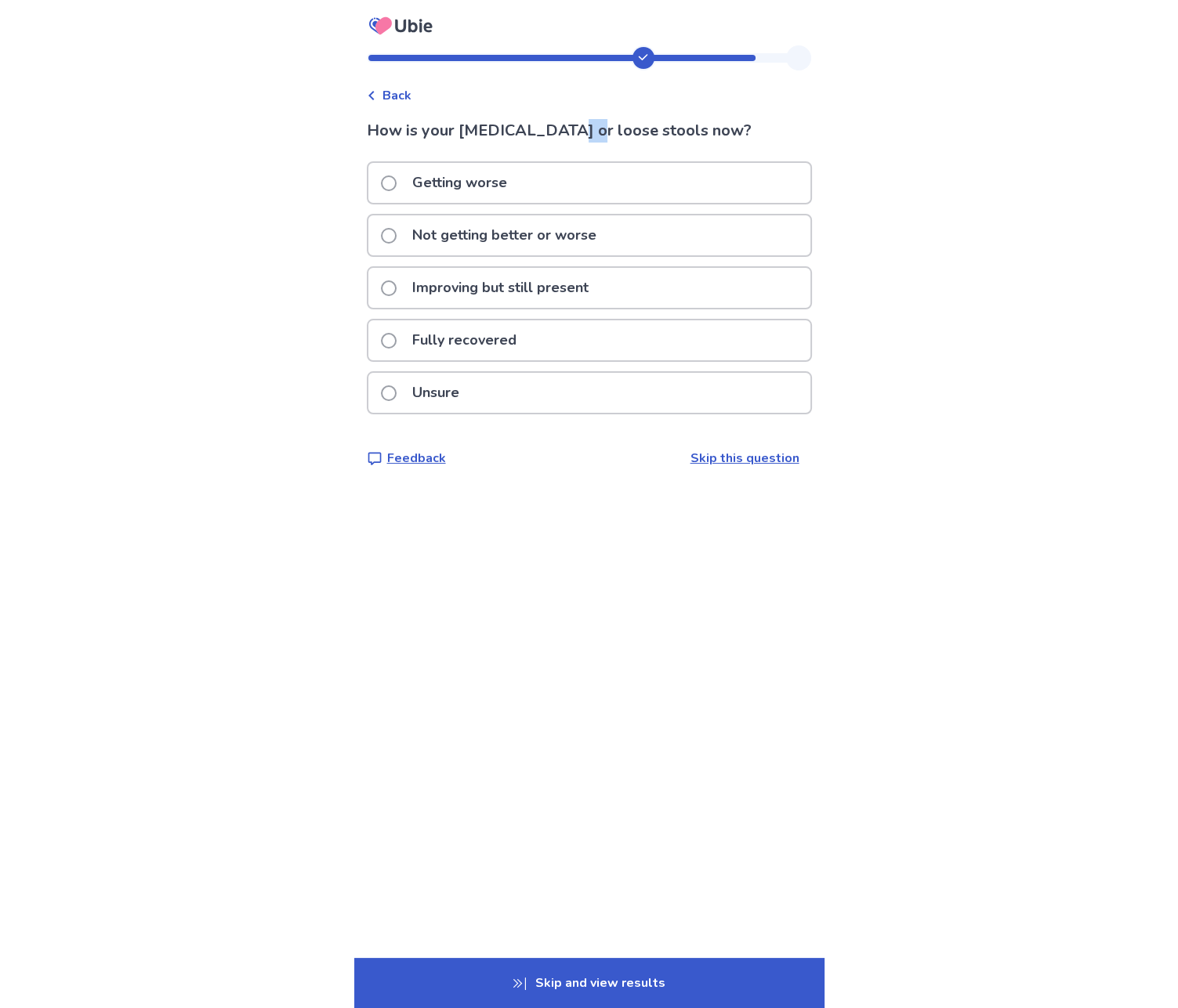
drag, startPoint x: 561, startPoint y: 128, endPoint x: 584, endPoint y: 130, distance: 23.1
click at [582, 130] on p "How is your diarrhea or loose stools now?" at bounding box center [589, 131] width 445 height 24
click at [584, 130] on p "How is your diarrhea or loose stools now?" at bounding box center [589, 131] width 445 height 24
click at [465, 234] on p "Not getting better or worse" at bounding box center [504, 235] width 203 height 40
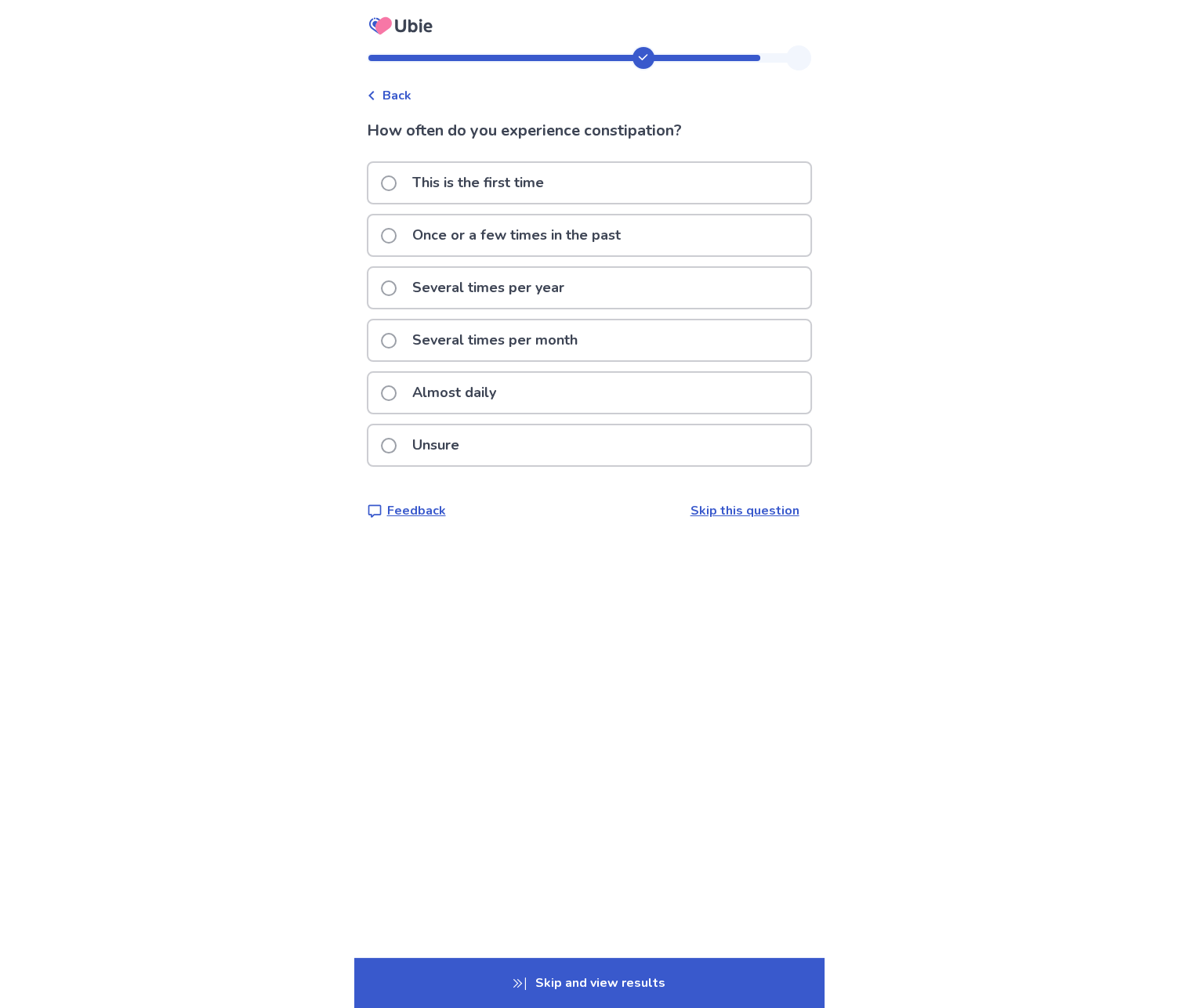
click at [505, 337] on p "Several times per month" at bounding box center [494, 340] width 184 height 40
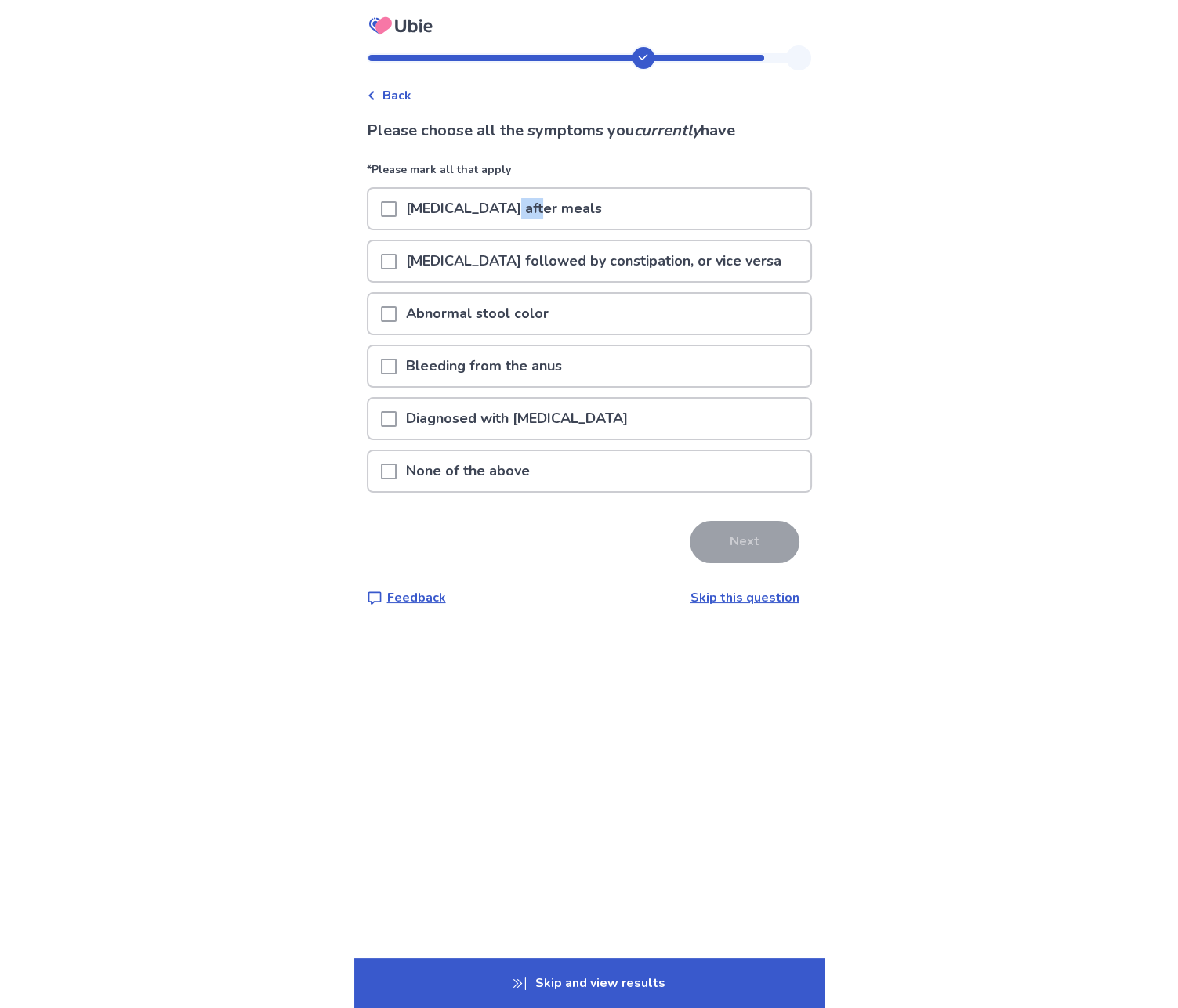
drag, startPoint x: 527, startPoint y: 212, endPoint x: 544, endPoint y: 208, distance: 17.5
click at [544, 208] on p "Abdominal bloating after meals" at bounding box center [504, 209] width 215 height 40
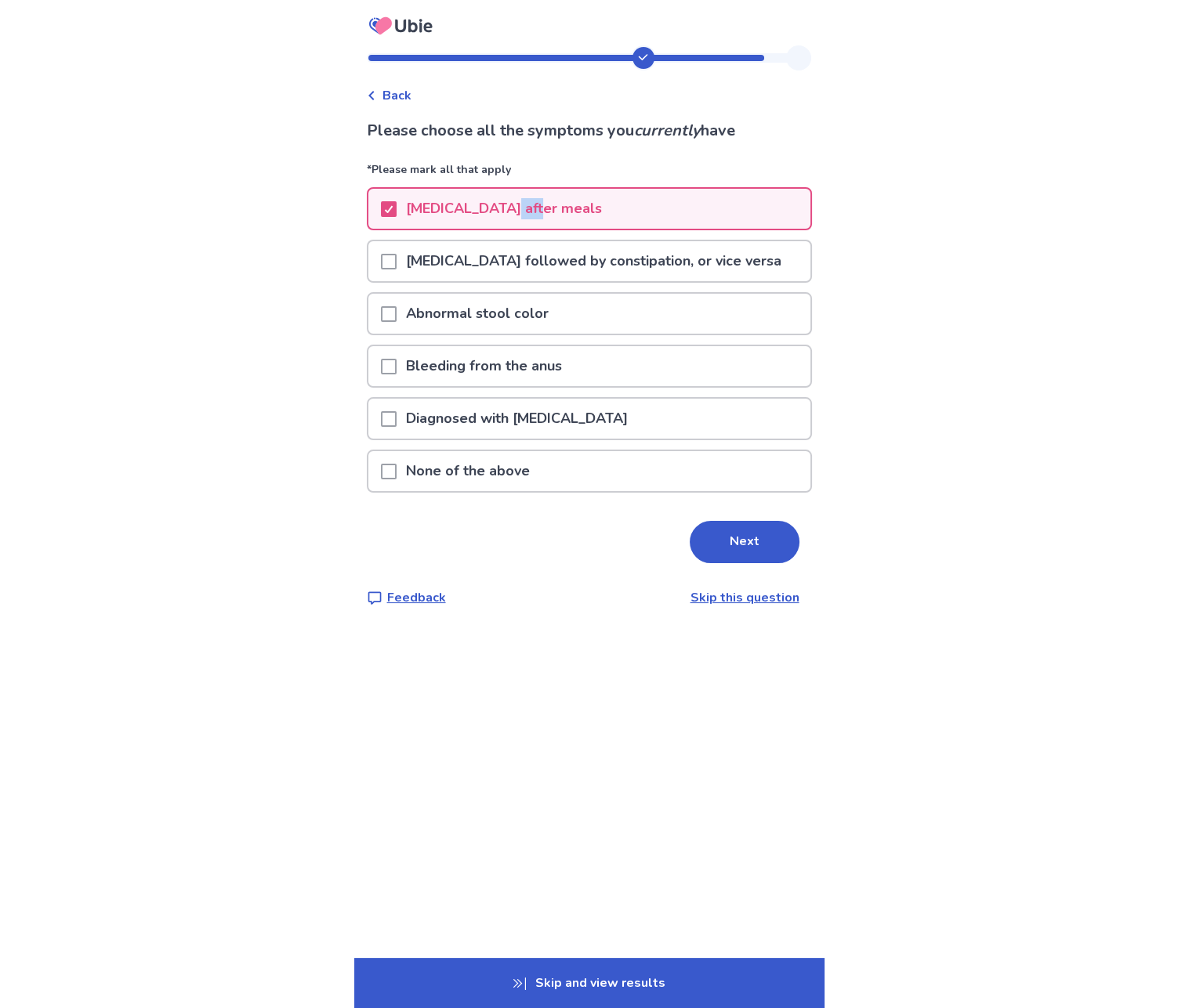
click at [545, 208] on p "Abdominal bloating after meals" at bounding box center [504, 209] width 215 height 40
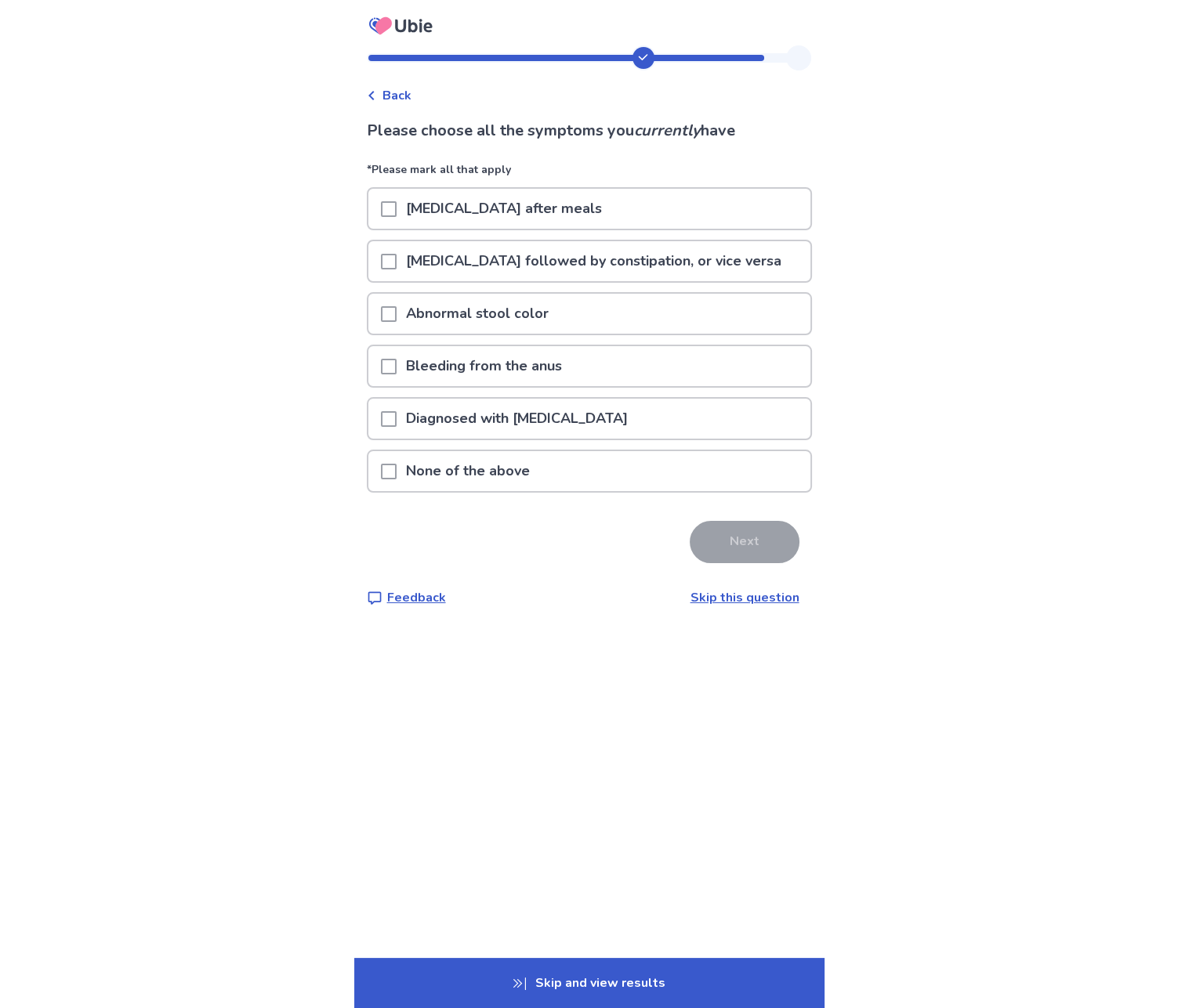
click at [507, 261] on p "Diarrhea followed by constipation, or vice versa" at bounding box center [593, 261] width 394 height 40
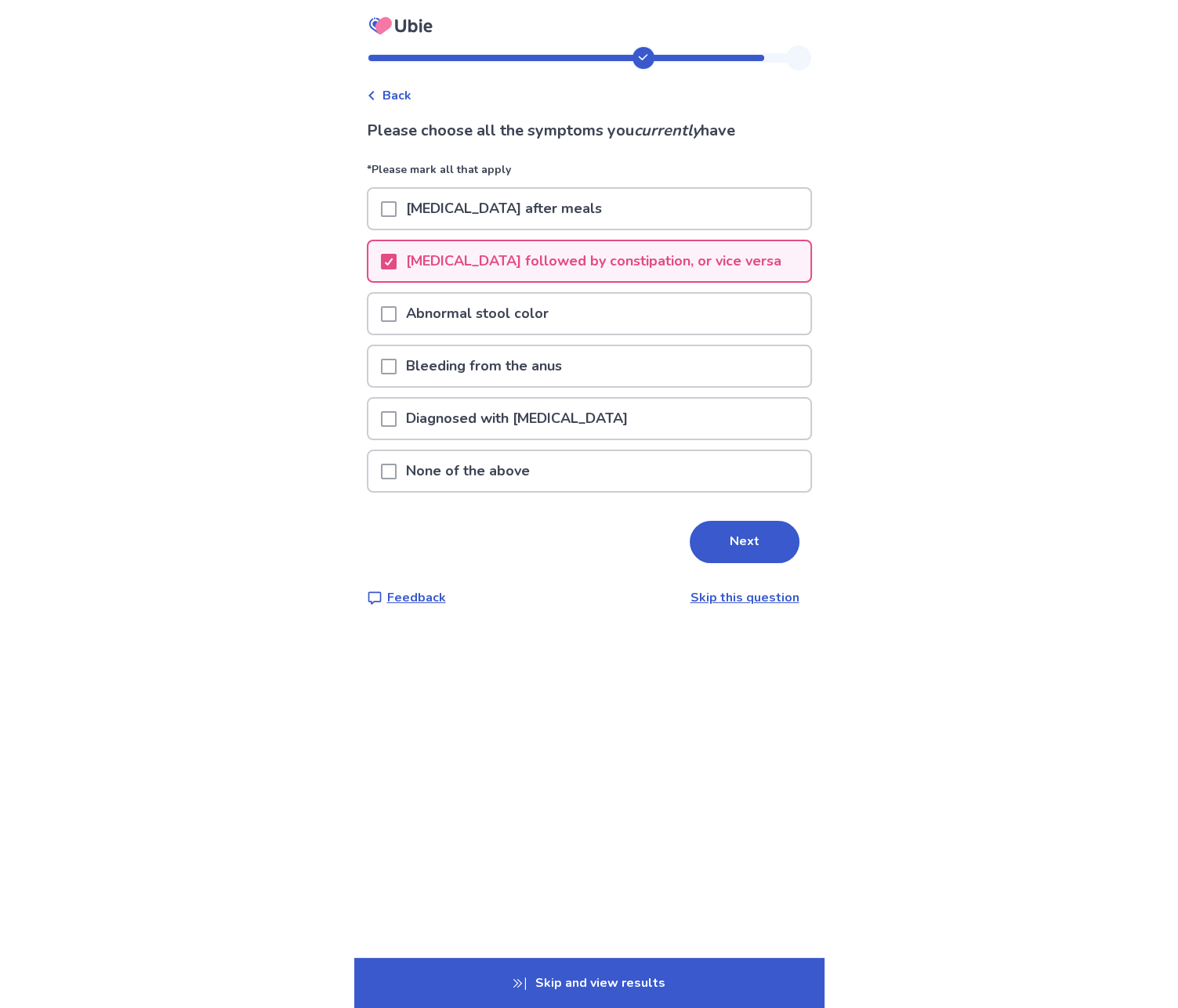
click at [675, 539] on div "Next" at bounding box center [589, 542] width 445 height 42
click at [707, 543] on button "Next" at bounding box center [744, 542] width 110 height 42
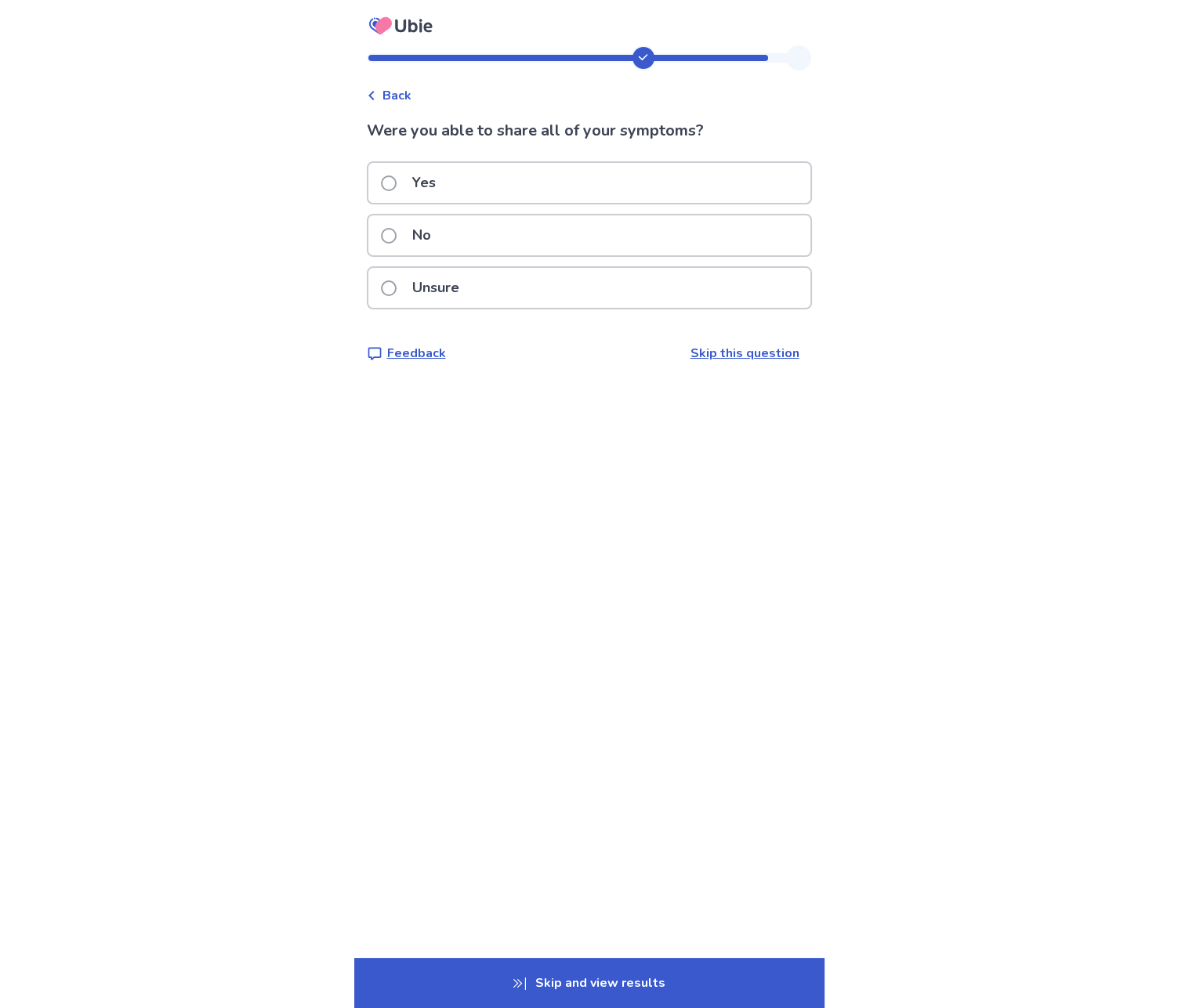
click at [444, 181] on p "Yes" at bounding box center [423, 183] width 42 height 40
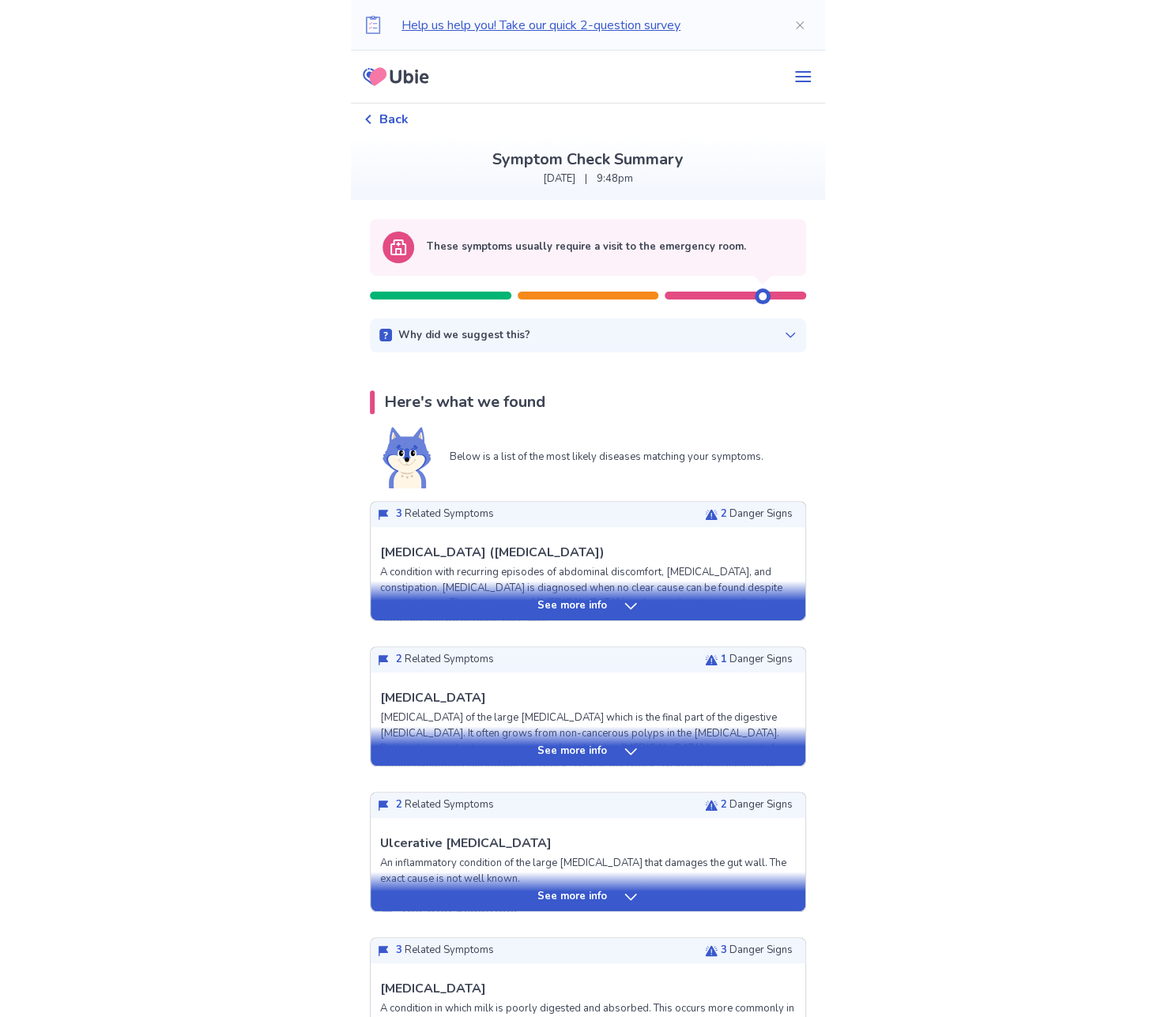
drag, startPoint x: 896, startPoint y: 679, endPoint x: 773, endPoint y: 431, distance: 276.8
click at [584, 607] on p "See more info" at bounding box center [572, 606] width 69 height 16
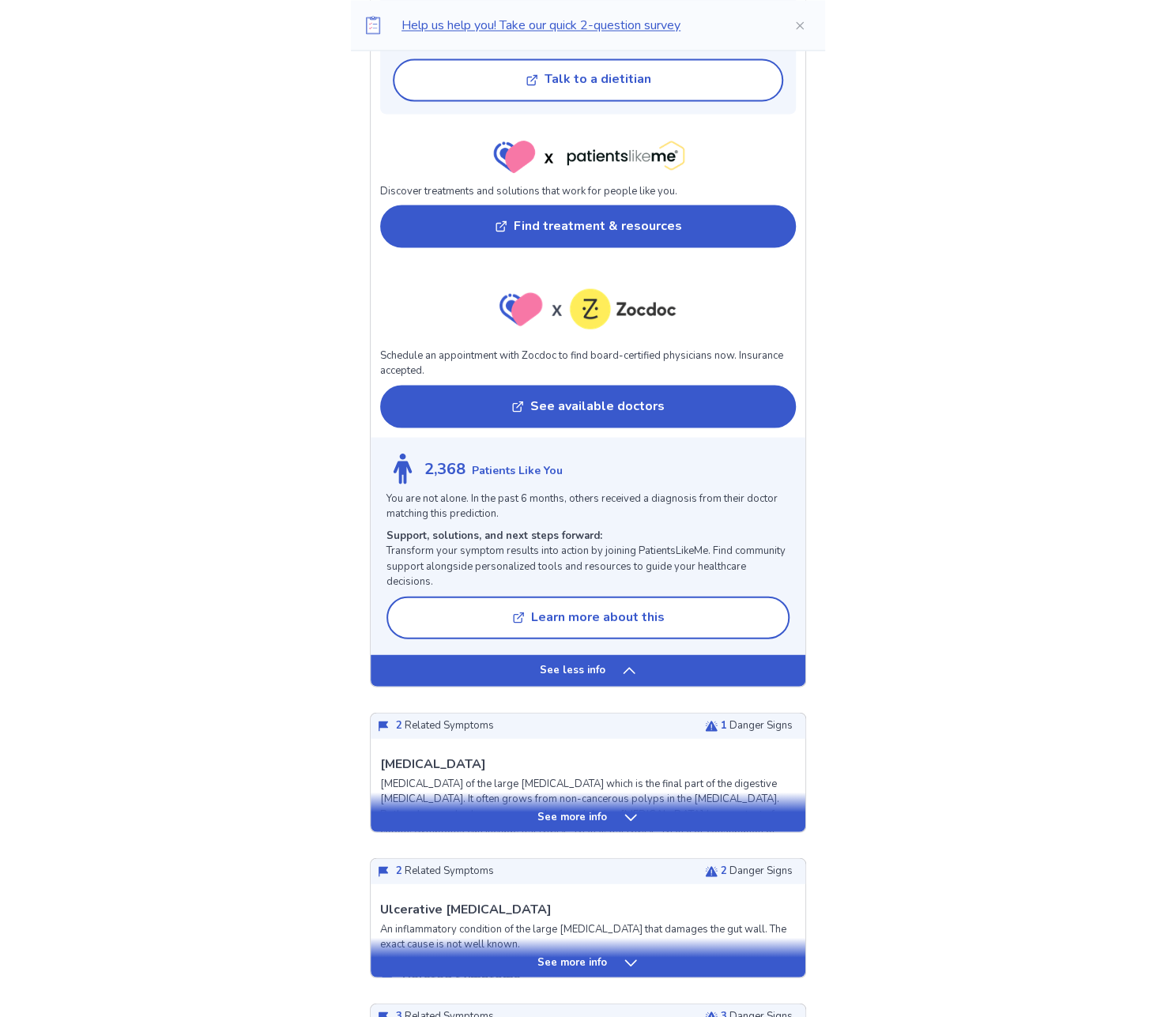
scroll to position [1502, 0]
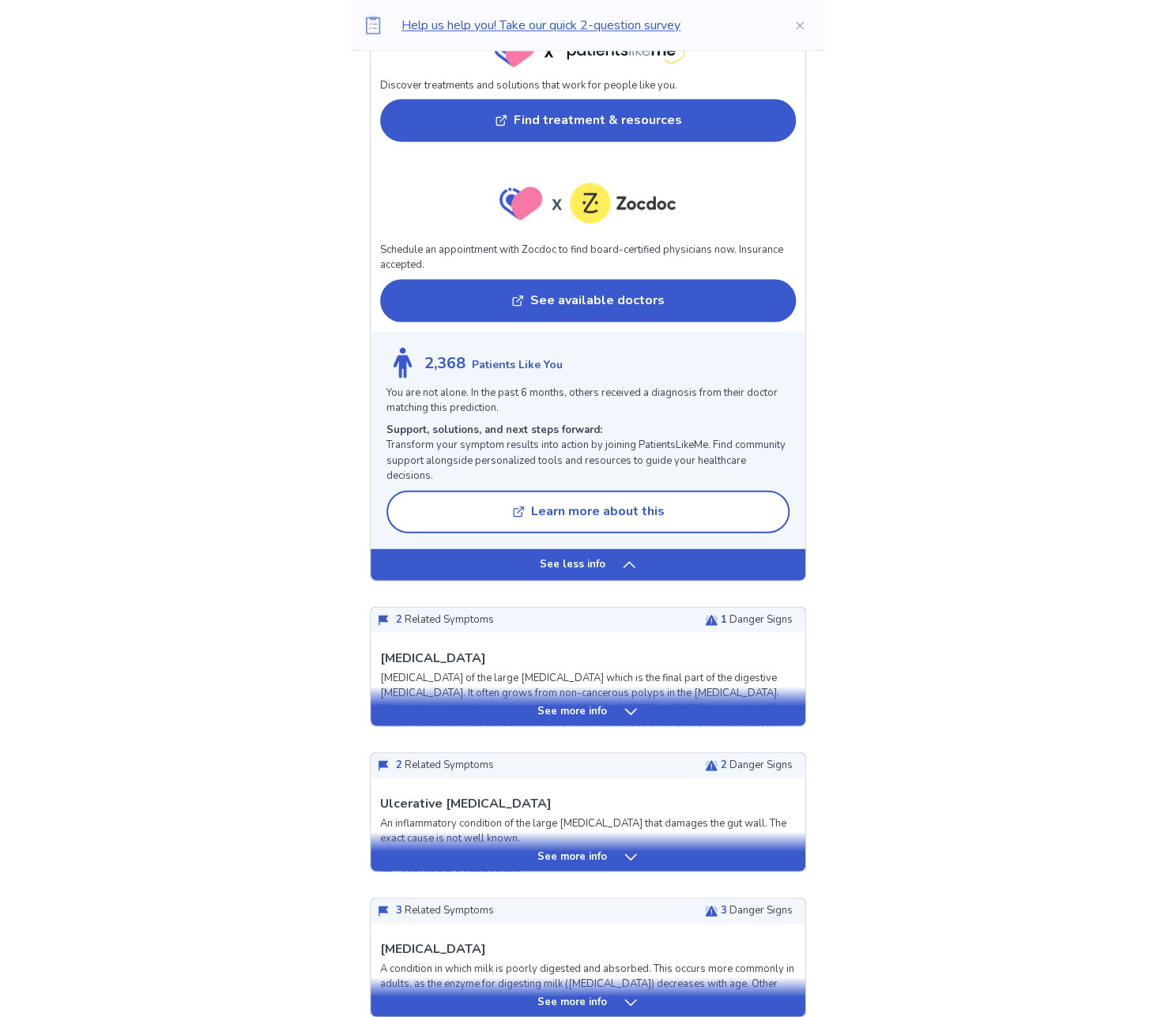
click at [546, 709] on p "See more info" at bounding box center [572, 711] width 69 height 16
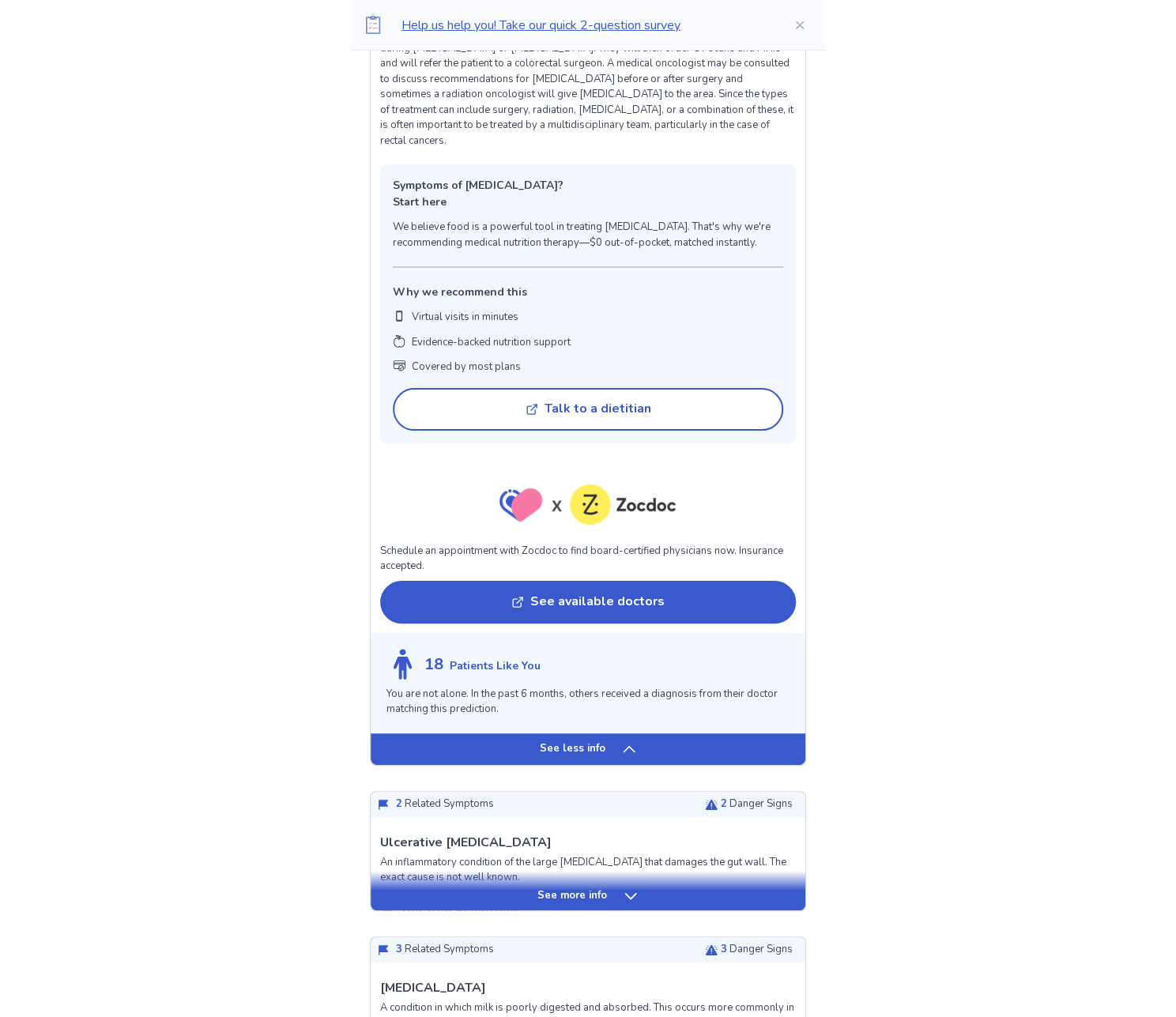
scroll to position [3004, 0]
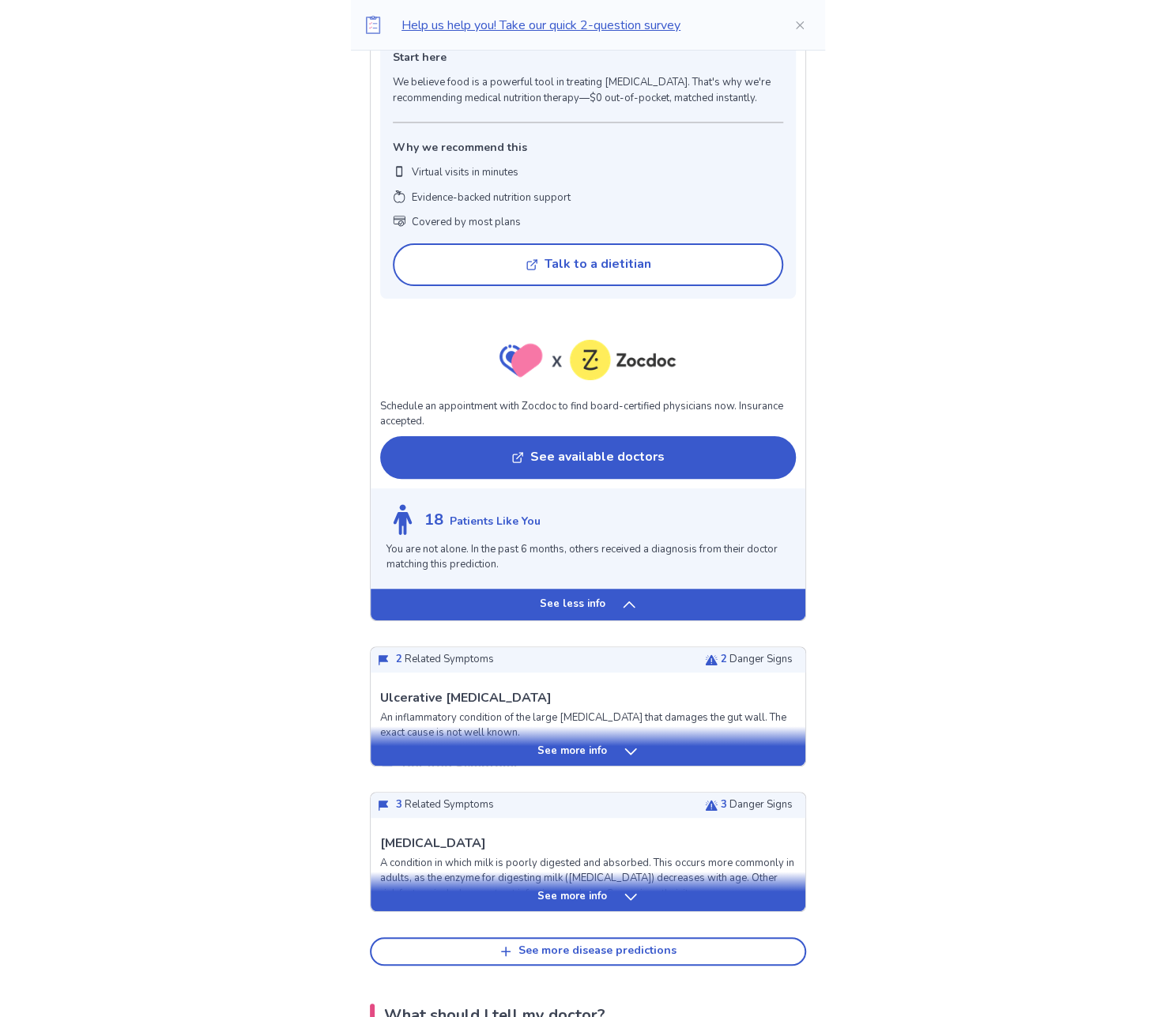
drag, startPoint x: 717, startPoint y: 731, endPoint x: 711, endPoint y: 723, distance: 10.0
click at [711, 744] on div "See more info" at bounding box center [587, 752] width 435 height 16
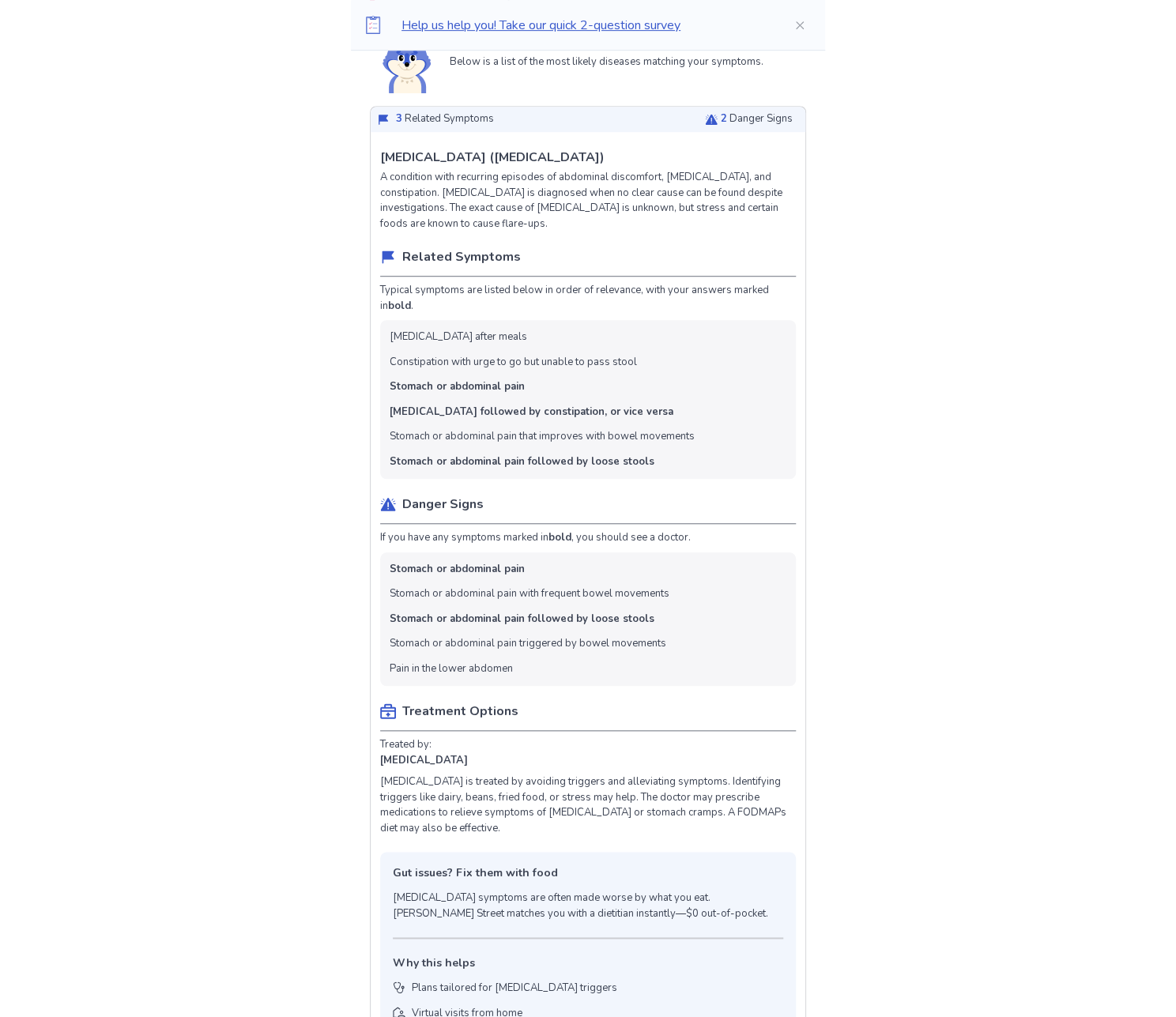
scroll to position [316, 0]
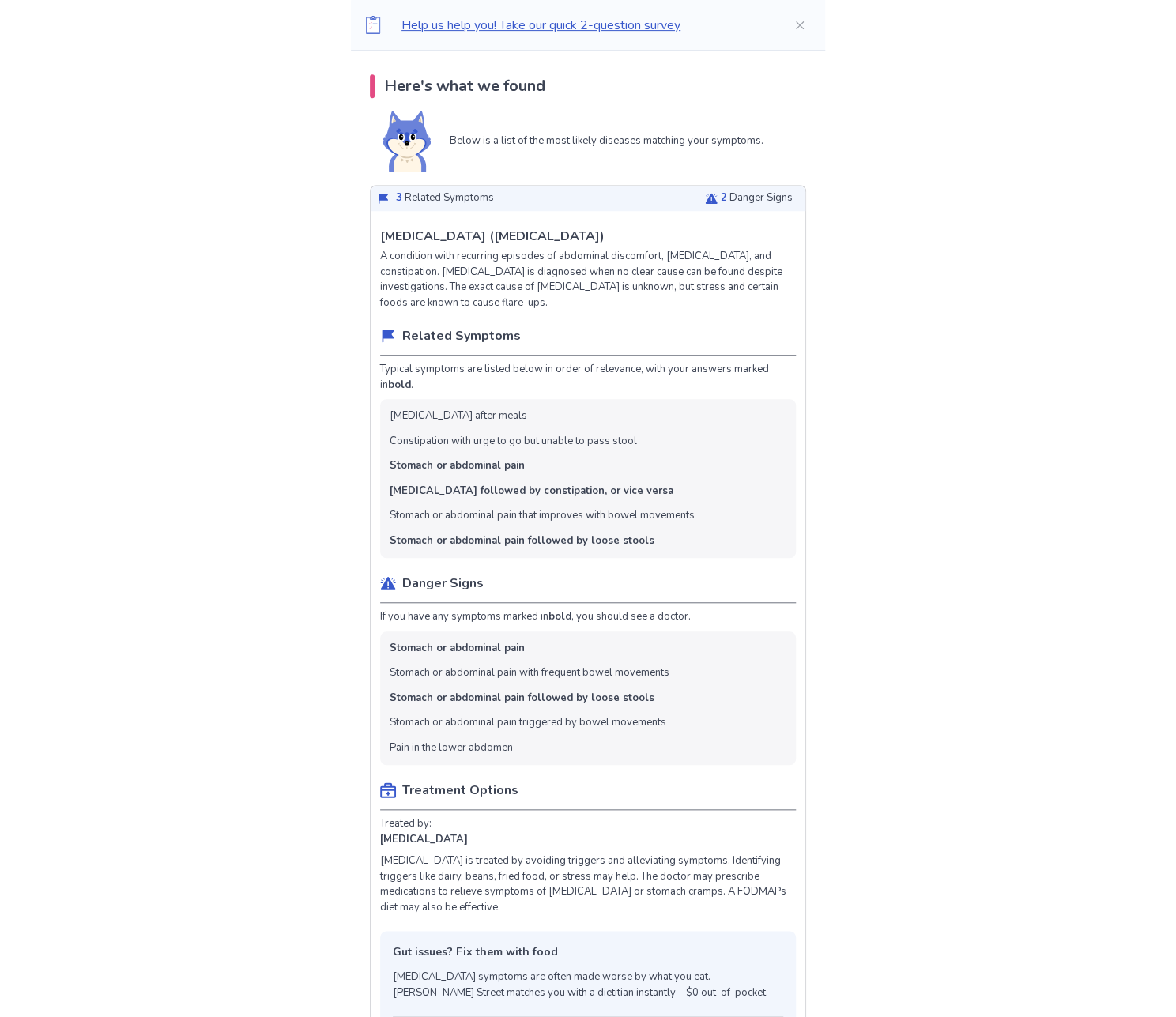
click at [609, 280] on p "A condition with recurring episodes of abdominal discomfort, diarrhea, and cons…" at bounding box center [588, 280] width 416 height 62
click at [616, 279] on p "A condition with recurring episodes of abdominal discomfort, diarrhea, and cons…" at bounding box center [588, 280] width 416 height 62
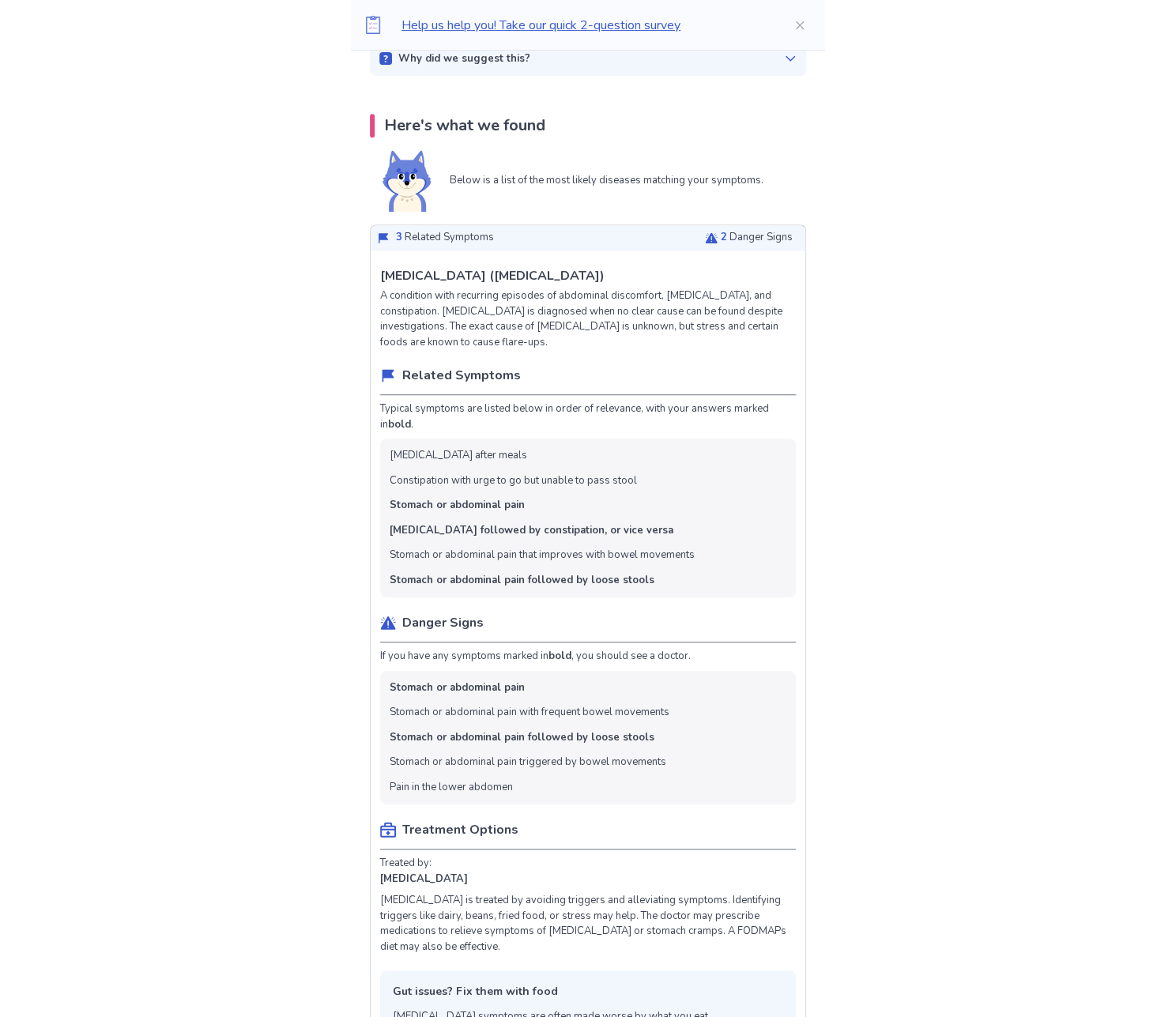
scroll to position [79, 0]
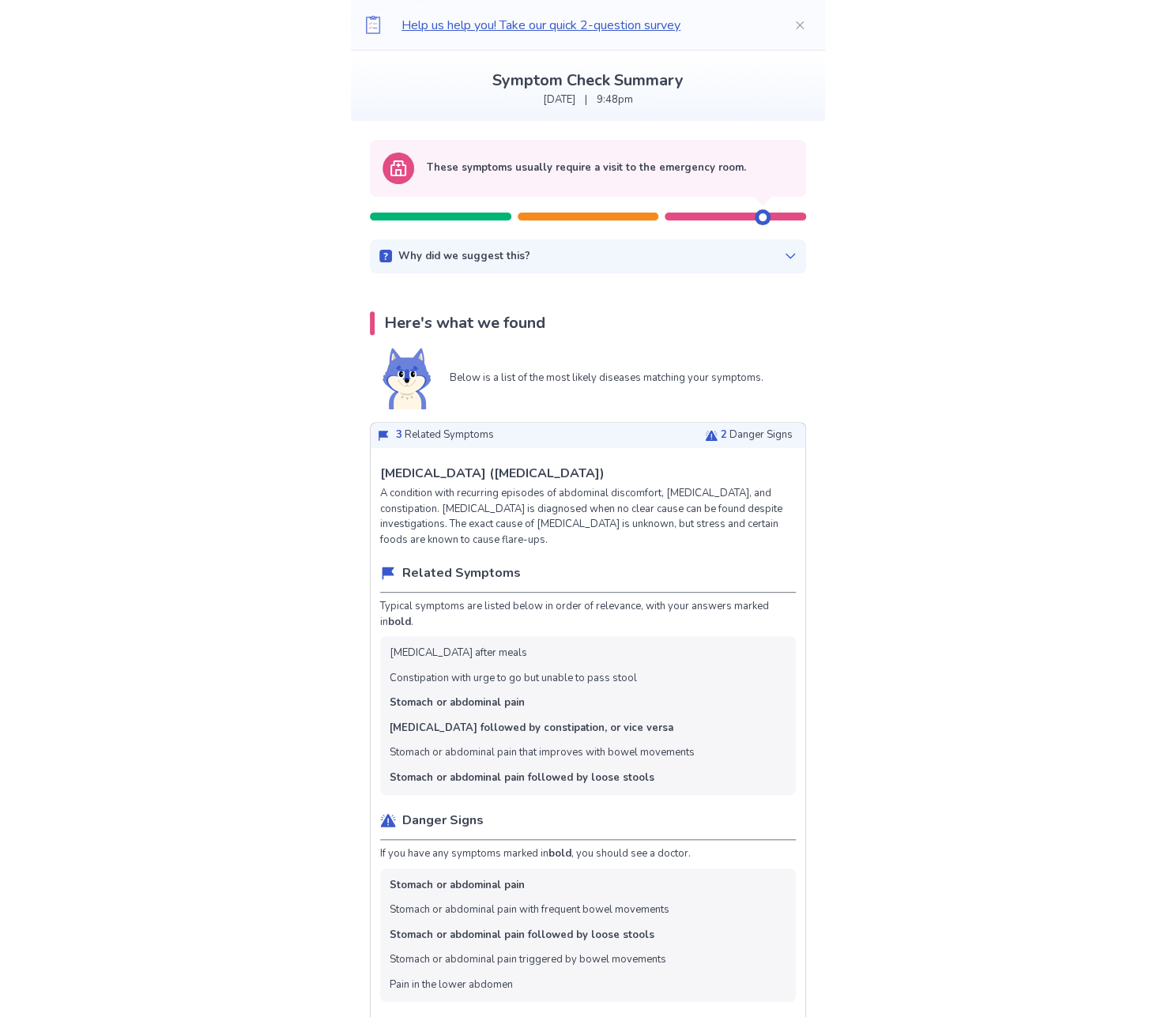
drag, startPoint x: 632, startPoint y: 374, endPoint x: 672, endPoint y: 377, distance: 40.1
click at [668, 377] on p "Below is a list of the most likely diseases matching your symptoms." at bounding box center [607, 378] width 313 height 16
click at [675, 377] on p "Below is a list of the most likely diseases matching your symptoms." at bounding box center [607, 378] width 313 height 16
click at [735, 249] on div "Why did we suggest this?" at bounding box center [588, 257] width 417 height 16
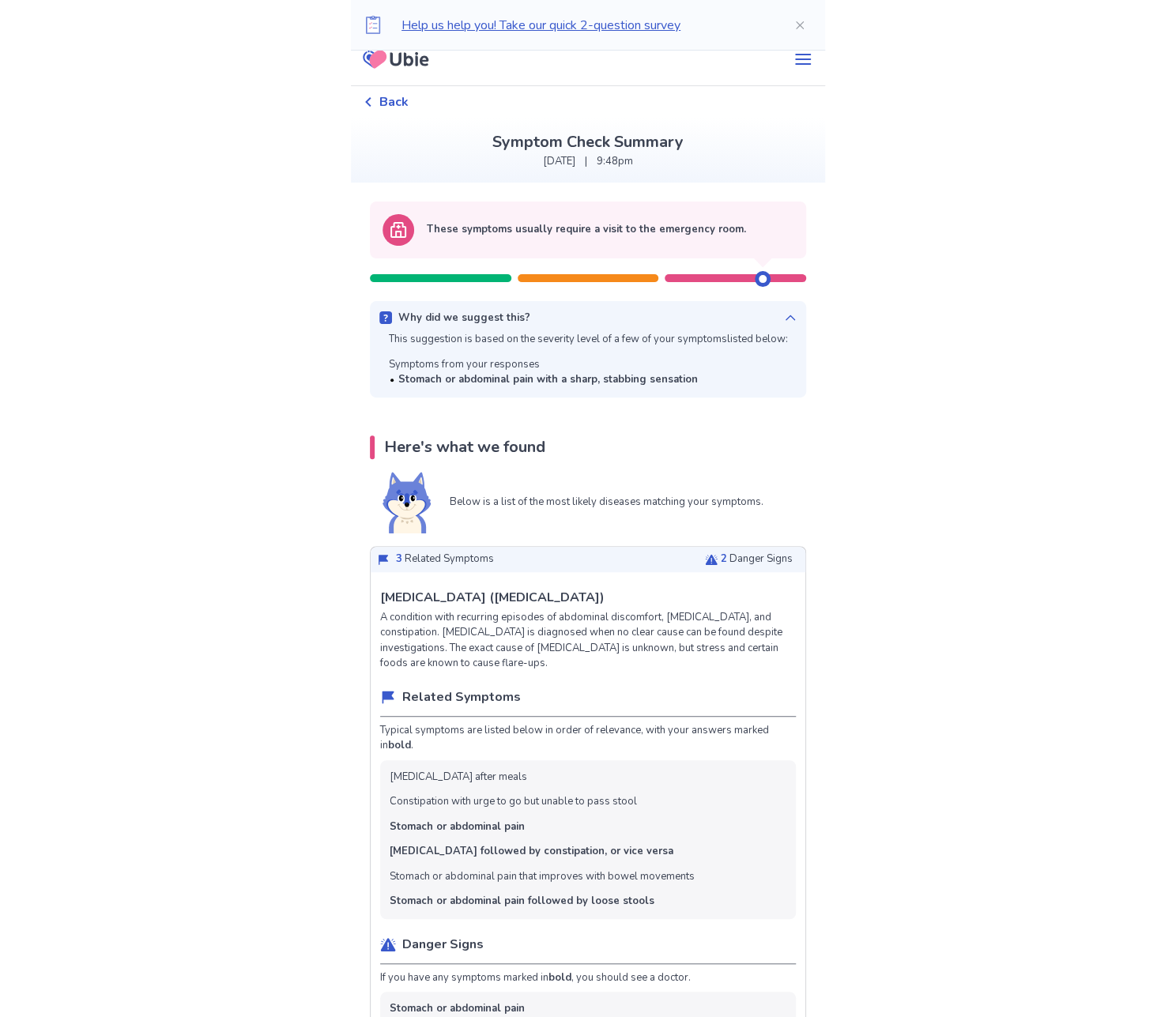
scroll to position [0, 0]
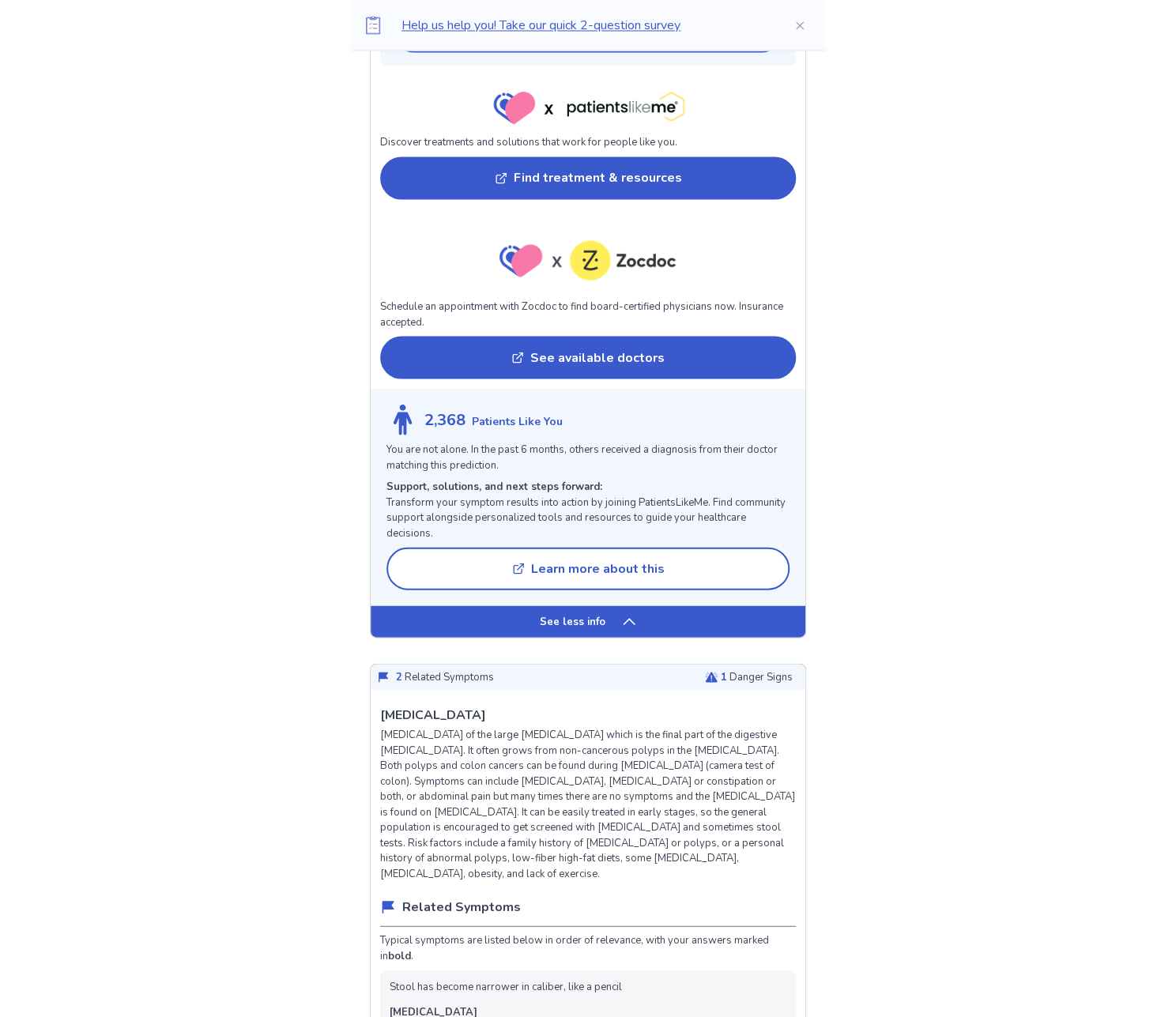
drag, startPoint x: 907, startPoint y: 311, endPoint x: 903, endPoint y: 649, distance: 338.0
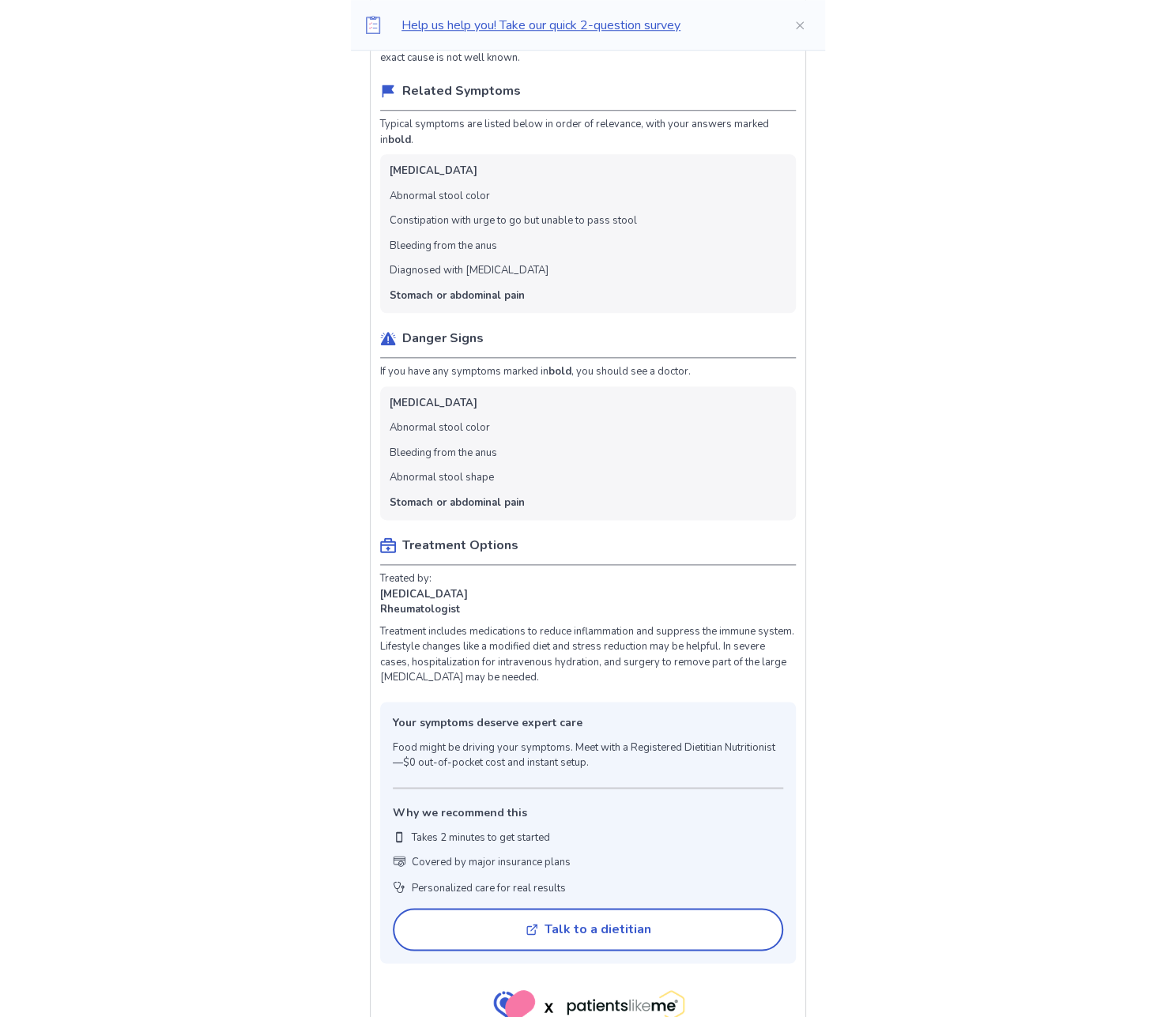
drag, startPoint x: 897, startPoint y: 773, endPoint x: 897, endPoint y: 803, distance: 30.0
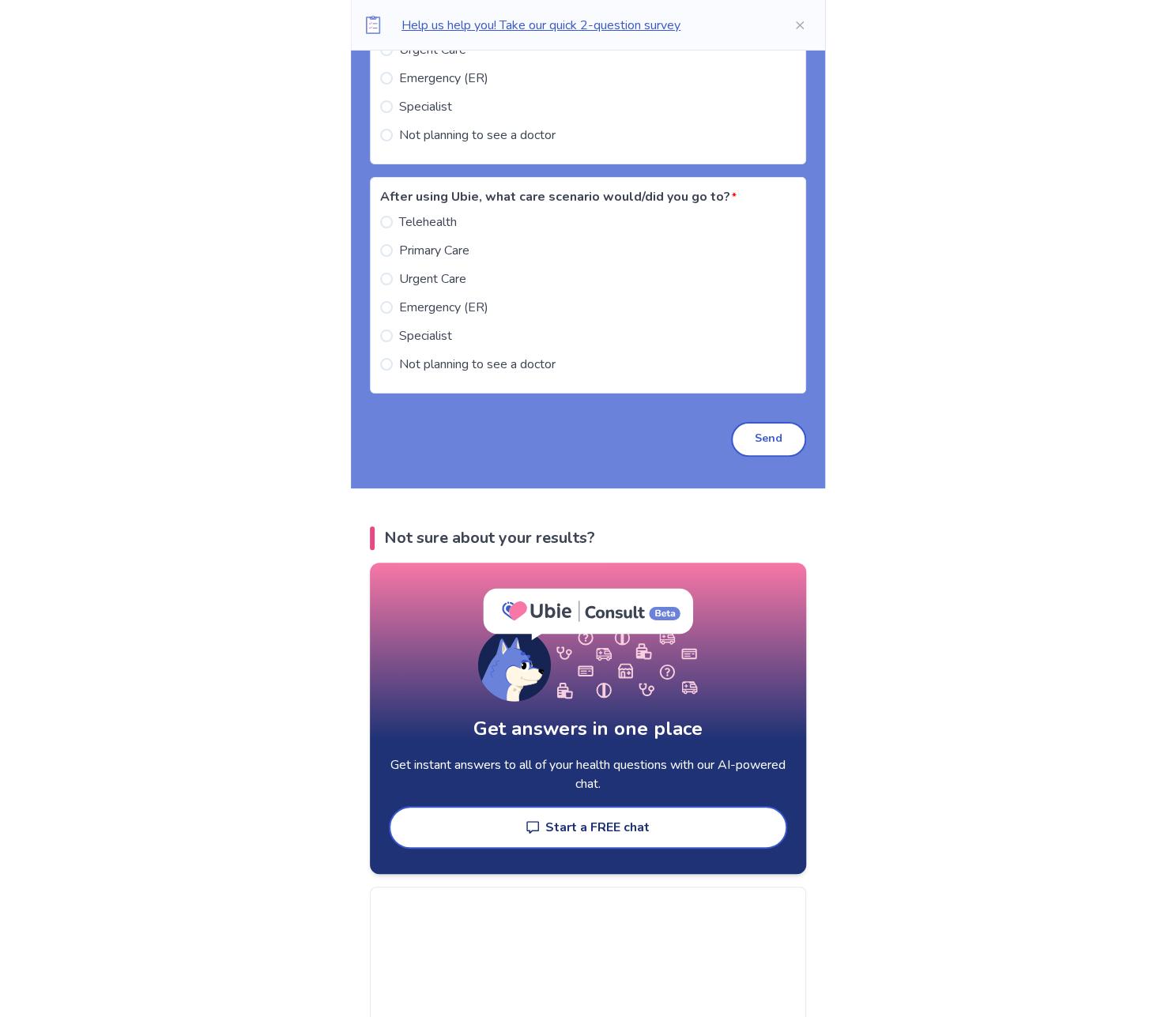
drag, startPoint x: 928, startPoint y: 565, endPoint x: 948, endPoint y: 844, distance: 279.7
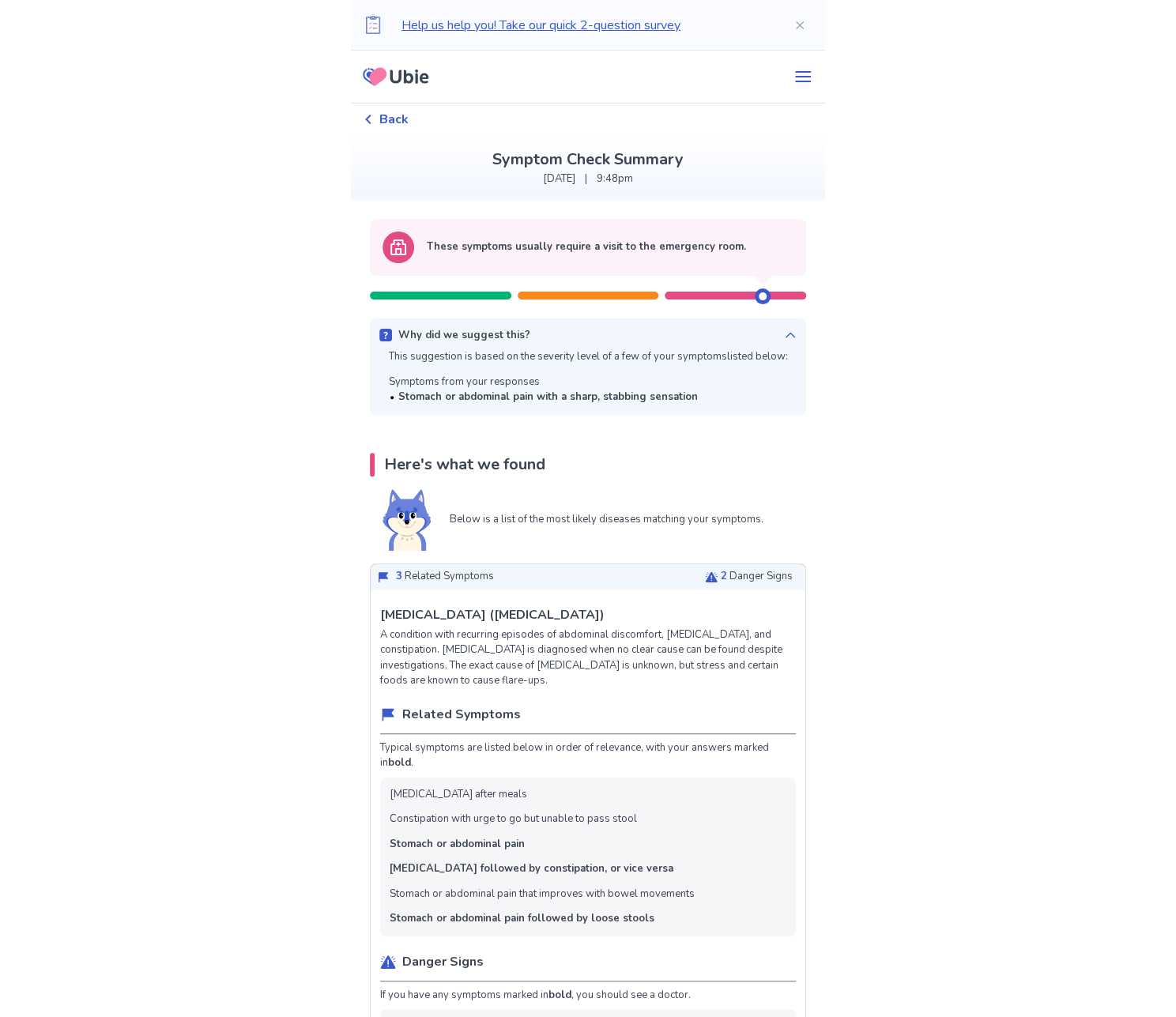
drag, startPoint x: 828, startPoint y: 262, endPoint x: 648, endPoint y: 33, distance: 291.3
